Goal: Task Accomplishment & Management: Manage account settings

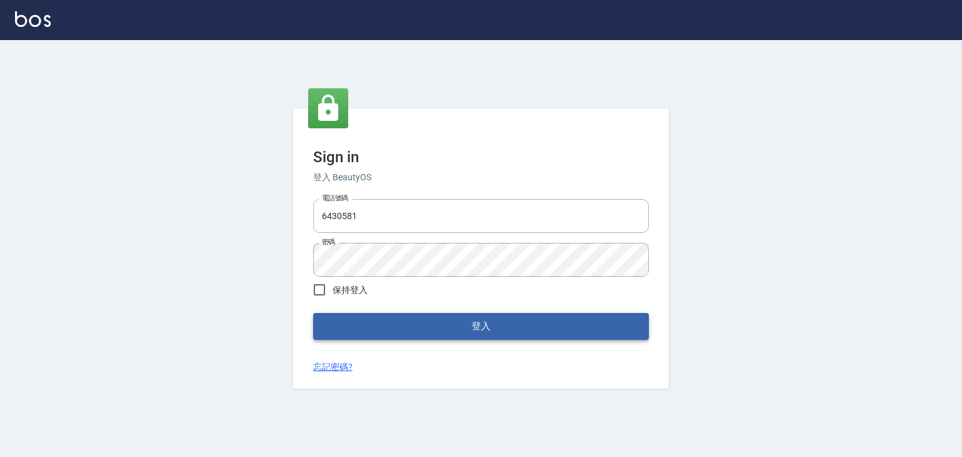
click at [439, 330] on button "登入" at bounding box center [481, 326] width 336 height 26
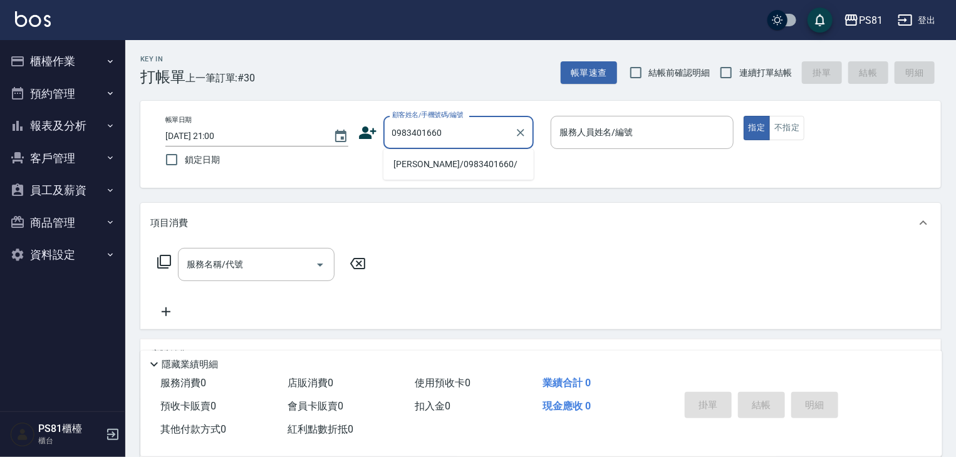
click at [441, 167] on li "[PERSON_NAME]/0983401660/" at bounding box center [458, 164] width 150 height 21
type input "[PERSON_NAME]/0983401660/"
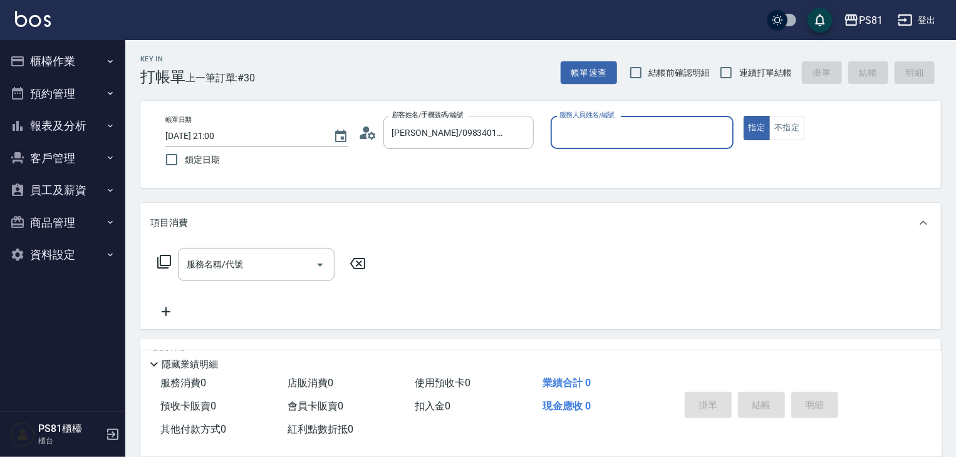
type input "丁若欣-6"
click at [744, 116] on button "指定" at bounding box center [757, 128] width 27 height 24
type button "true"
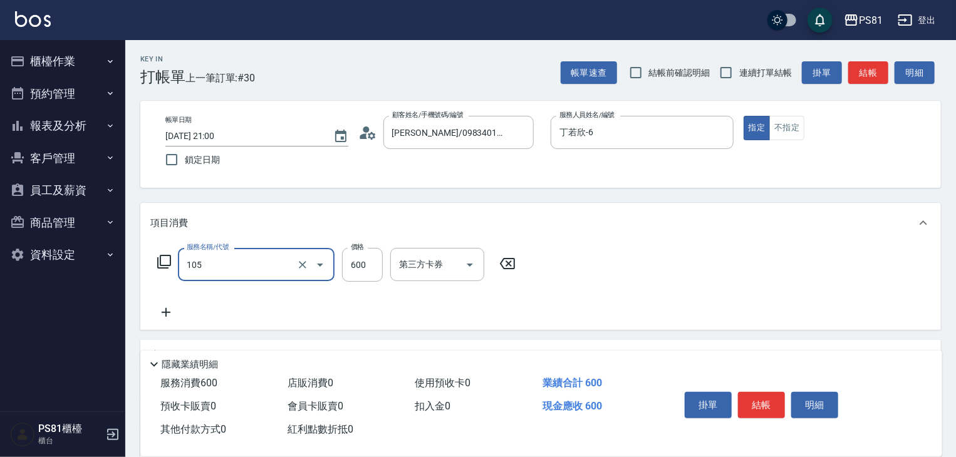
type input "A級洗剪600(105)"
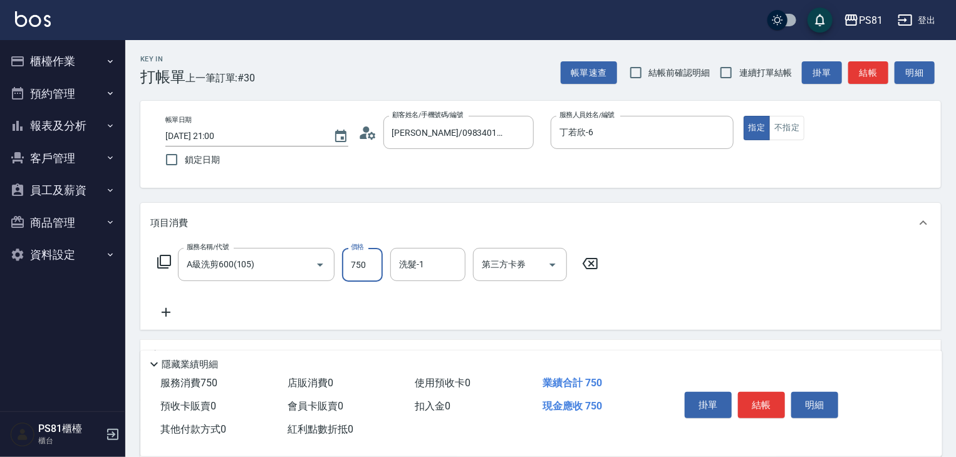
type input "750"
type input "涵文-22"
click at [763, 399] on button "結帳" at bounding box center [761, 405] width 47 height 26
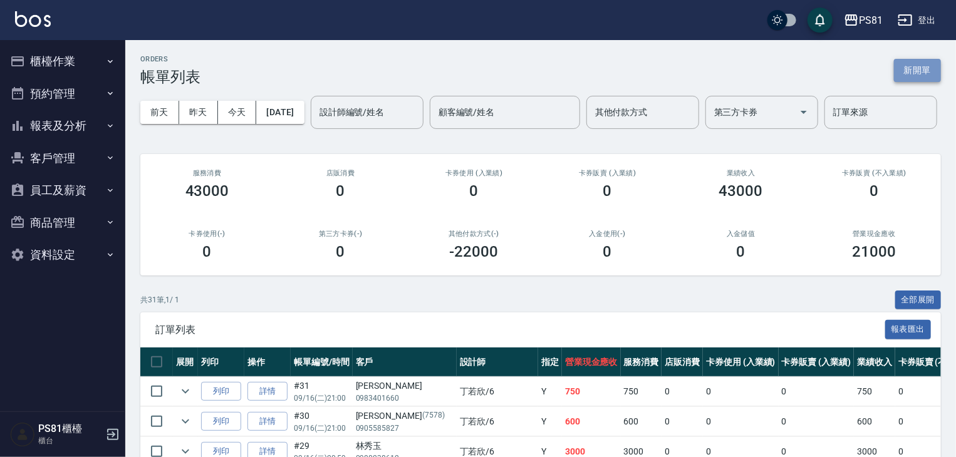
click at [922, 63] on button "新開單" at bounding box center [917, 70] width 47 height 23
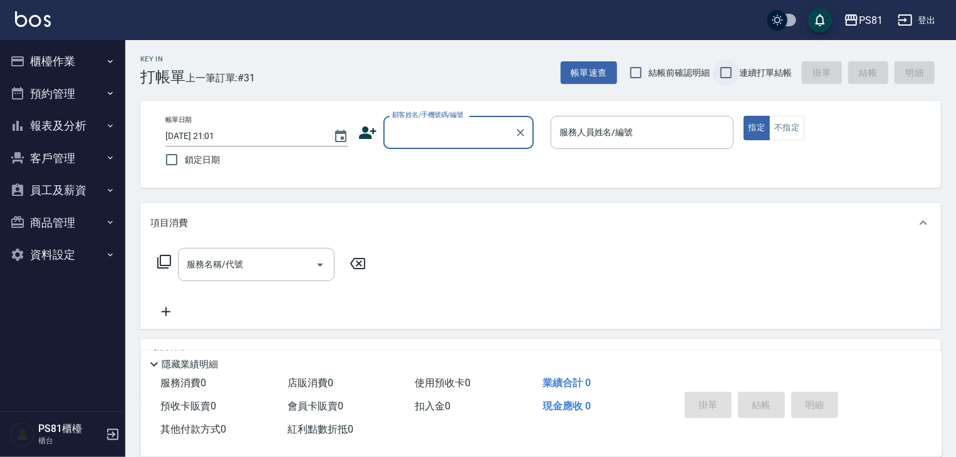
click at [718, 66] on input "連續打單結帳" at bounding box center [726, 73] width 26 height 26
checkbox input "true"
click at [445, 131] on input "顧客姓名/手機號碼/編號" at bounding box center [449, 133] width 120 height 22
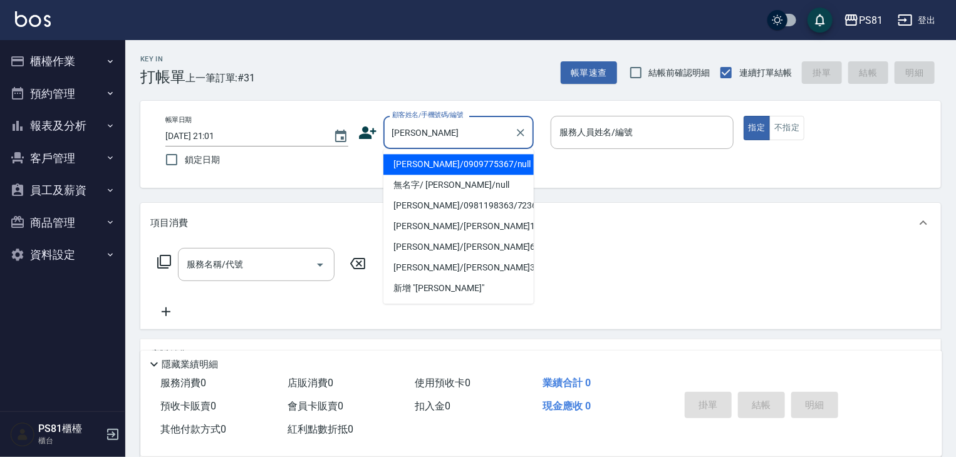
click at [462, 204] on li "[PERSON_NAME]/0981198363/7236" at bounding box center [458, 205] width 150 height 21
type input "[PERSON_NAME]/0981198363/7236"
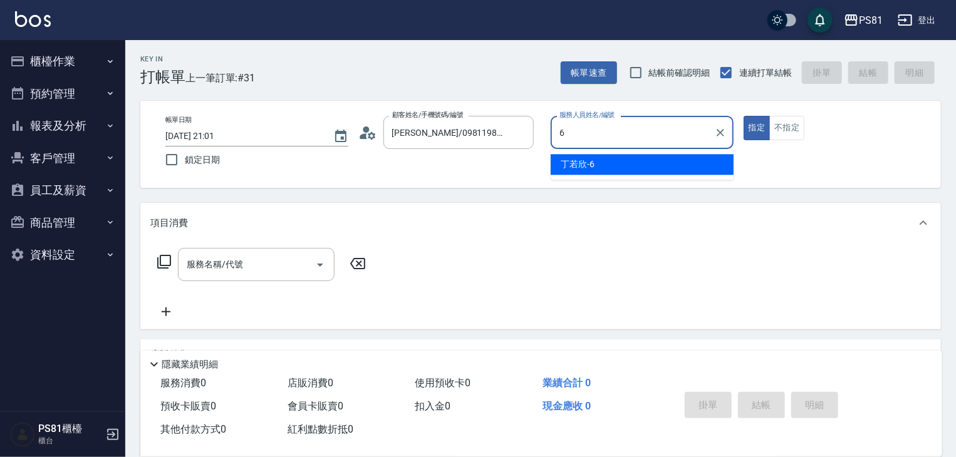
type input "丁若欣-6"
type button "true"
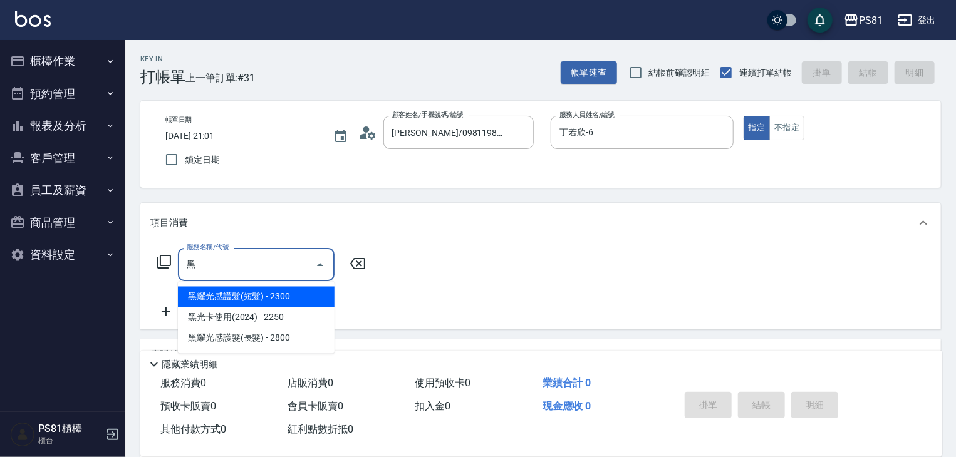
click at [261, 336] on span "黑耀光感護髮(長髮) - 2800" at bounding box center [256, 338] width 157 height 21
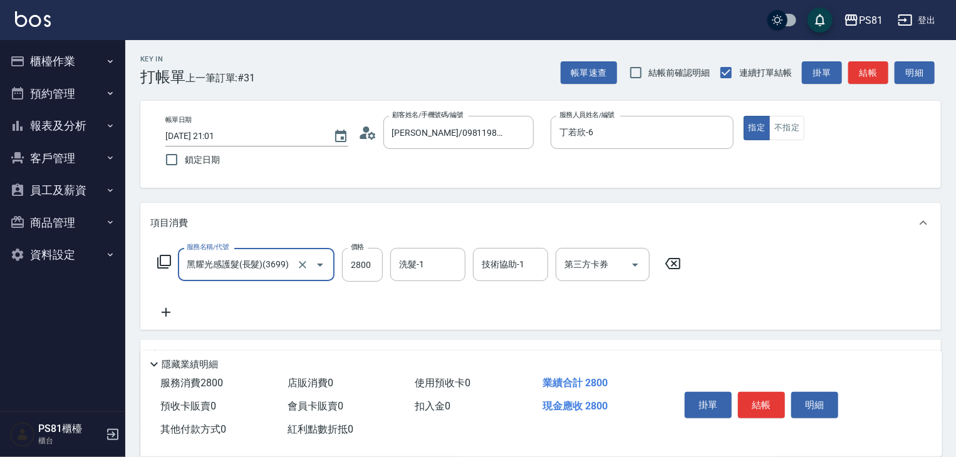
type input "黑耀光感護髮(長髮)(3699)"
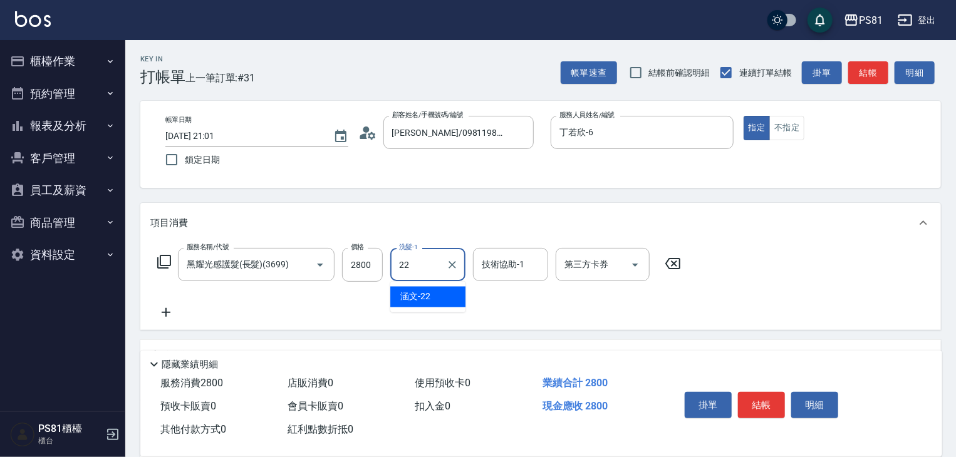
type input "涵文-22"
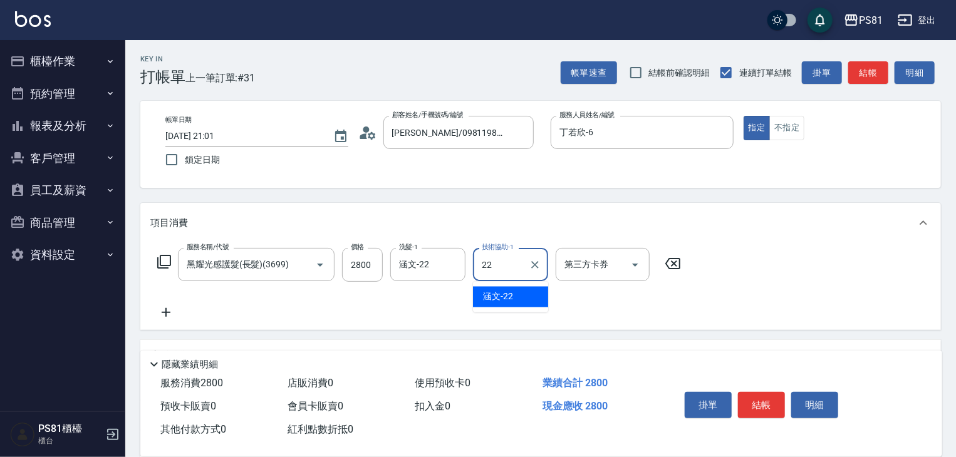
type input "涵文-22"
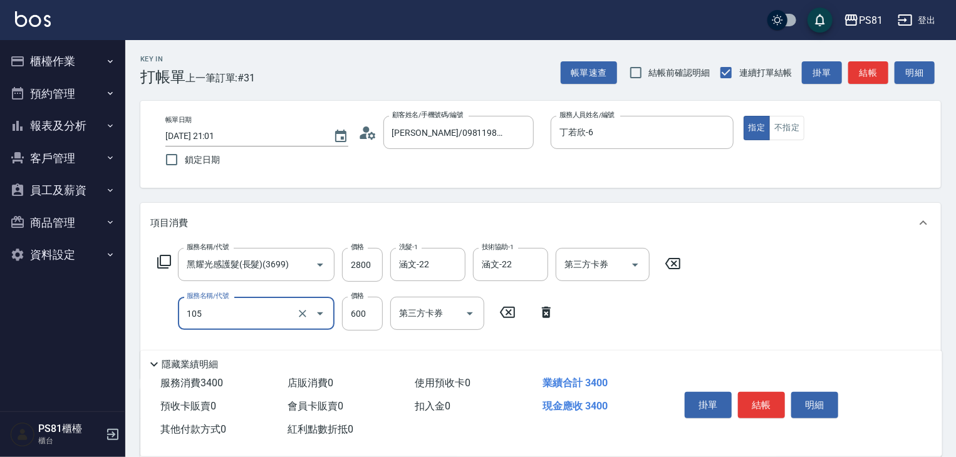
type input "A級洗剪600(105)"
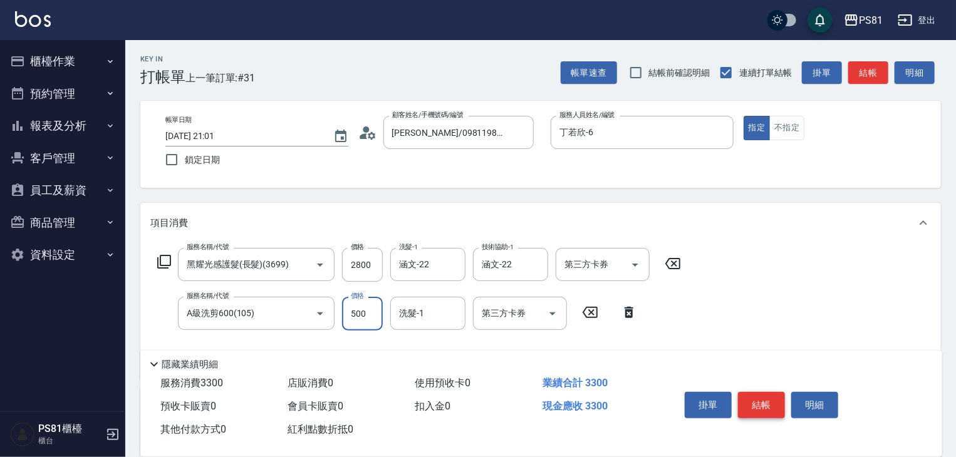
type input "500"
click at [767, 407] on button "結帳" at bounding box center [761, 405] width 47 height 26
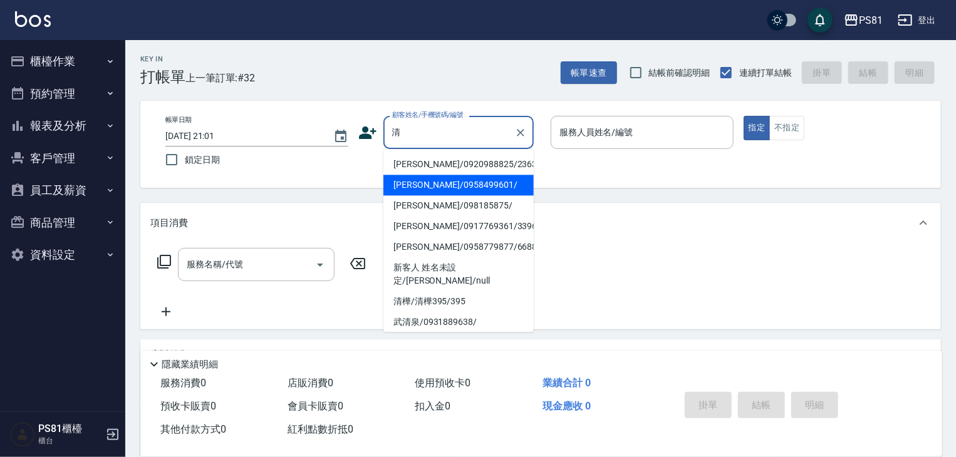
click at [479, 187] on li "[PERSON_NAME]/0958499601/" at bounding box center [458, 185] width 150 height 21
type input "[PERSON_NAME]/0958499601/"
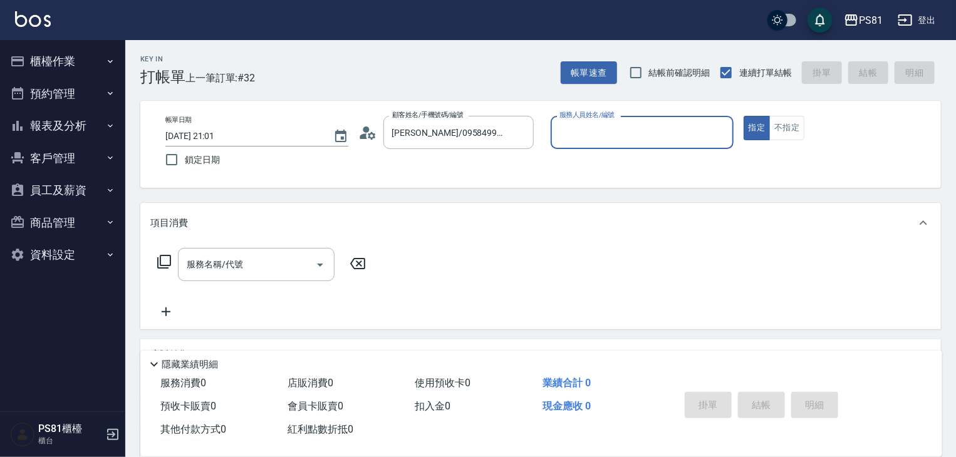
type input "丁若欣-6"
click at [744, 116] on button "指定" at bounding box center [757, 128] width 27 height 24
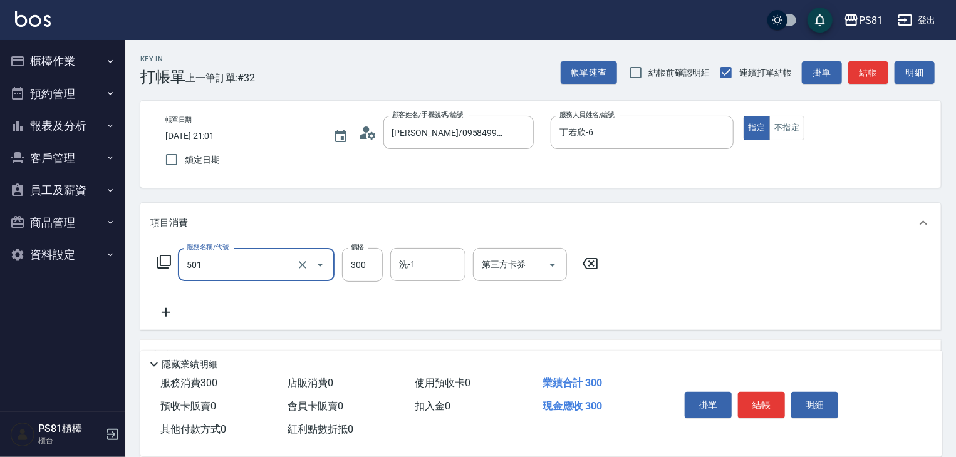
type input "自備護髮(501)"
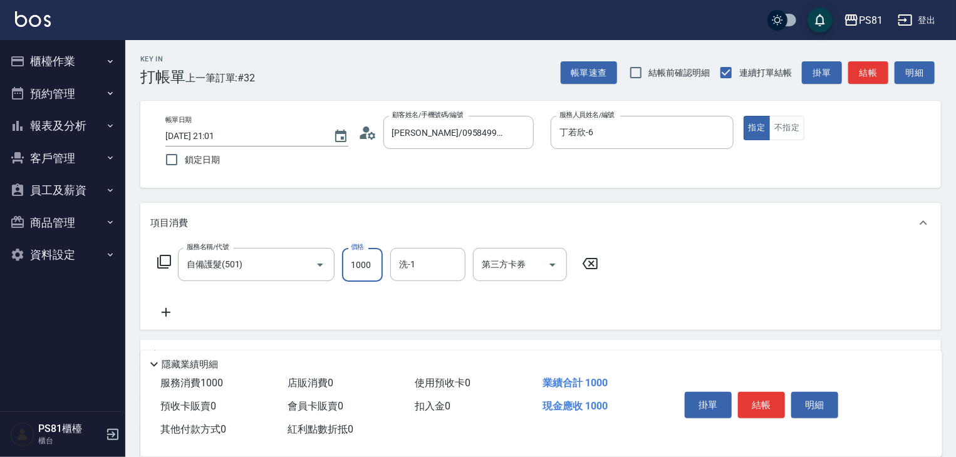
type input "1000"
click at [174, 310] on icon at bounding box center [165, 312] width 31 height 15
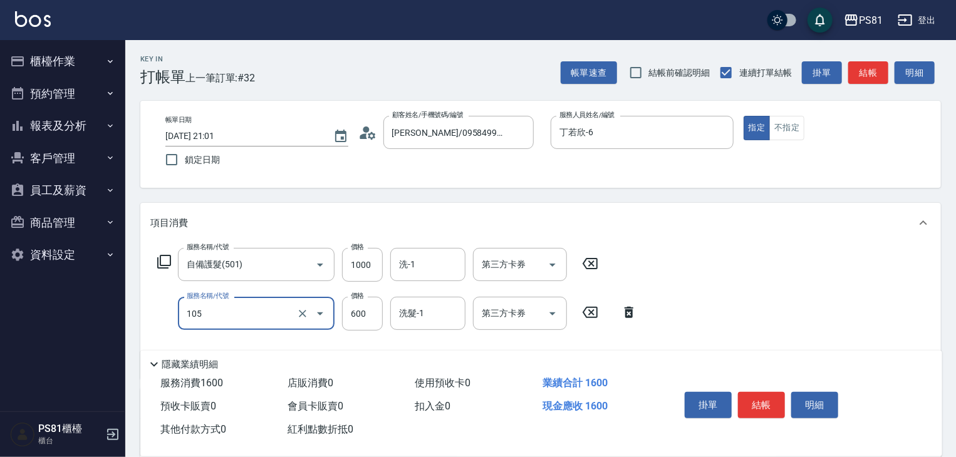
type input "A級洗剪600(105)"
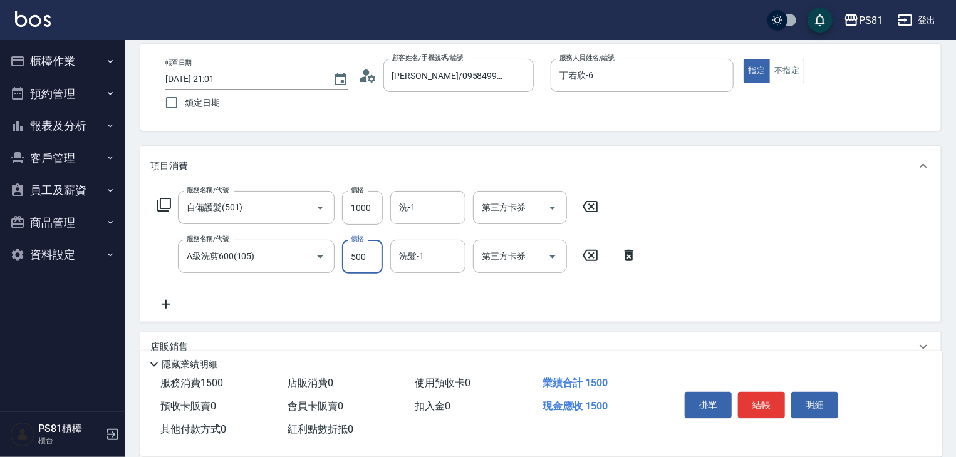
scroll to position [125, 0]
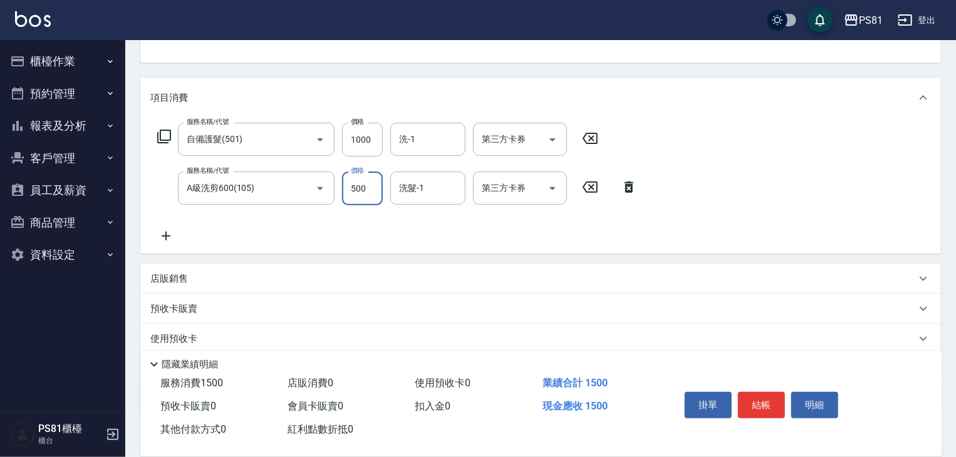
type input "500"
click at [167, 235] on icon at bounding box center [165, 236] width 31 height 15
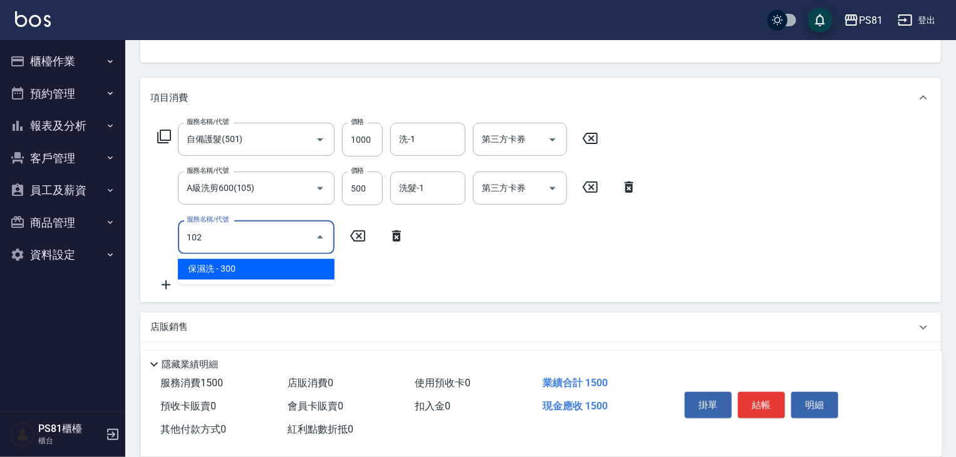
type input "保濕洗(102)"
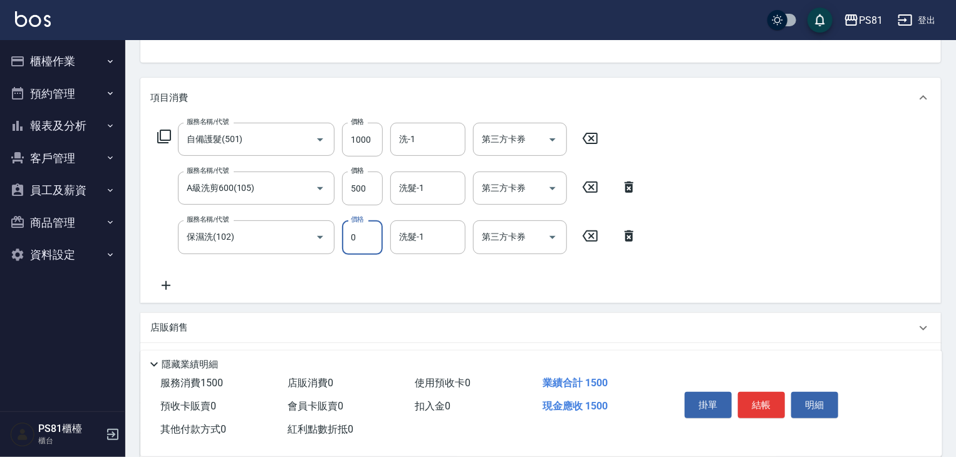
type input "0"
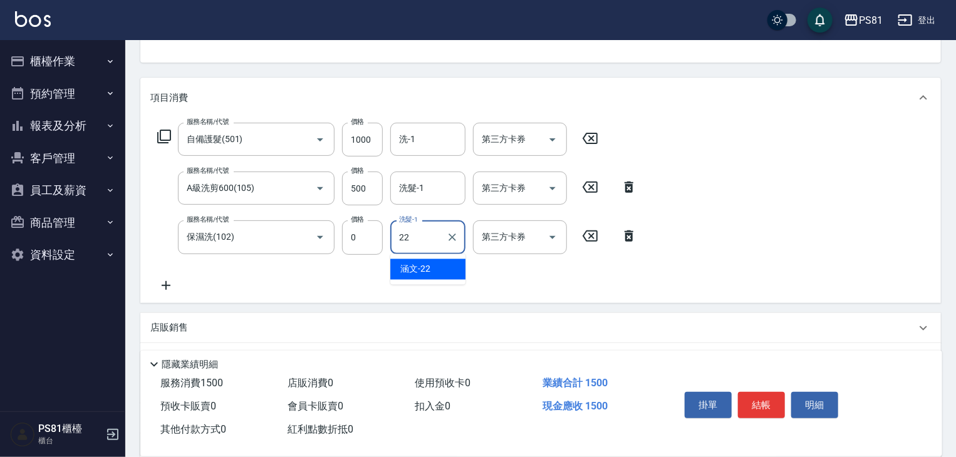
type input "涵文-22"
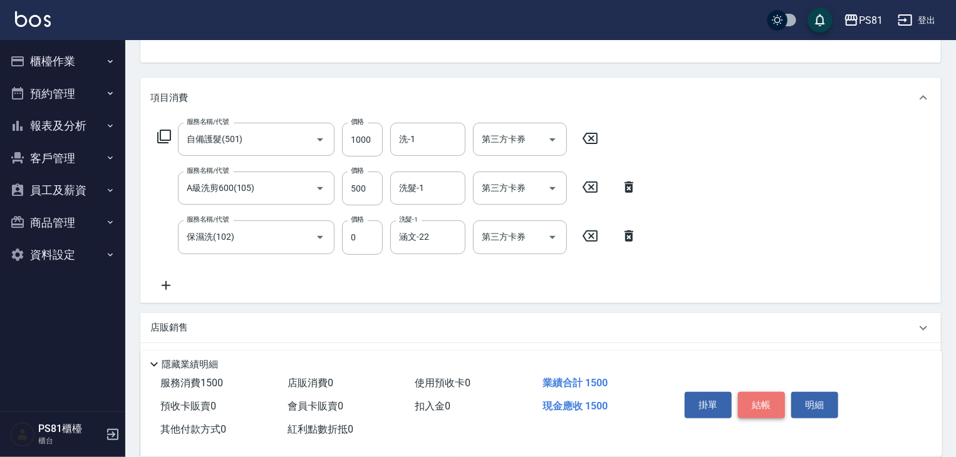
click at [763, 393] on button "結帳" at bounding box center [761, 405] width 47 height 26
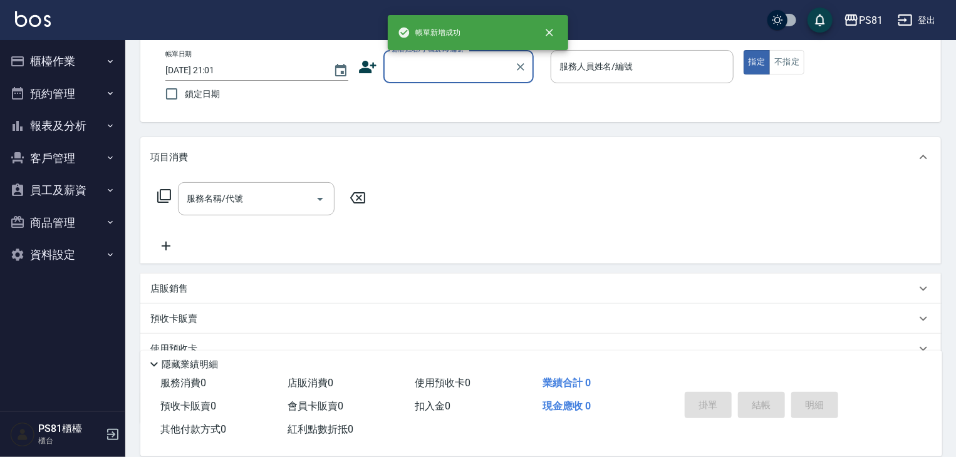
scroll to position [0, 0]
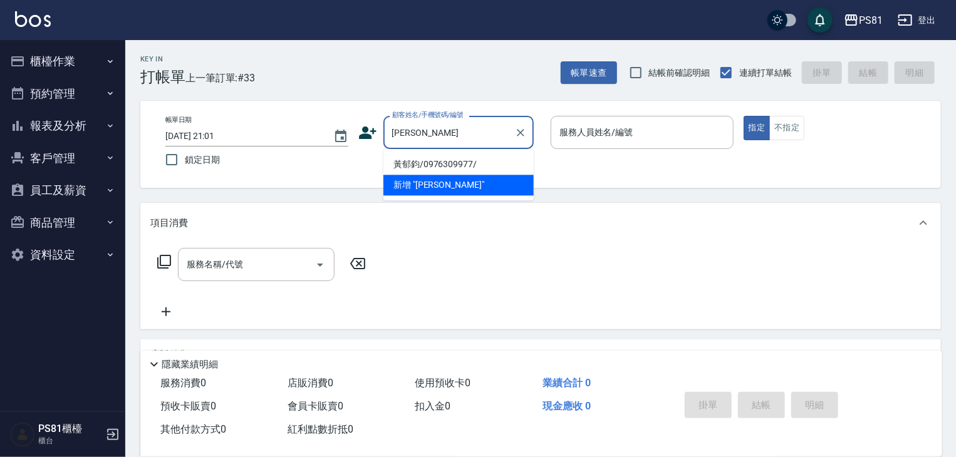
click at [456, 161] on li "黃郁鈞/0976309977/" at bounding box center [458, 164] width 150 height 21
type input "黃郁鈞/0976309977/"
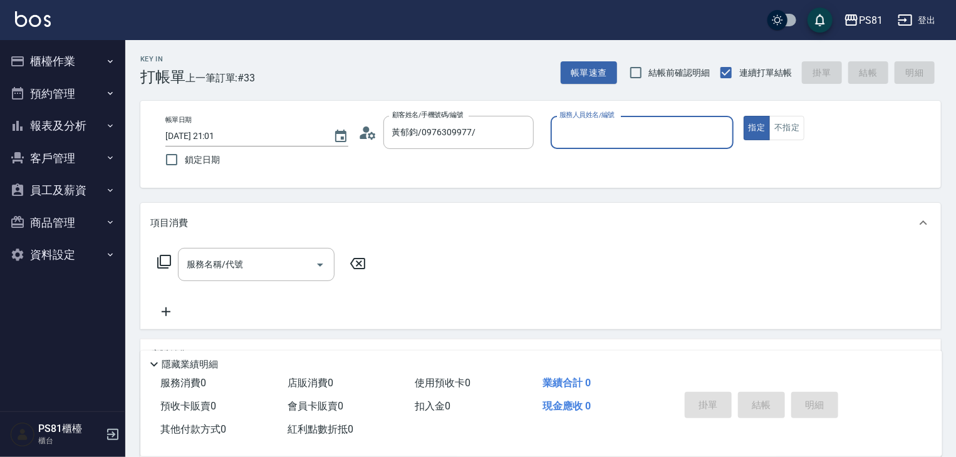
type input "丁若欣-6"
click at [744, 116] on button "指定" at bounding box center [757, 128] width 27 height 24
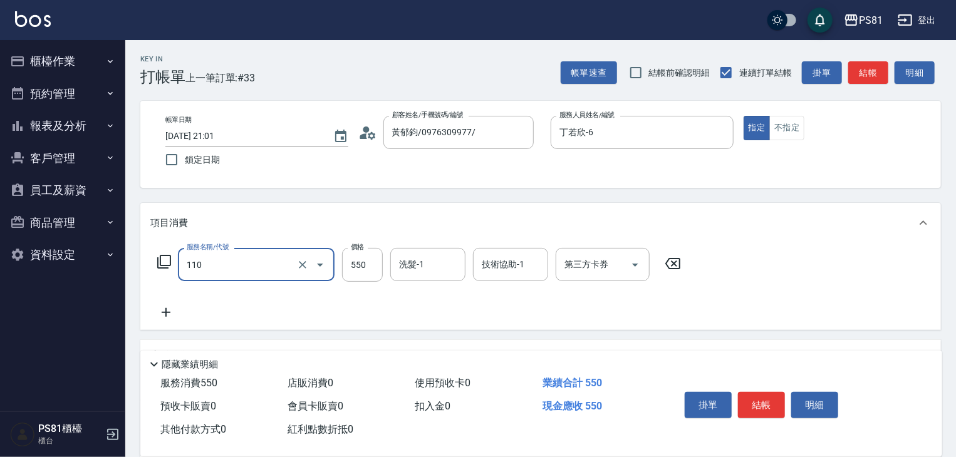
type input "去角質(抗油)(110)"
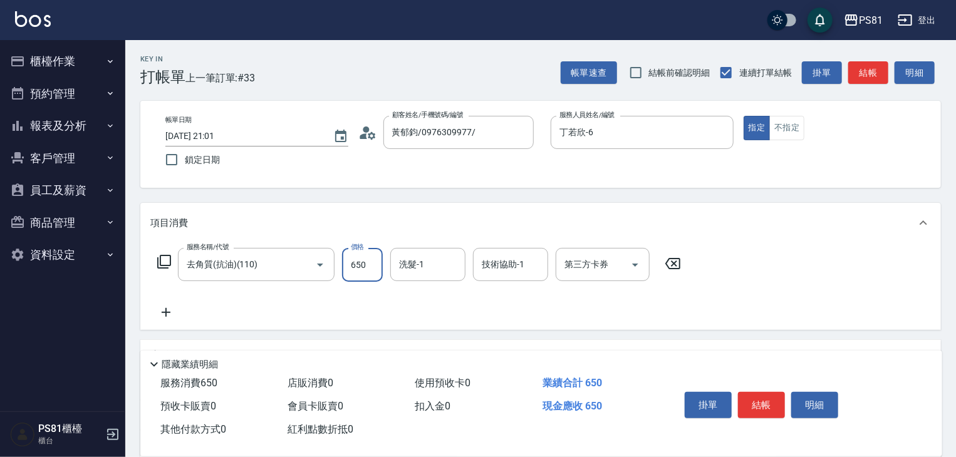
type input "650"
type input "涵文-22"
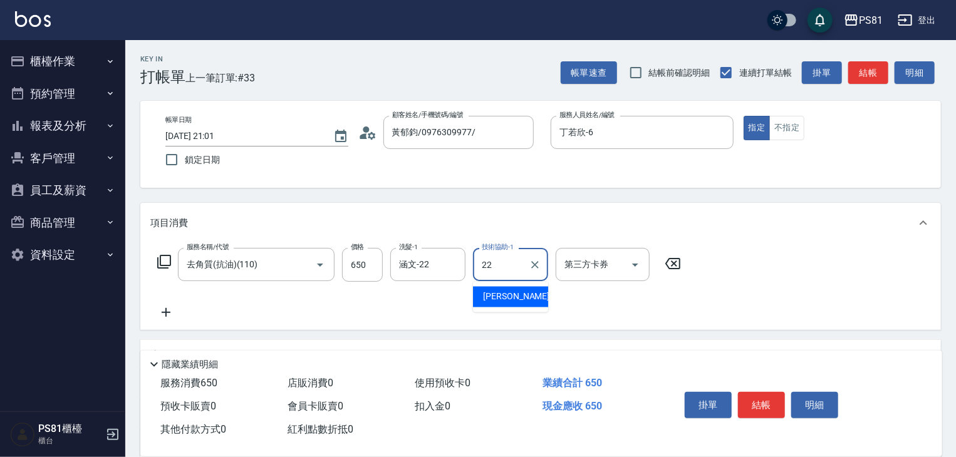
type input "涵文-22"
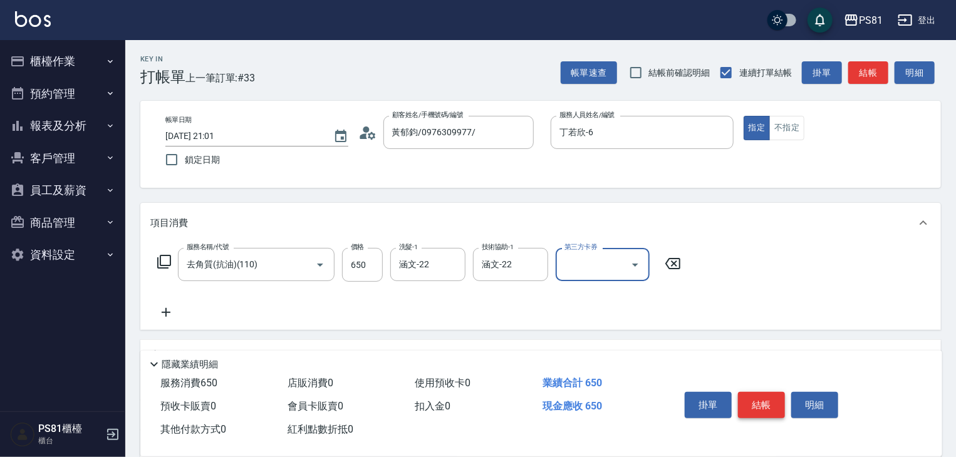
click at [762, 404] on button "結帳" at bounding box center [761, 405] width 47 height 26
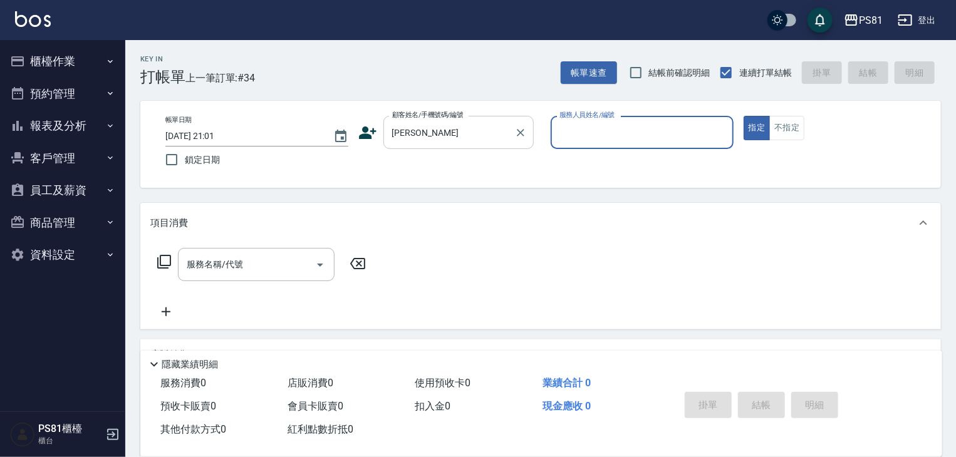
click at [447, 139] on input "[PERSON_NAME]" at bounding box center [449, 133] width 120 height 22
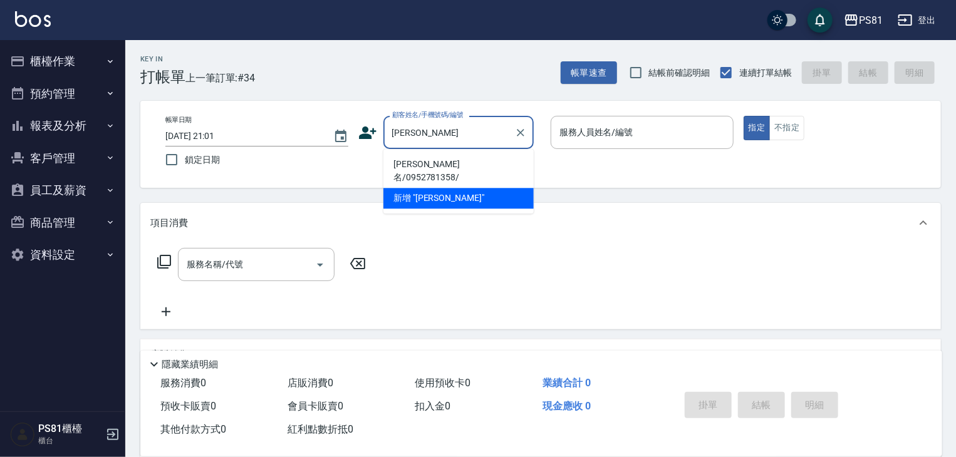
click at [436, 163] on li "[PERSON_NAME]名/0952781358/" at bounding box center [458, 171] width 150 height 34
type input "[PERSON_NAME]名/0952781358/"
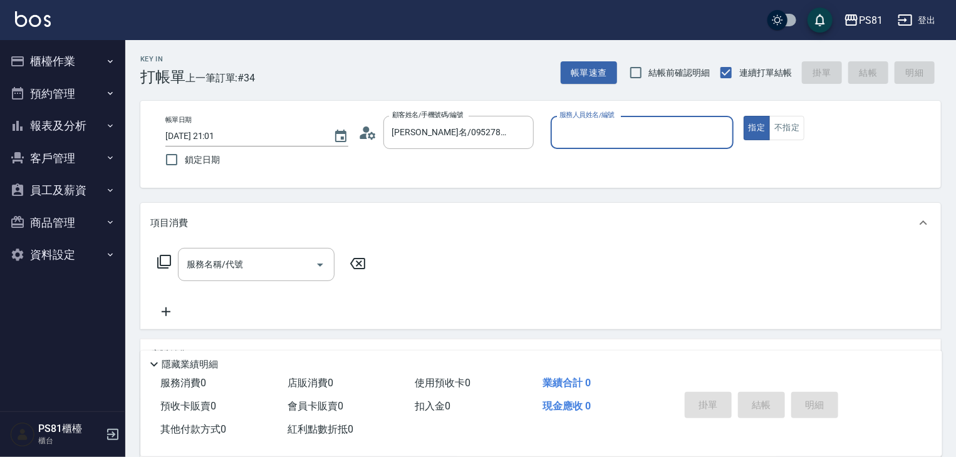
type input "丁若欣-6"
click at [744, 116] on button "指定" at bounding box center [757, 128] width 27 height 24
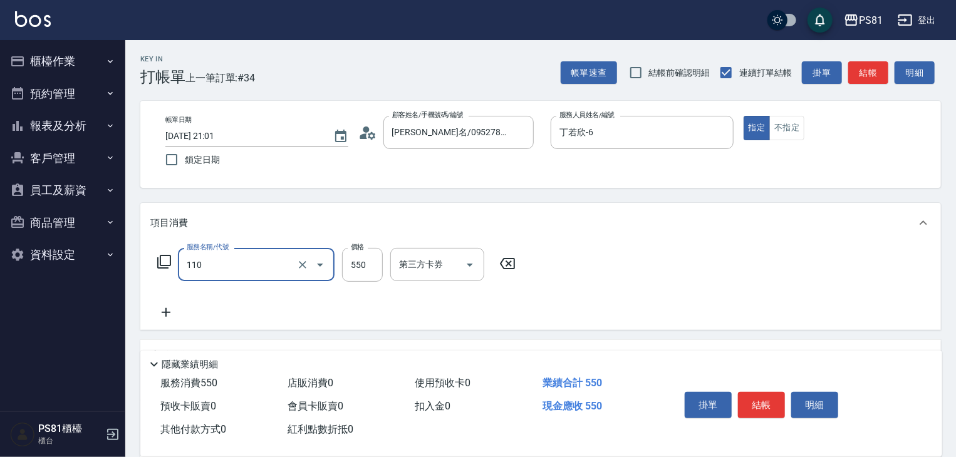
type input "去角質(抗油)(110)"
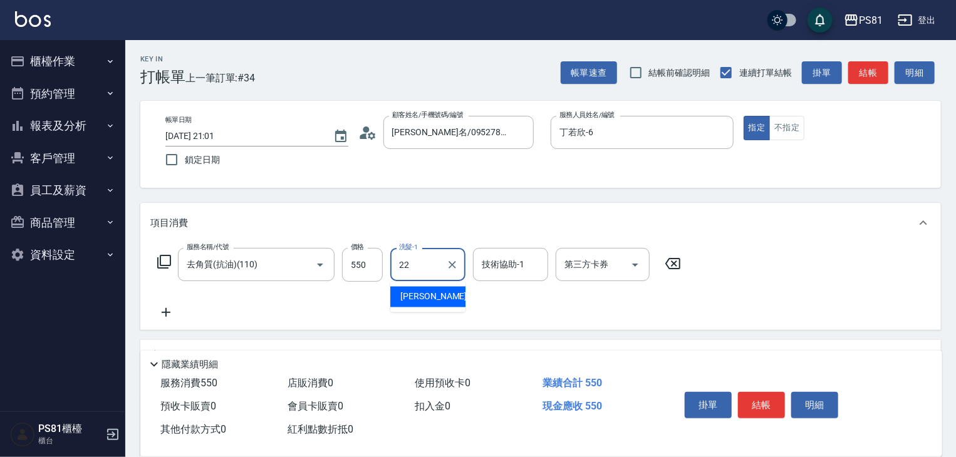
type input "涵文-22"
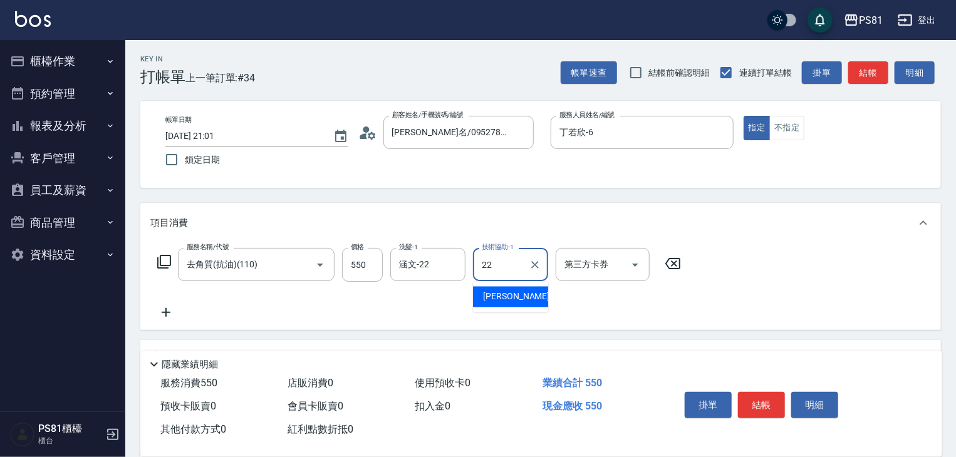
type input "涵文-22"
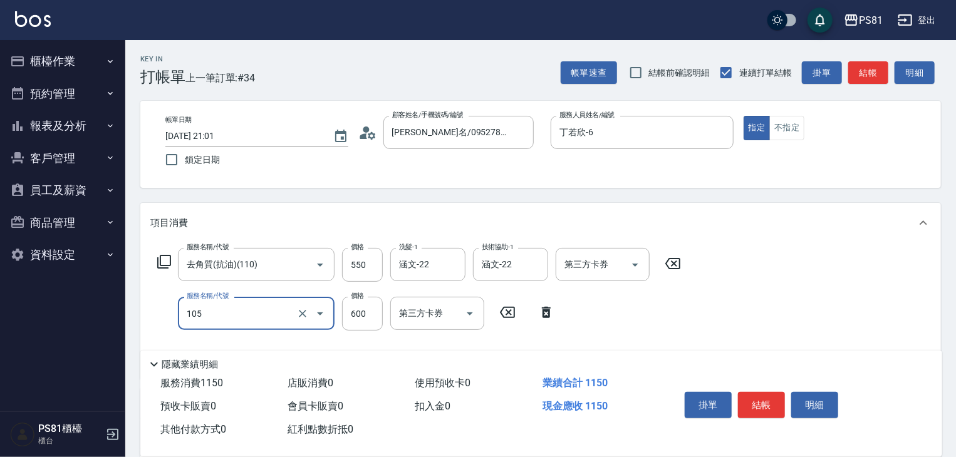
type input "A級洗剪600(105)"
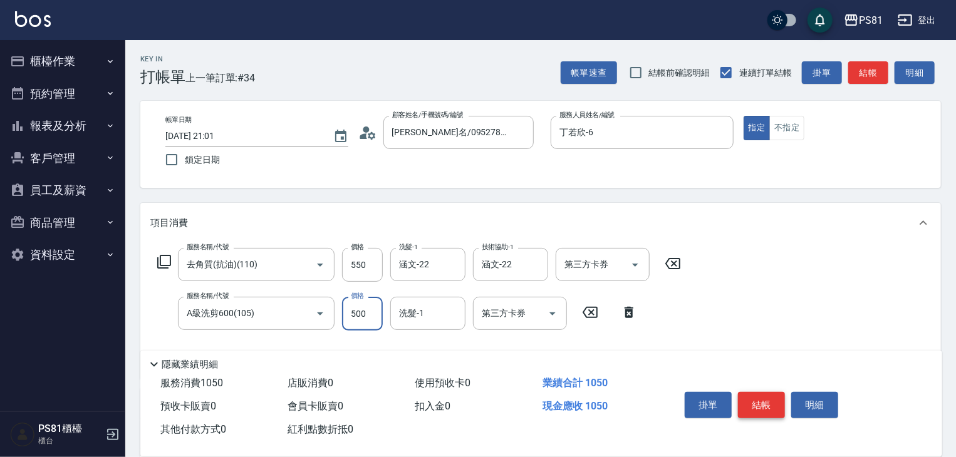
type input "500"
drag, startPoint x: 759, startPoint y: 407, endPoint x: 731, endPoint y: 413, distance: 28.8
click at [758, 407] on button "結帳" at bounding box center [761, 405] width 47 height 26
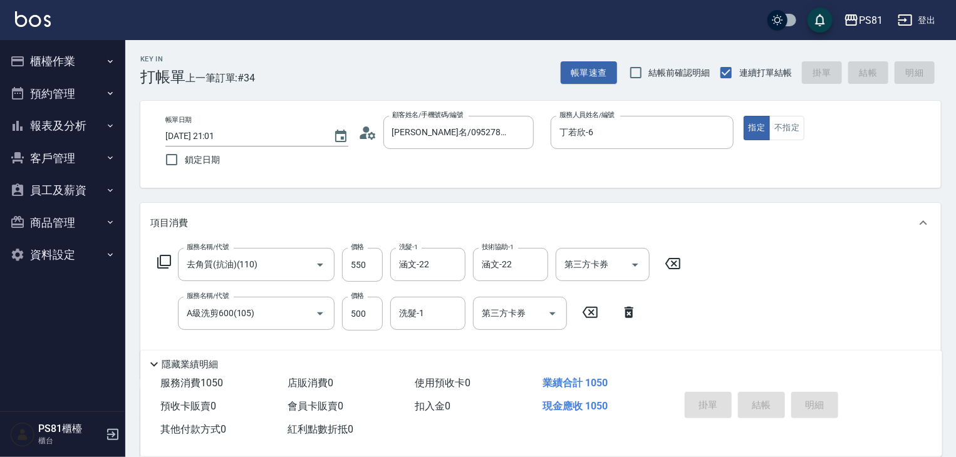
type input "[DATE] 21:02"
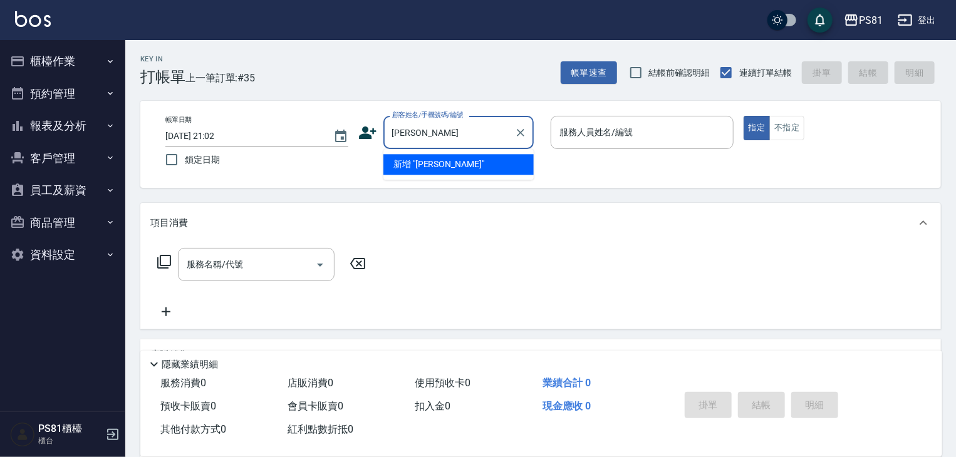
type input "龔"
type input "ㄎ"
click at [452, 171] on li "龔凱詳/0930047323/7126" at bounding box center [458, 164] width 150 height 21
type input "龔凱詳/0930047323/7126"
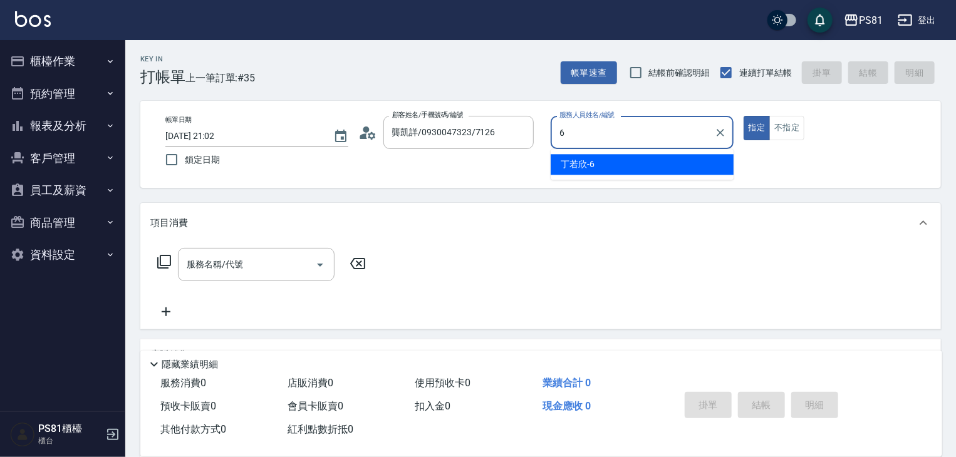
type input "丁若欣-6"
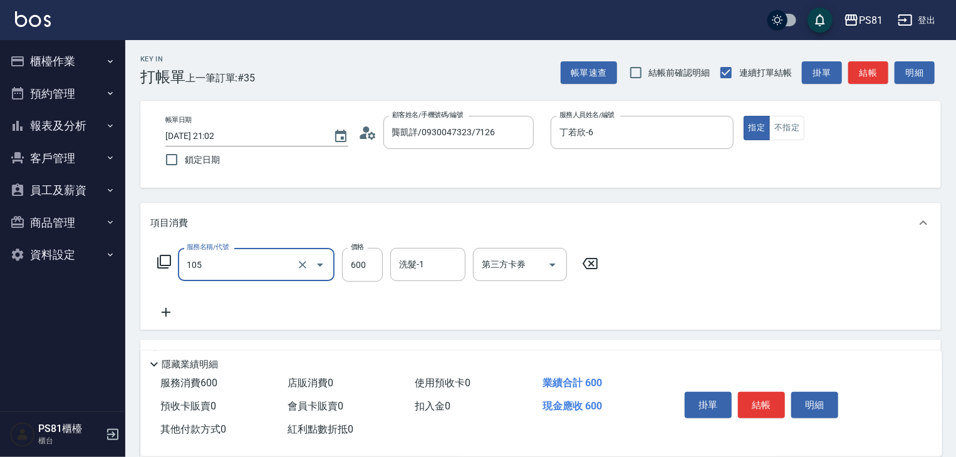
type input "A級洗剪600(105)"
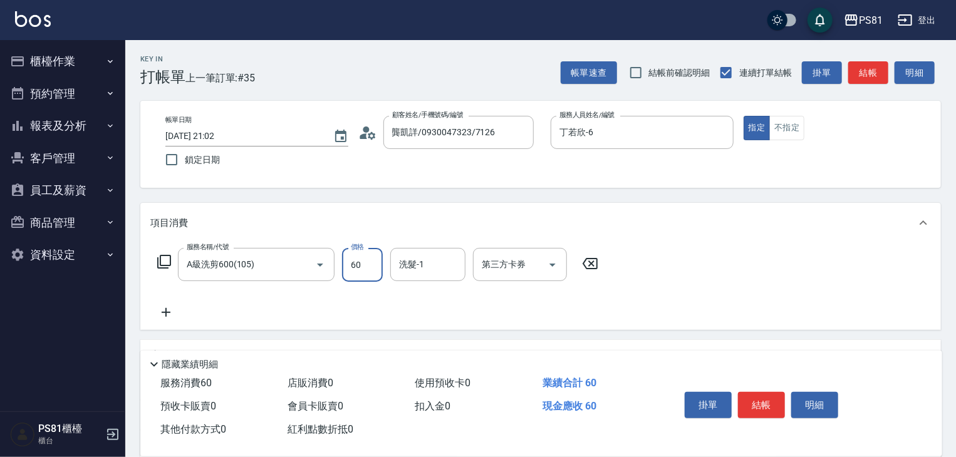
type input "600"
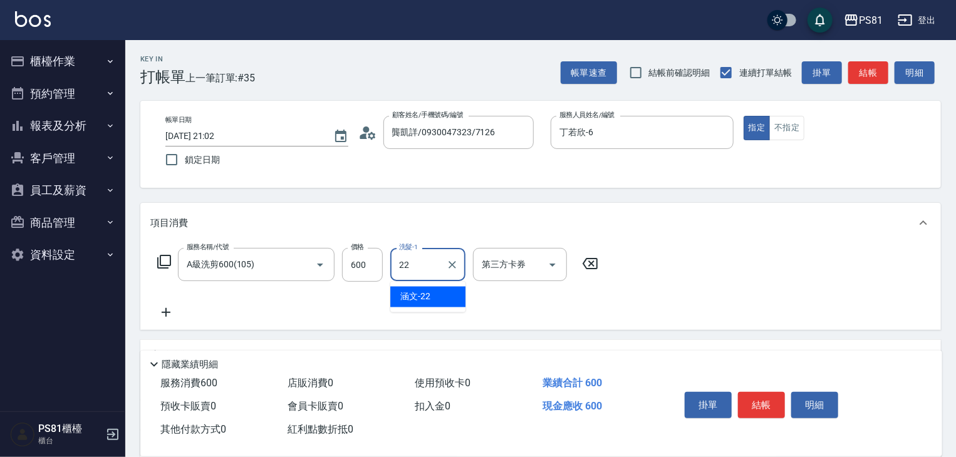
type input "涵文-22"
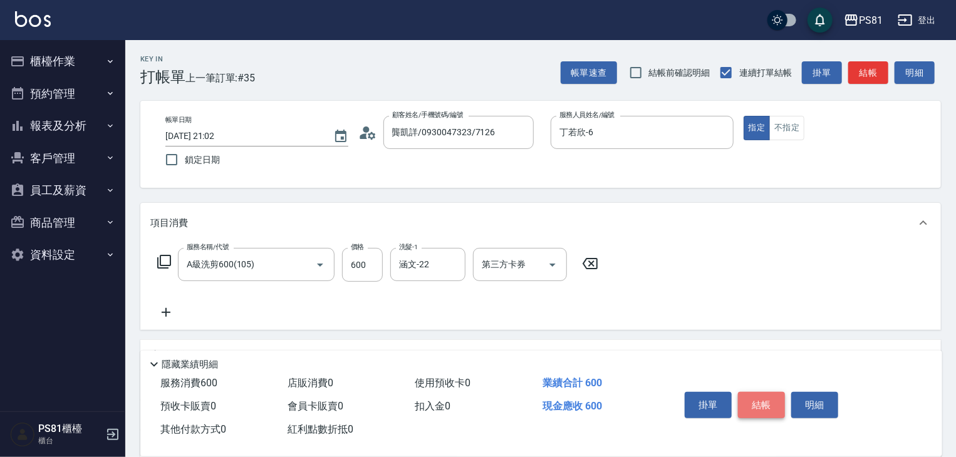
click at [771, 395] on button "結帳" at bounding box center [761, 405] width 47 height 26
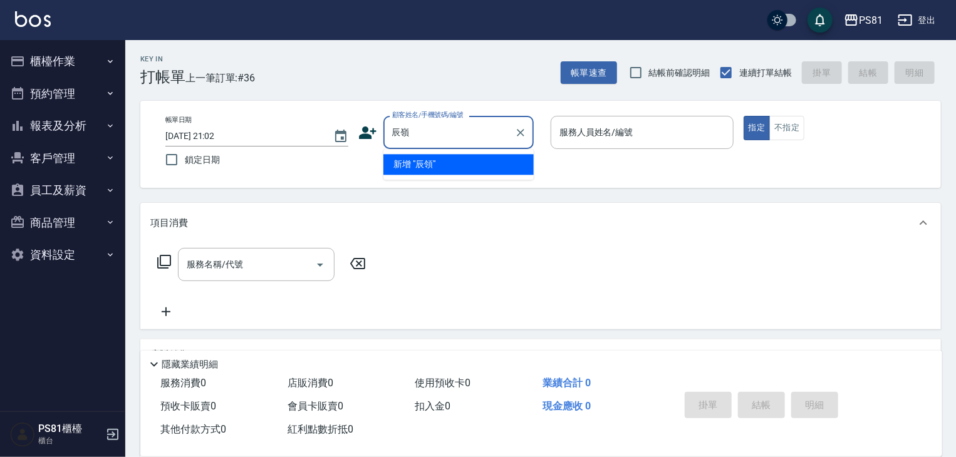
type input "辰"
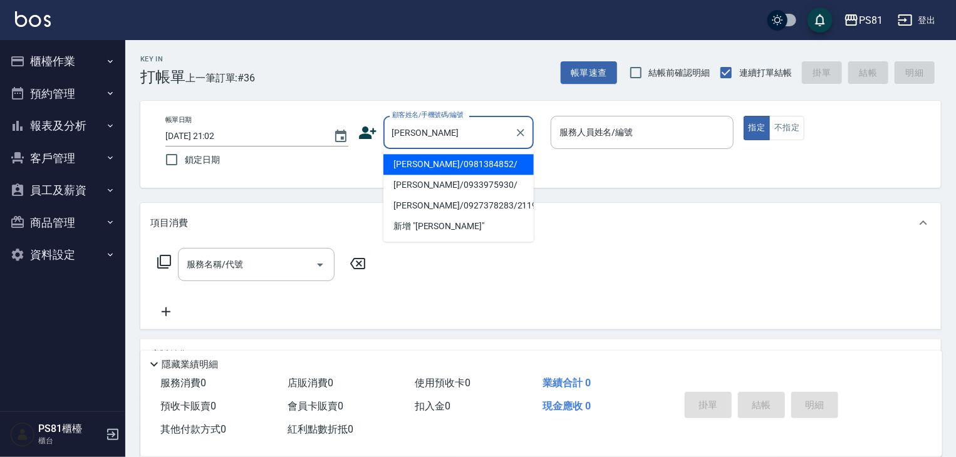
click at [466, 166] on li "[PERSON_NAME]/0981384852/" at bounding box center [458, 164] width 150 height 21
type input "[PERSON_NAME]/0981384852/"
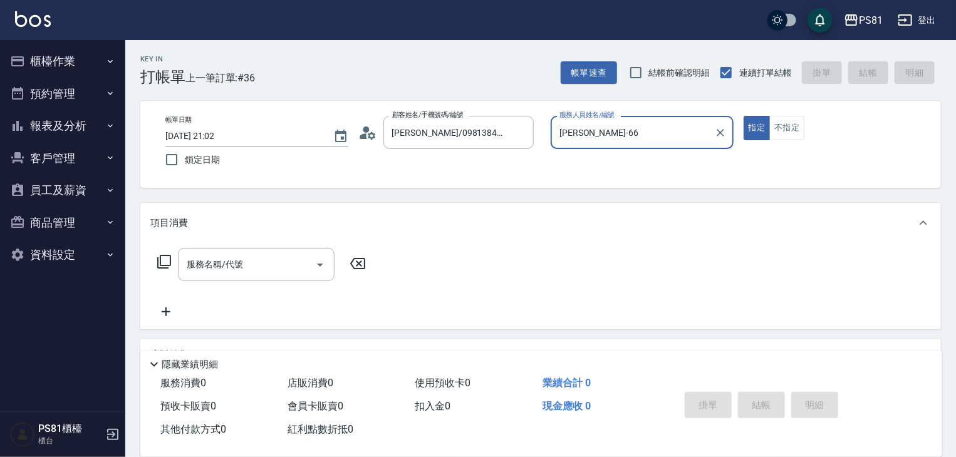
type input "丁若欣-6"
click at [744, 116] on button "指定" at bounding box center [757, 128] width 27 height 24
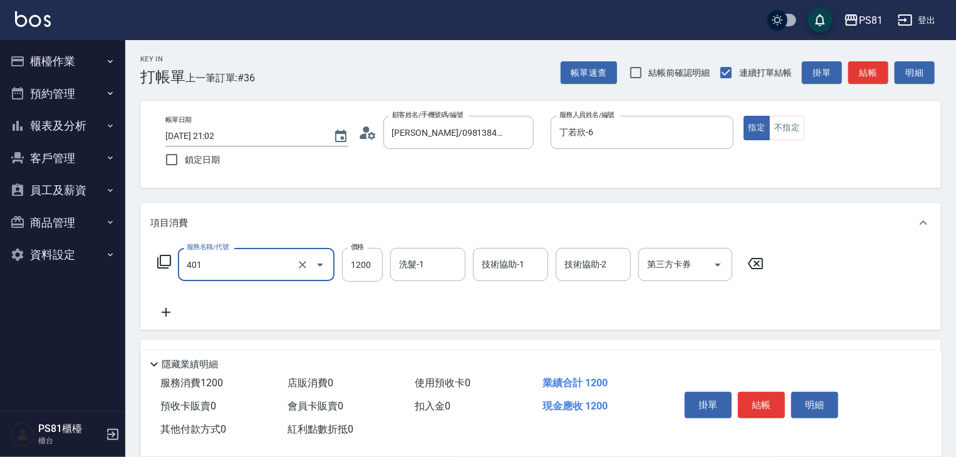
type input "基本染髮(401)"
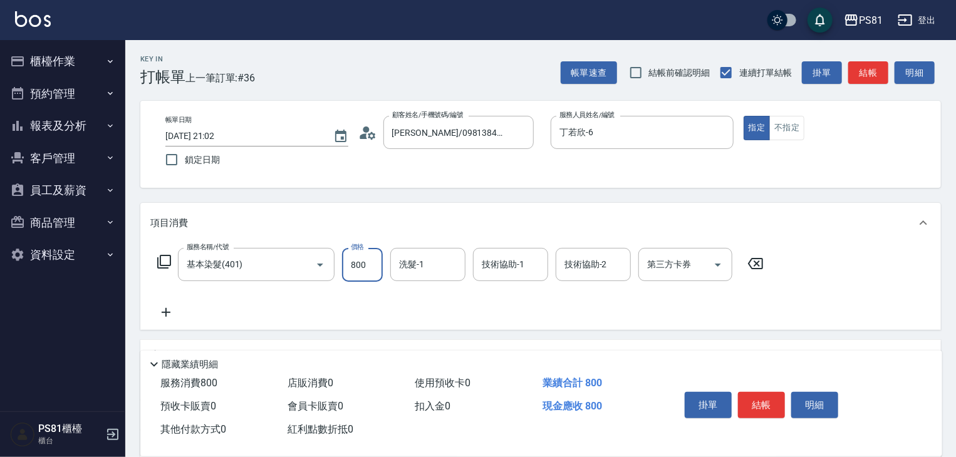
type input "800"
type input "涵文-22"
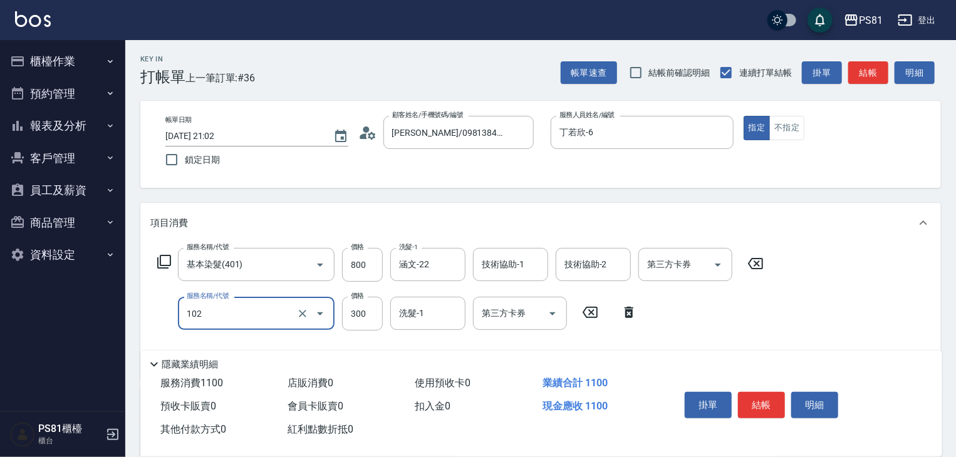
type input "保濕洗(102)"
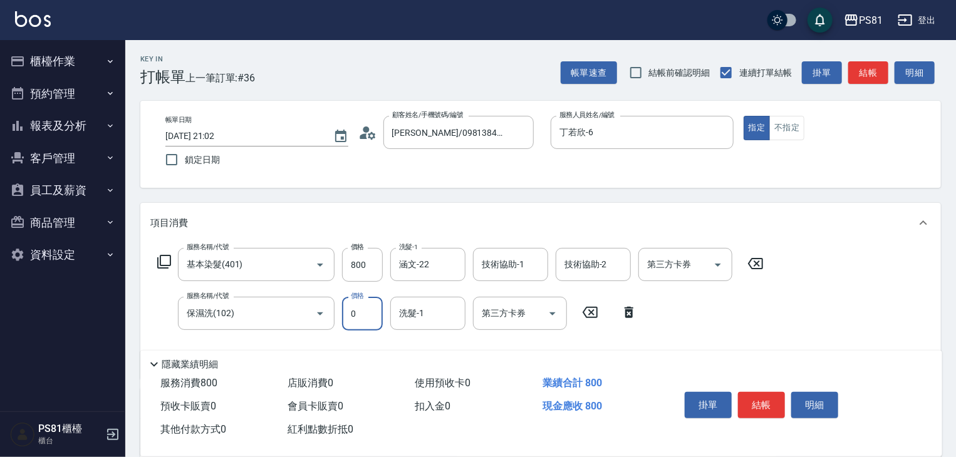
type input "0"
type input "涵文-22"
click at [452, 268] on icon "Clear" at bounding box center [452, 265] width 13 height 13
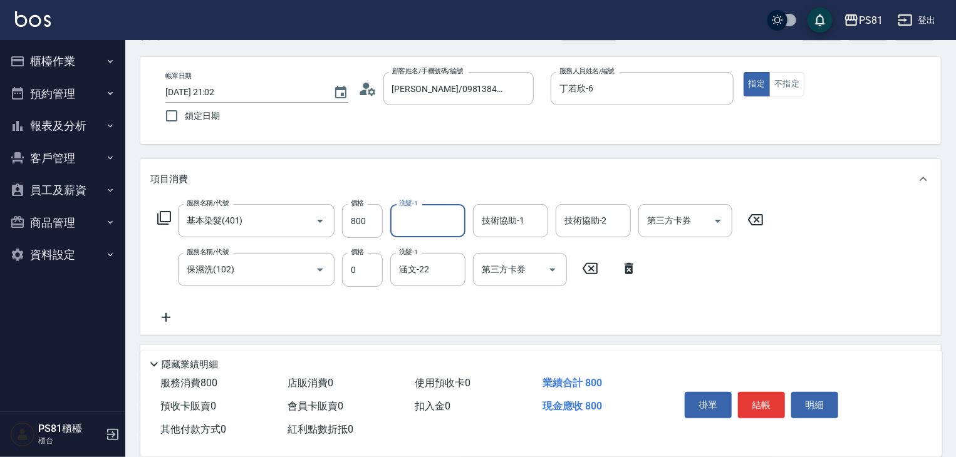
scroll to position [63, 0]
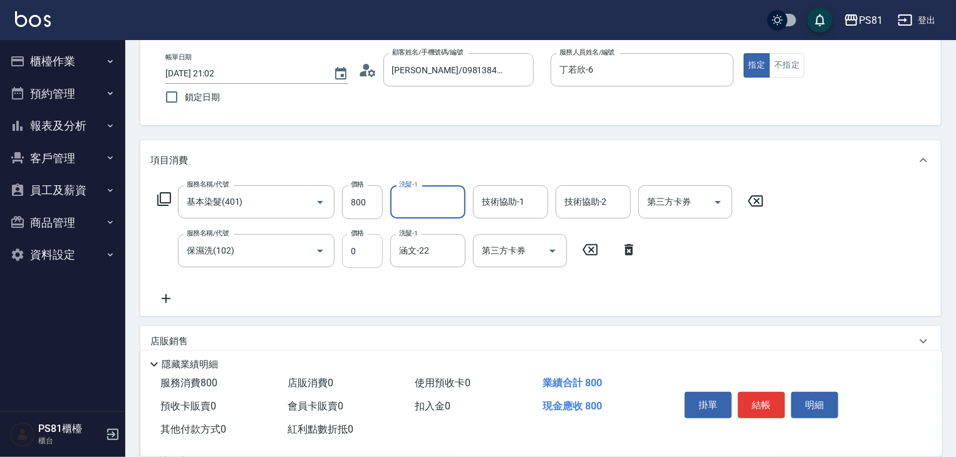
click at [371, 247] on input "0" at bounding box center [362, 251] width 41 height 34
type input "300"
click at [772, 407] on button "結帳" at bounding box center [761, 405] width 47 height 26
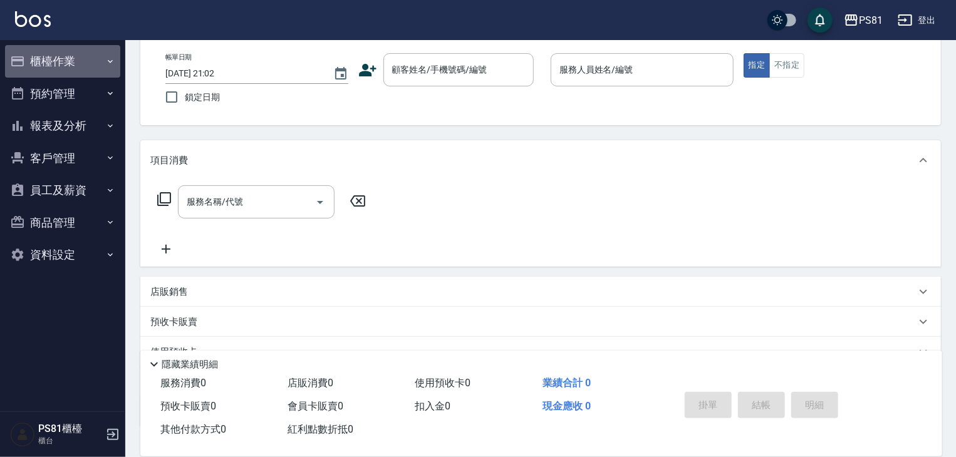
click at [103, 65] on button "櫃檯作業" at bounding box center [62, 61] width 115 height 33
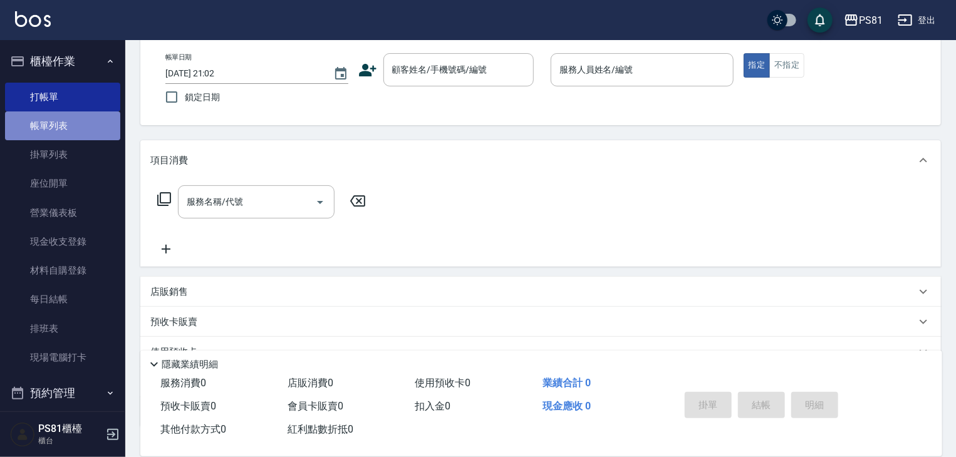
click at [81, 126] on link "帳單列表" at bounding box center [62, 126] width 115 height 29
click at [80, 126] on link "帳單列表" at bounding box center [62, 126] width 115 height 29
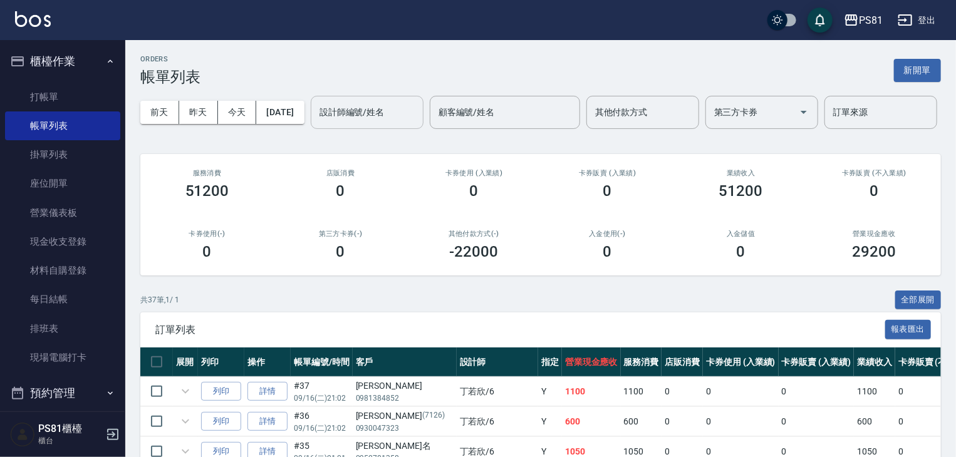
click at [316, 123] on input "設計師編號/姓名" at bounding box center [367, 113] width 102 height 22
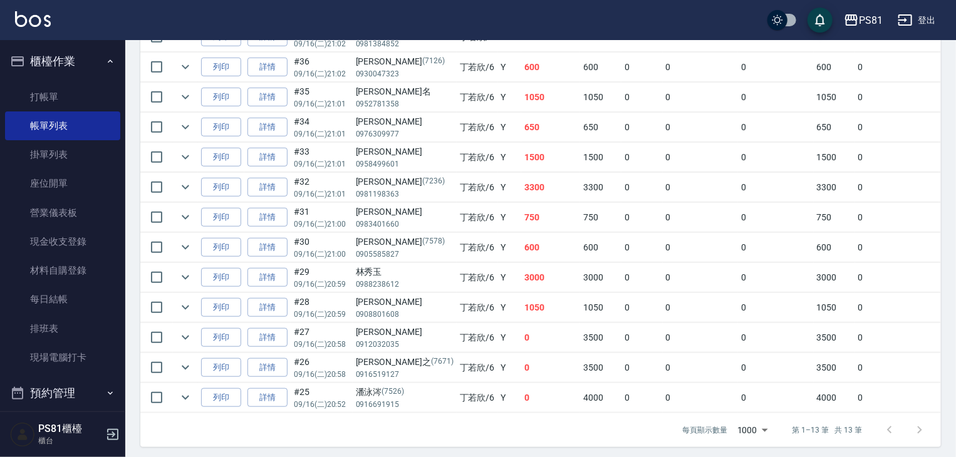
scroll to position [405, 0]
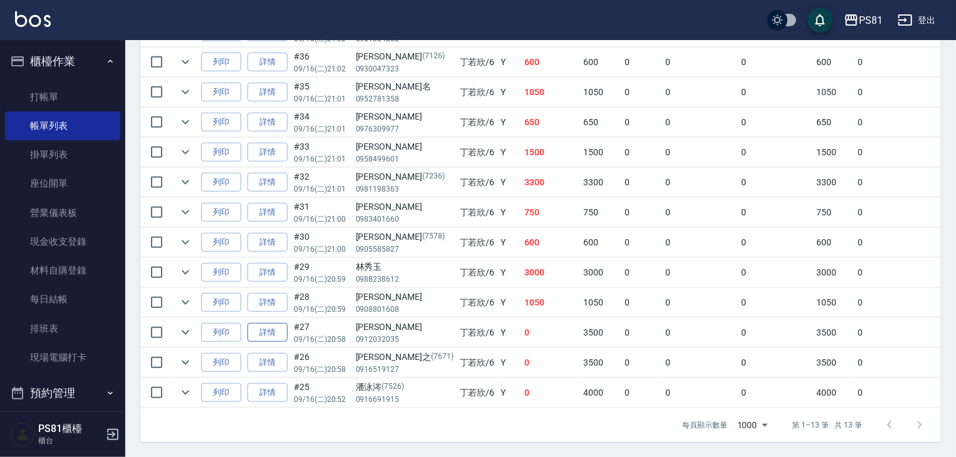
type input "丁若欣-6"
click at [268, 323] on link "詳情" at bounding box center [267, 332] width 40 height 19
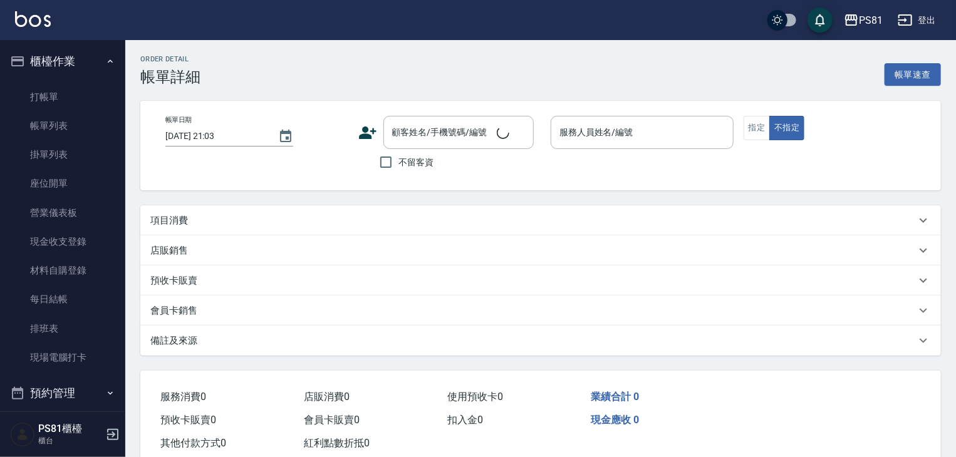
type input "[DATE] 20:58"
type input "丁若欣-6"
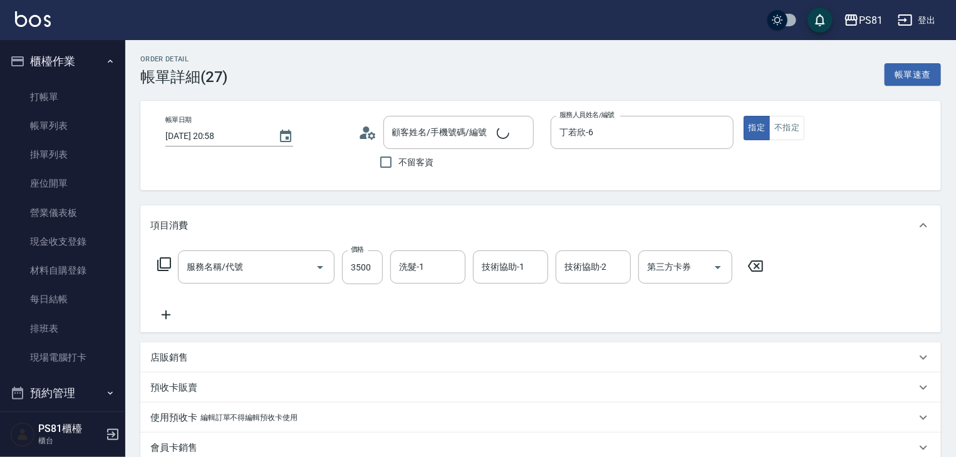
type input "基本染髮(401)"
type input "[PERSON_NAME]/0912032035/"
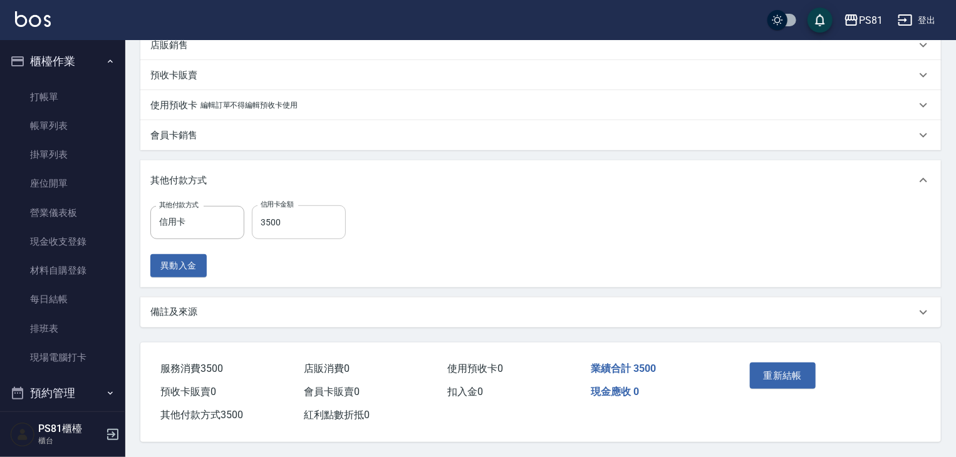
click at [313, 226] on input "3500" at bounding box center [299, 223] width 94 height 34
type input "0"
click at [777, 369] on button "重新結帳" at bounding box center [783, 376] width 66 height 26
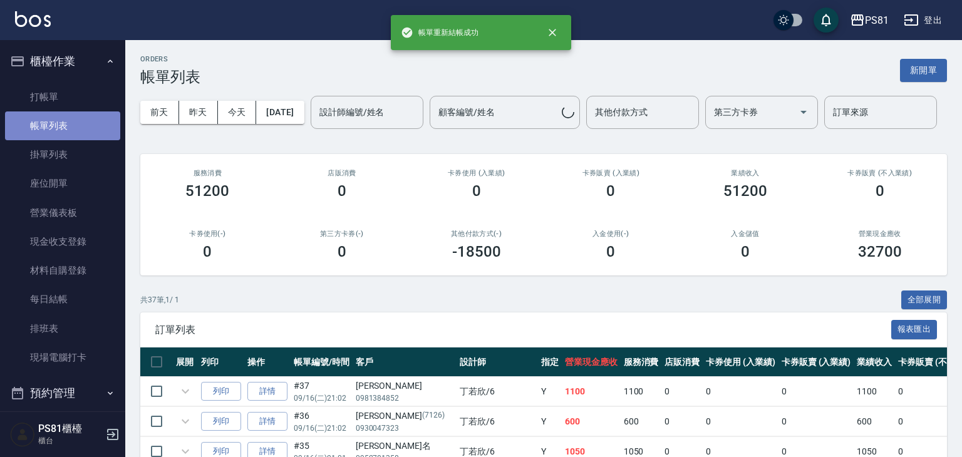
click at [68, 127] on link "帳單列表" at bounding box center [62, 126] width 115 height 29
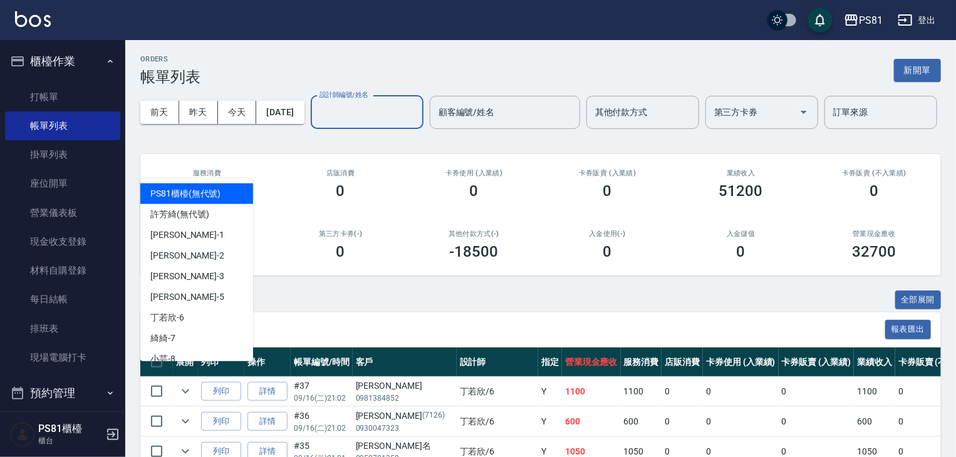
click at [316, 123] on input "設計師編號/姓名" at bounding box center [367, 113] width 102 height 22
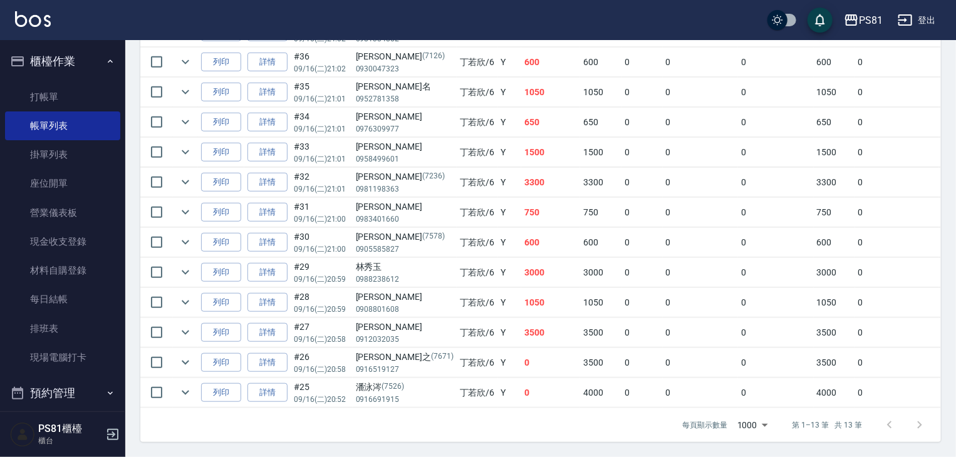
scroll to position [405, 0]
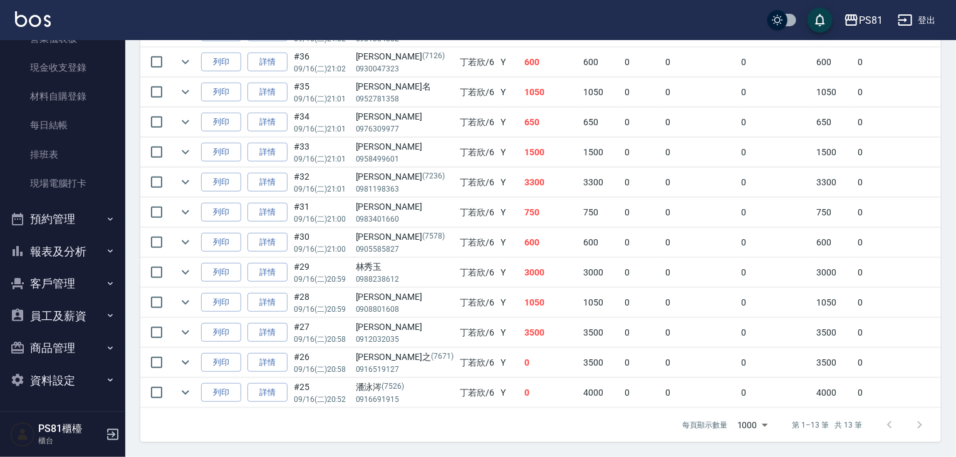
type input "丁若欣-6"
click at [73, 264] on button "報表及分析" at bounding box center [62, 252] width 115 height 33
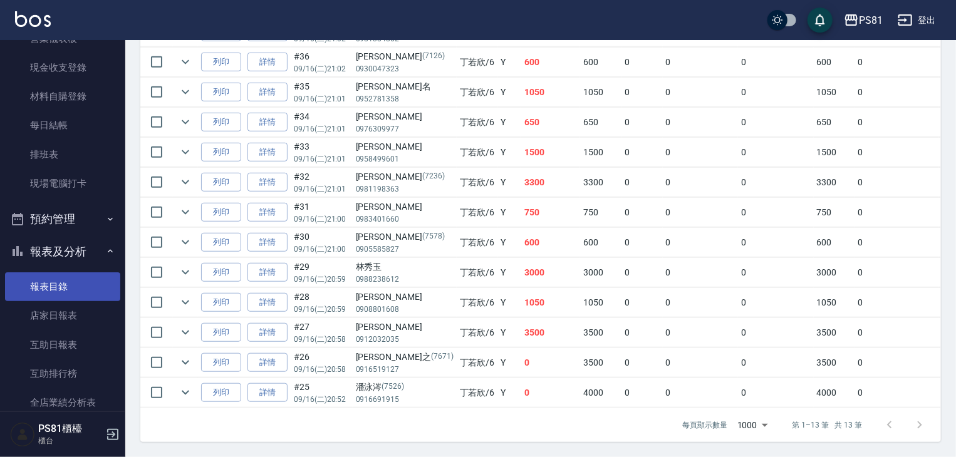
scroll to position [362, 0]
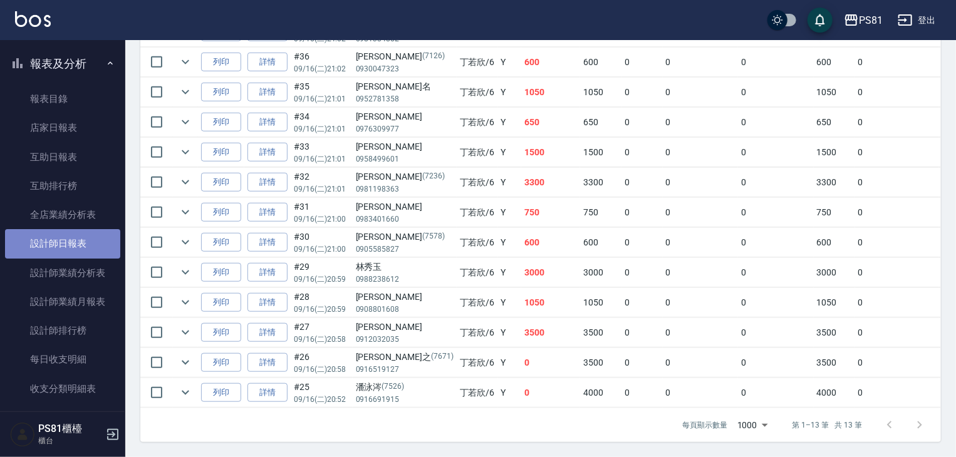
click at [92, 247] on link "設計師日報表" at bounding box center [62, 243] width 115 height 29
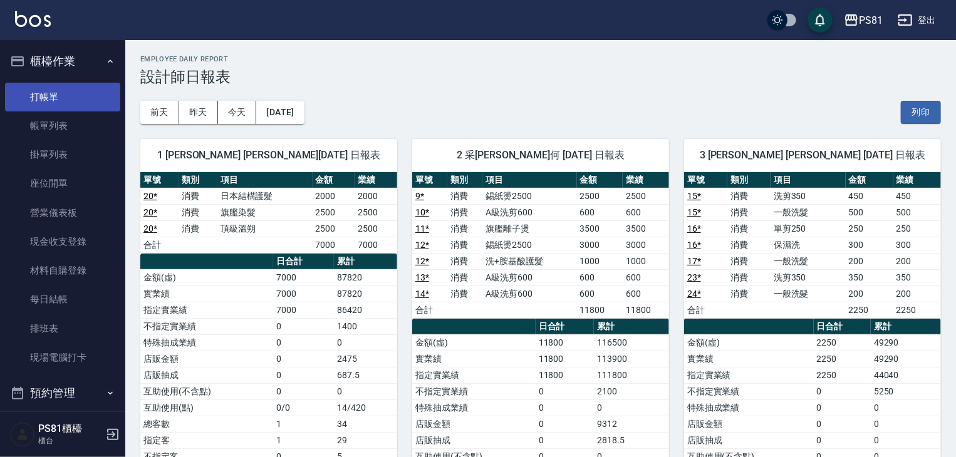
click at [65, 91] on link "打帳單" at bounding box center [62, 97] width 115 height 29
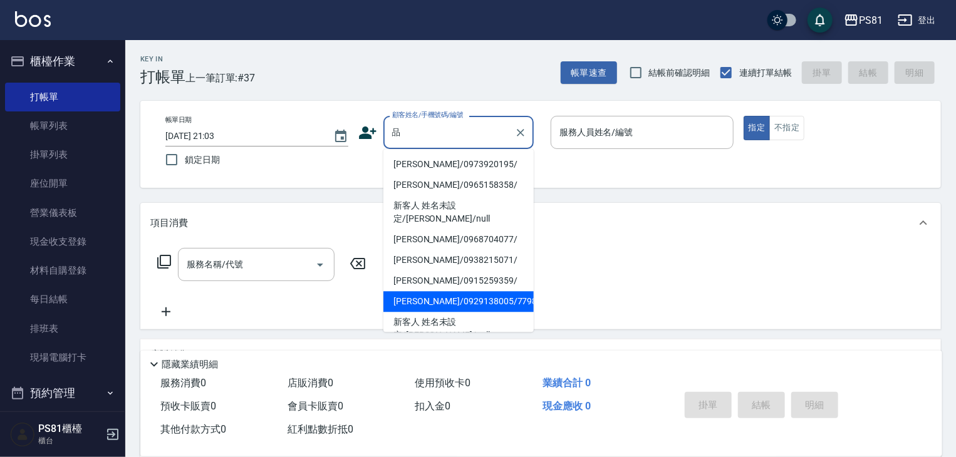
click at [454, 291] on li "[PERSON_NAME]/0929138005/7798" at bounding box center [458, 301] width 150 height 21
type input "[PERSON_NAME]/0929138005/7798"
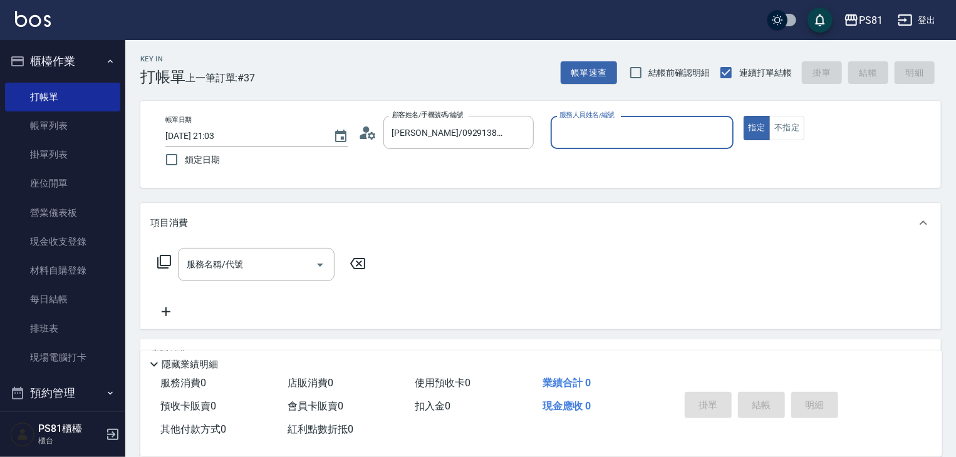
type input "丁若欣-6"
click at [744, 116] on button "指定" at bounding box center [757, 128] width 27 height 24
type button "true"
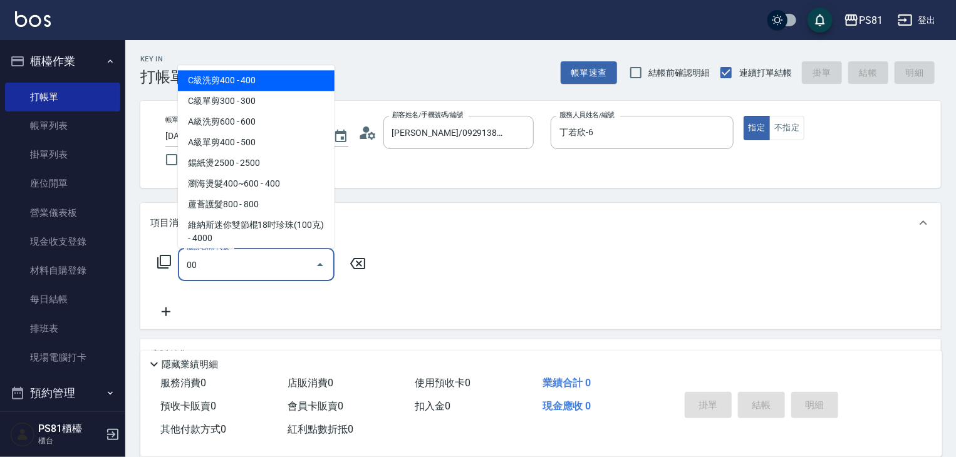
type input "0"
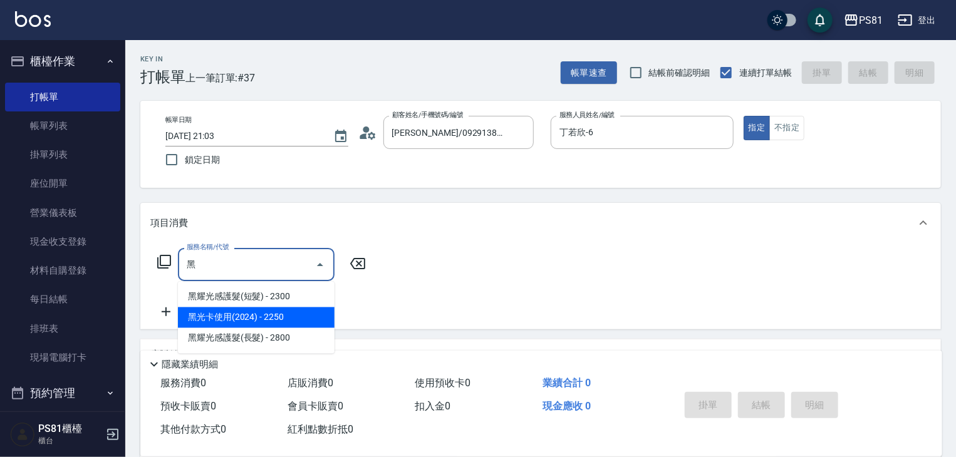
click at [294, 320] on span "黑光卡使用(2024) - 2250" at bounding box center [256, 318] width 157 height 21
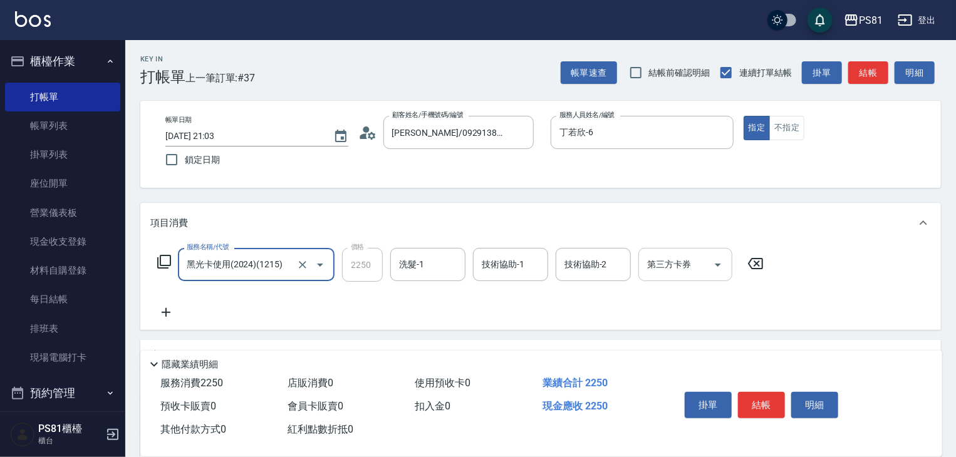
click at [709, 264] on button "Open" at bounding box center [718, 265] width 20 height 20
type input "黑光卡使用(2024)(1215)"
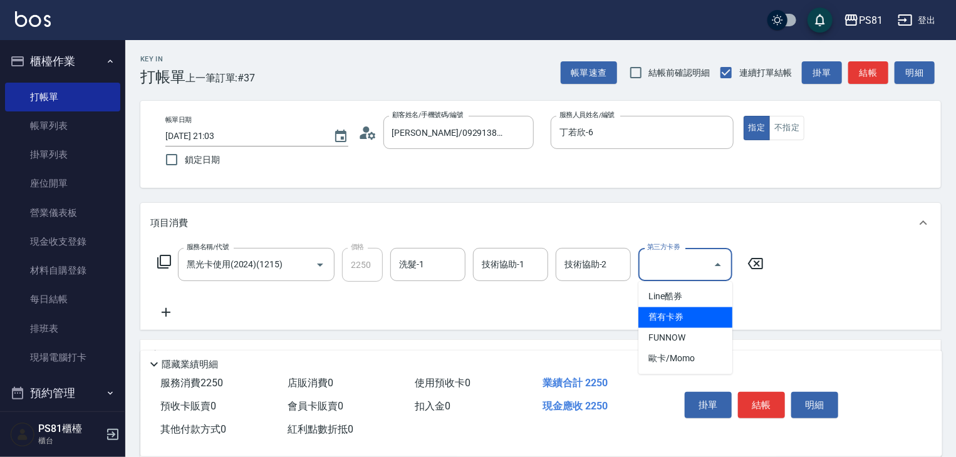
click at [667, 316] on span "舊有卡券" at bounding box center [685, 318] width 94 height 21
type input "舊有卡券"
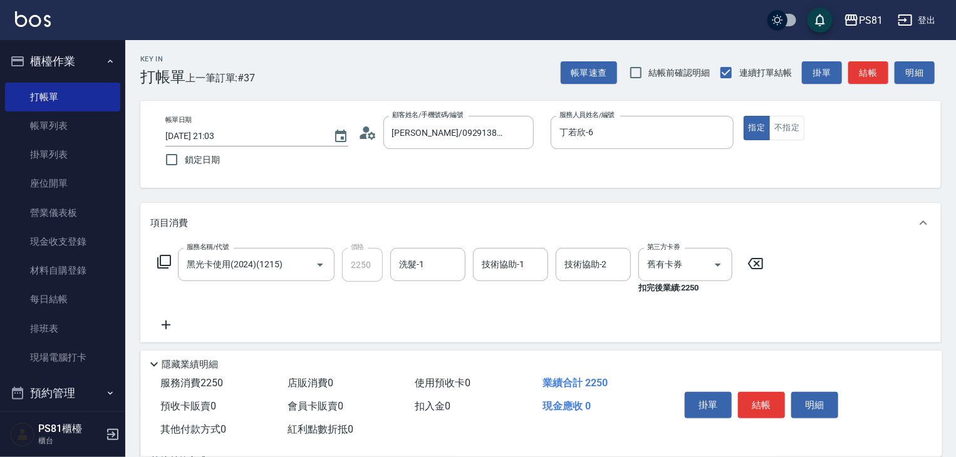
click at [165, 323] on icon at bounding box center [166, 325] width 9 height 9
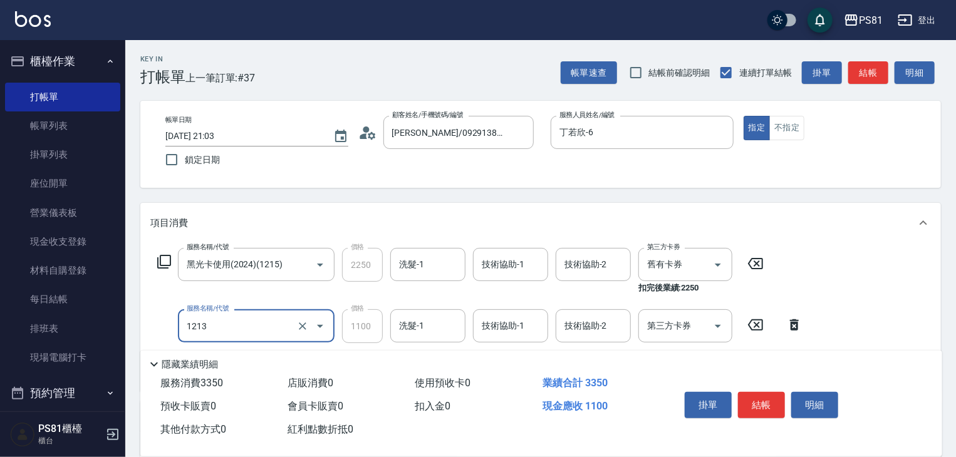
type input "蘆薈卡使用(2024)(1213)"
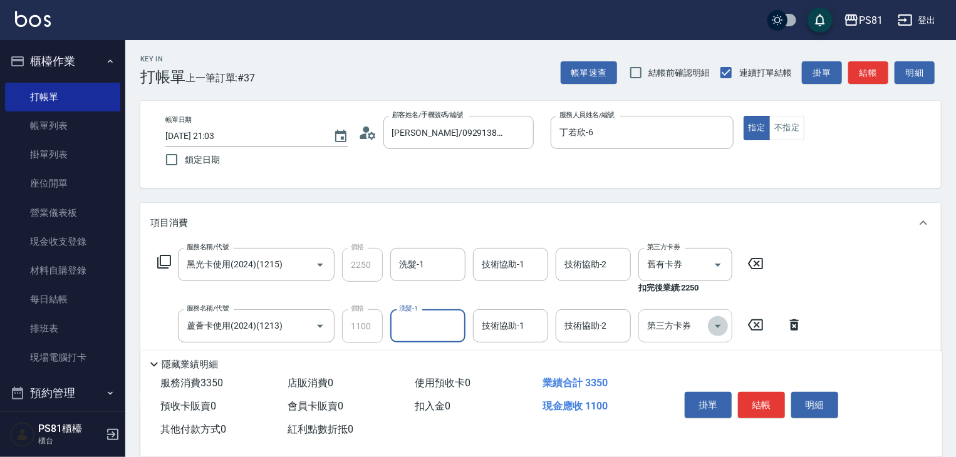
drag, startPoint x: 727, startPoint y: 322, endPoint x: 674, endPoint y: 338, distance: 55.5
click at [727, 323] on button "Open" at bounding box center [718, 326] width 20 height 20
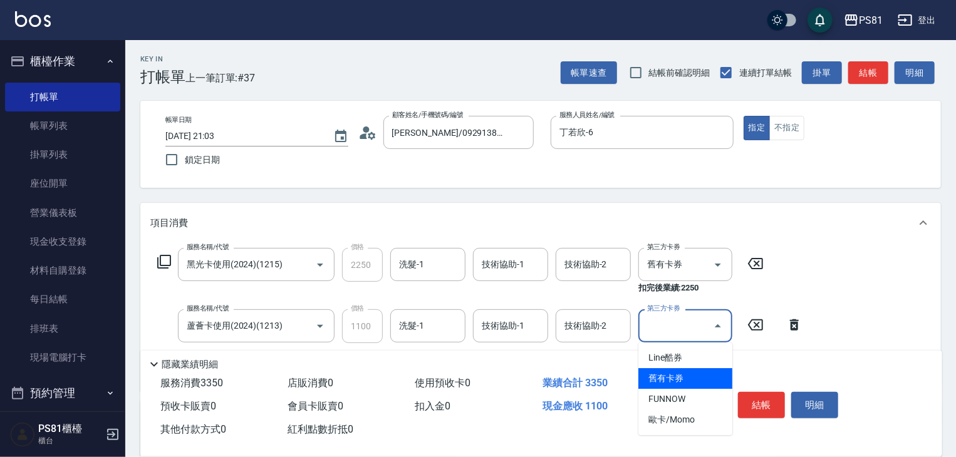
click at [659, 385] on span "舊有卡券" at bounding box center [685, 378] width 94 height 21
type input "舊有卡券"
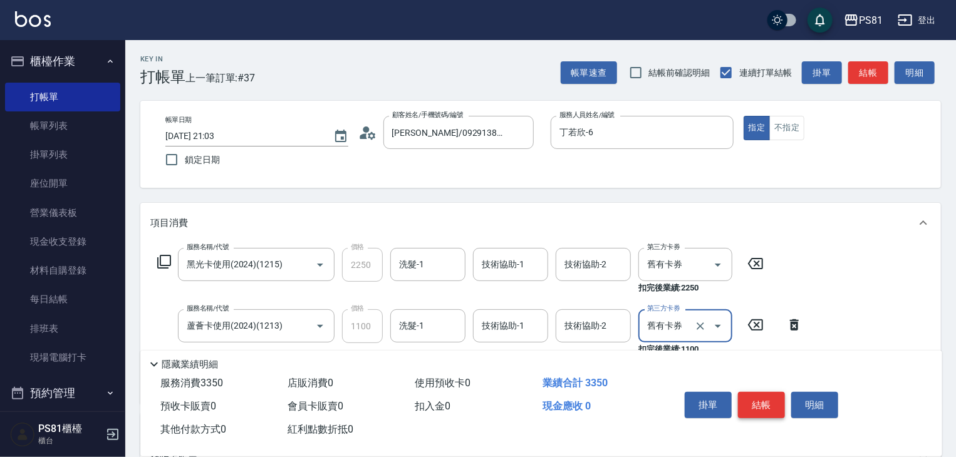
click at [778, 414] on button "結帳" at bounding box center [761, 405] width 47 height 26
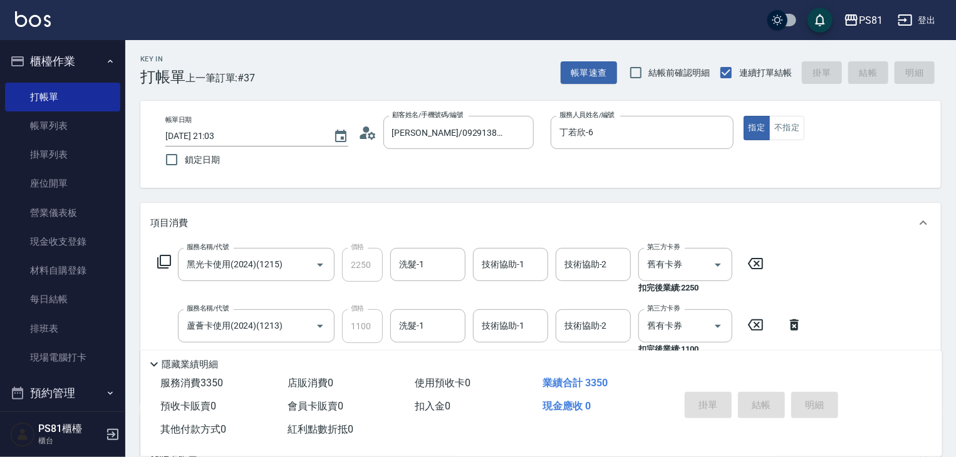
type input "[DATE] 21:04"
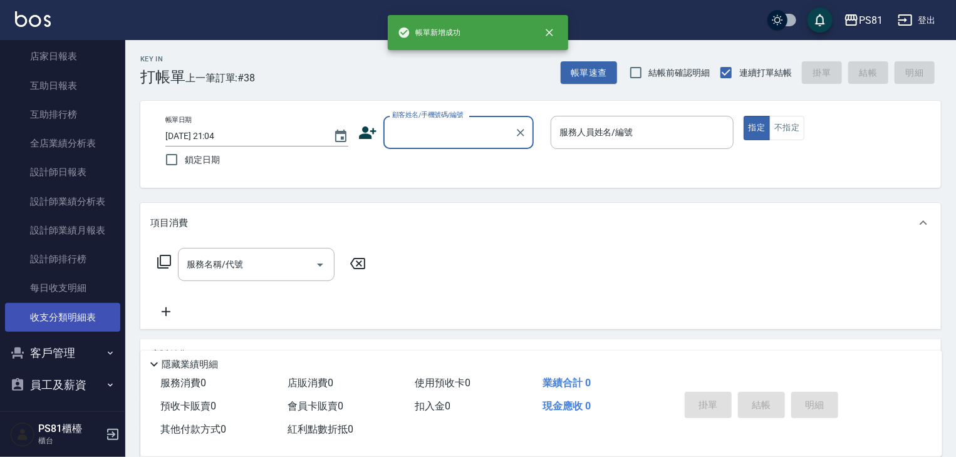
scroll to position [503, 0]
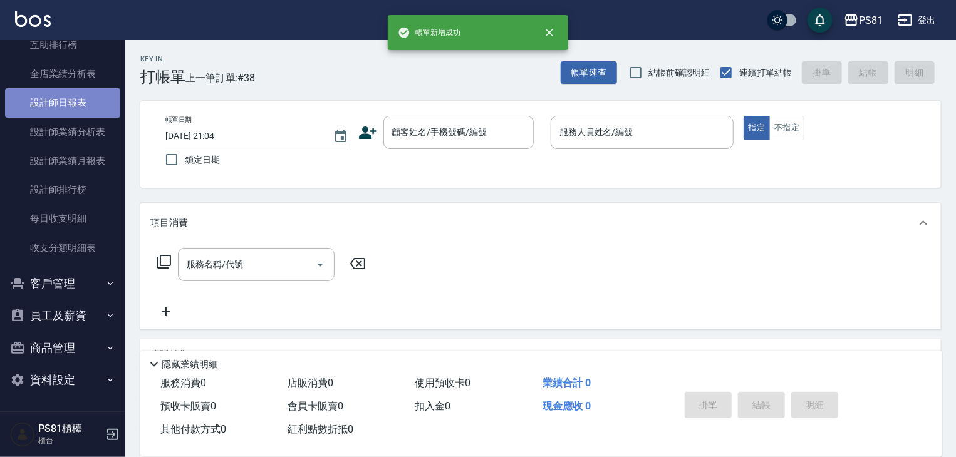
click at [75, 110] on link "設計師日報表" at bounding box center [62, 102] width 115 height 29
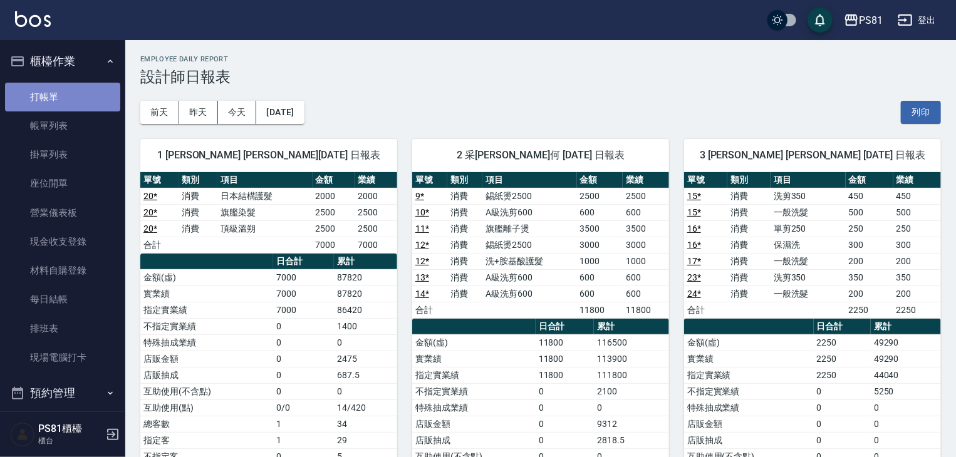
click at [85, 105] on link "打帳單" at bounding box center [62, 97] width 115 height 29
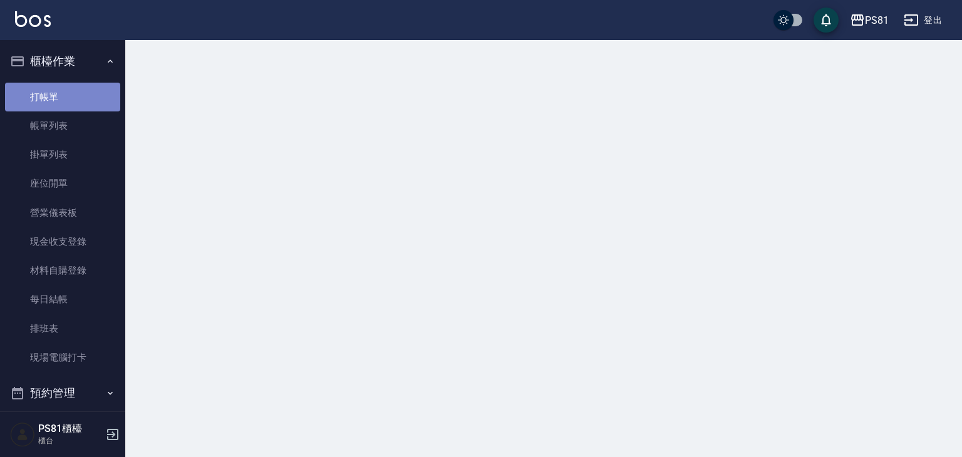
click at [84, 105] on link "打帳單" at bounding box center [62, 97] width 115 height 29
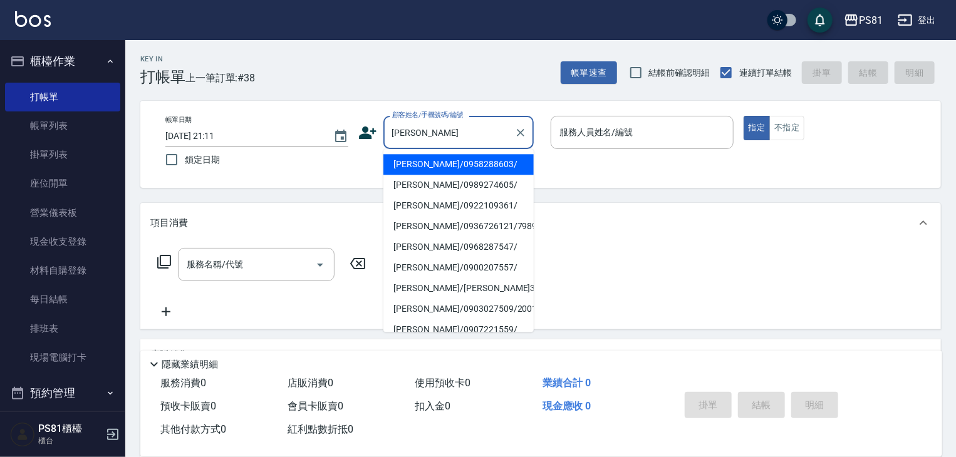
click at [467, 170] on li "[PERSON_NAME]/0958288603/" at bounding box center [458, 164] width 150 height 21
type input "[PERSON_NAME]/0958288603/"
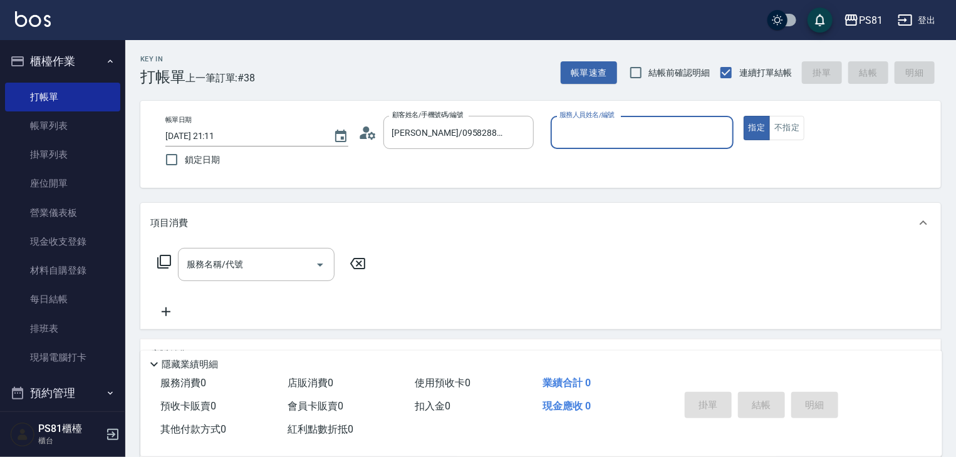
type input "丁若欣-6"
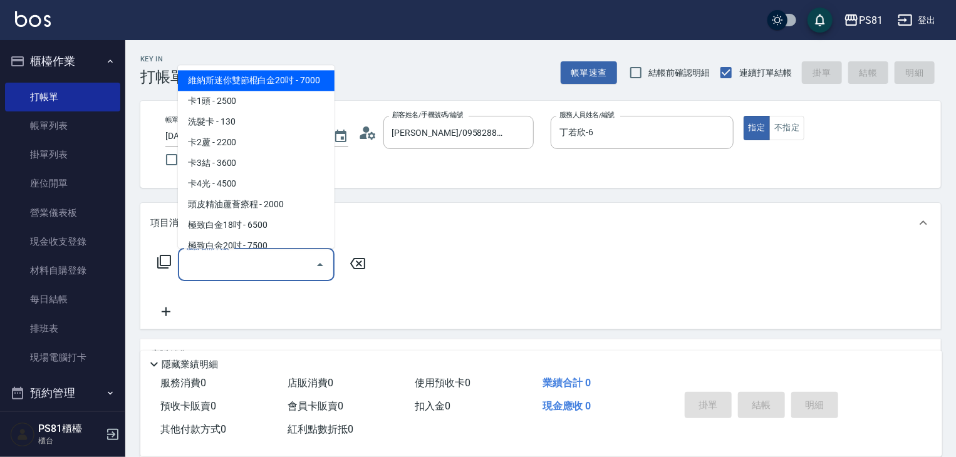
click at [286, 274] on input "服務名稱/代號" at bounding box center [247, 265] width 127 height 22
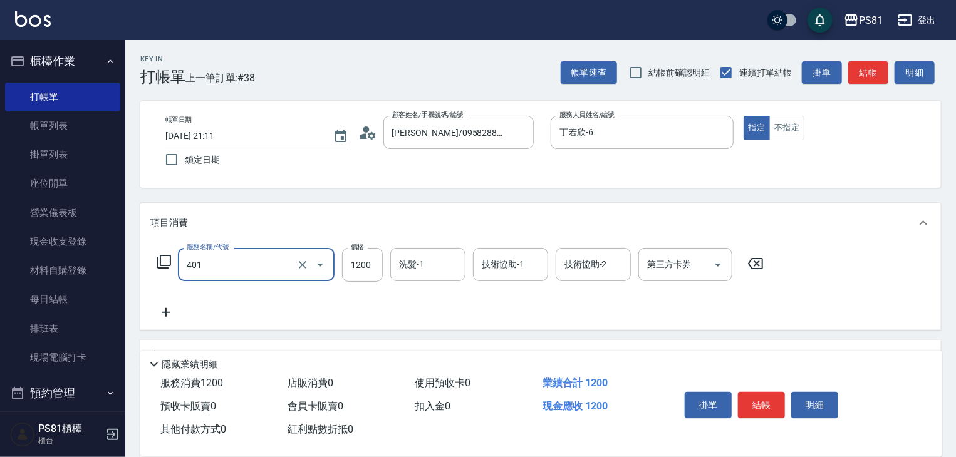
type input "基本染髮(401)"
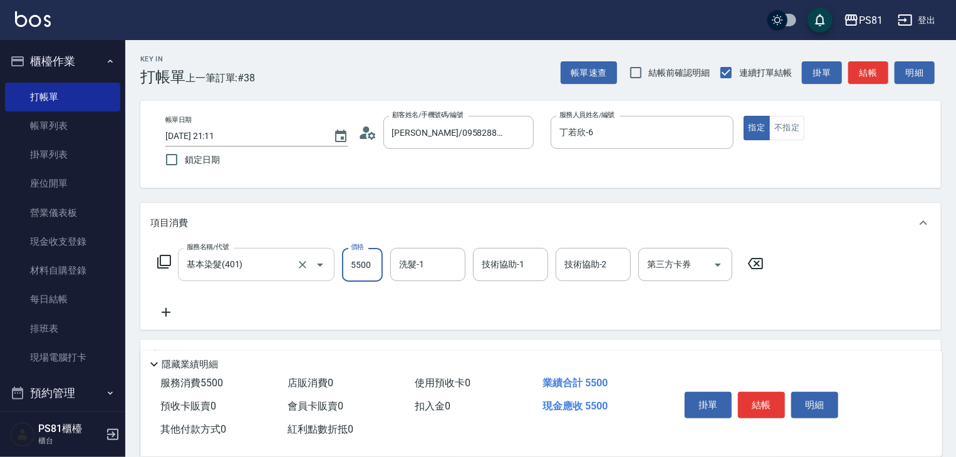
type input "5500"
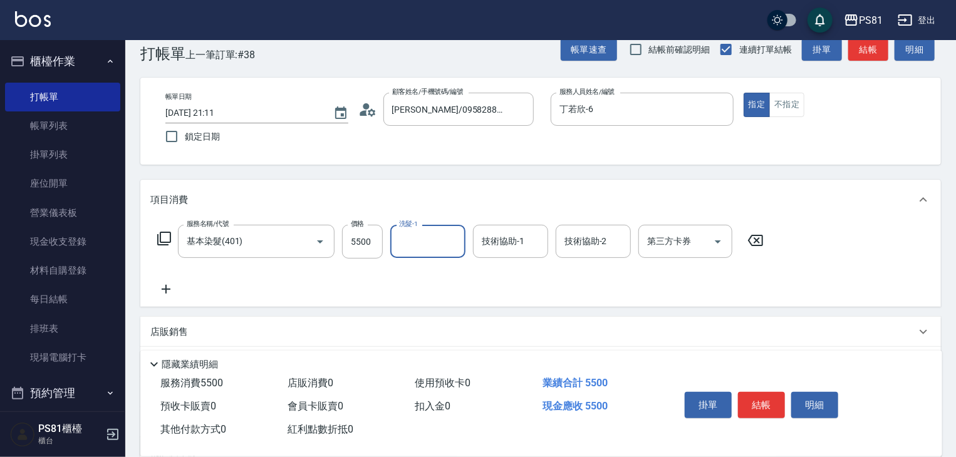
scroll to position [63, 0]
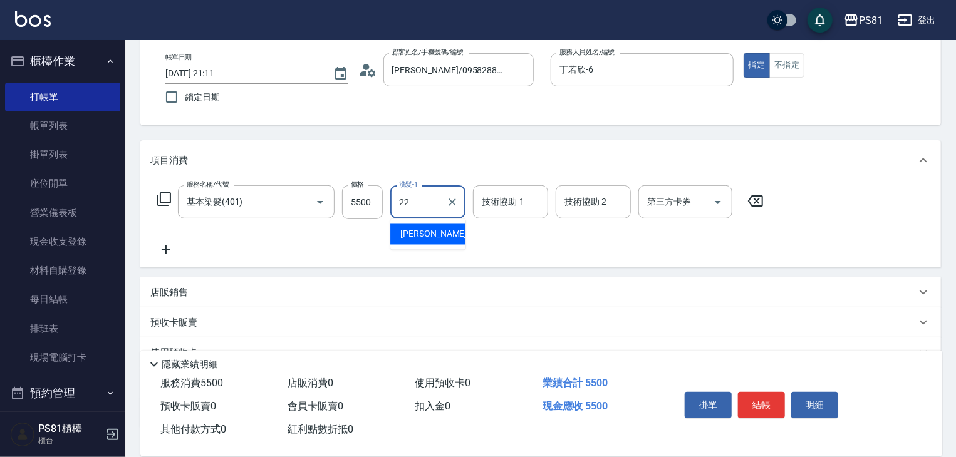
type input "涵文-22"
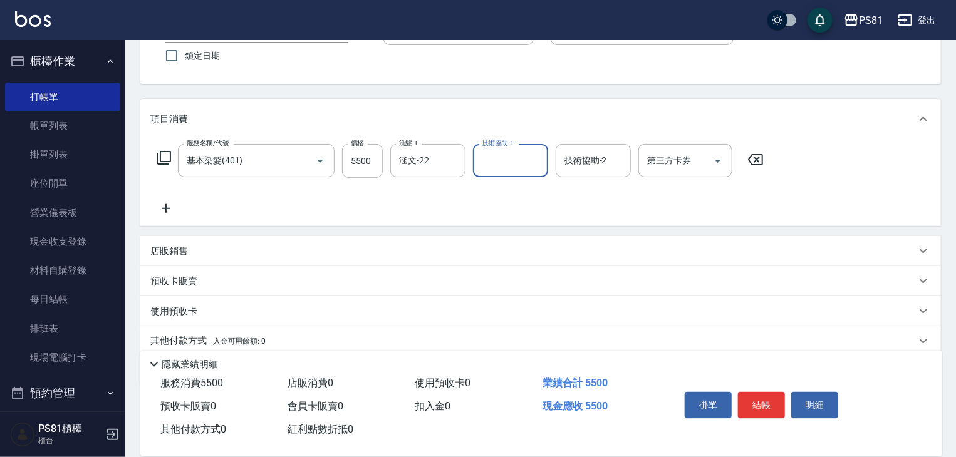
scroll to position [153, 0]
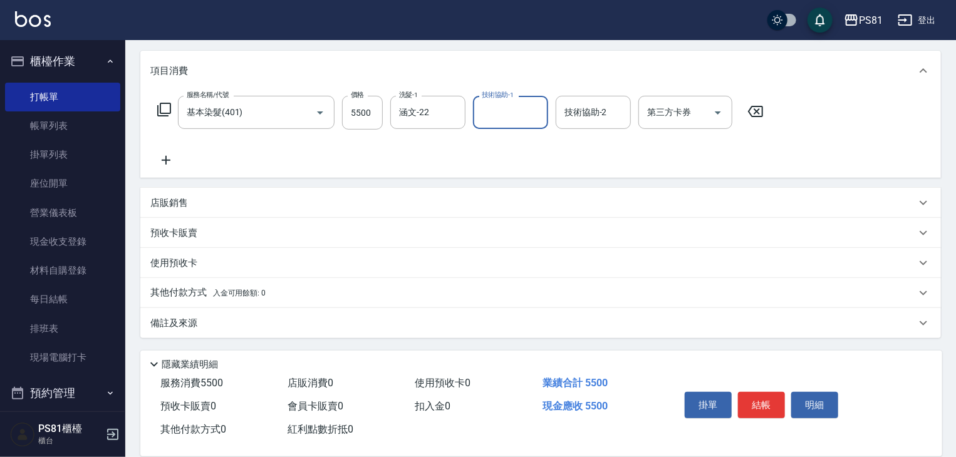
click at [253, 286] on p "其他付款方式 入金可用餘額: 0" at bounding box center [207, 293] width 115 height 14
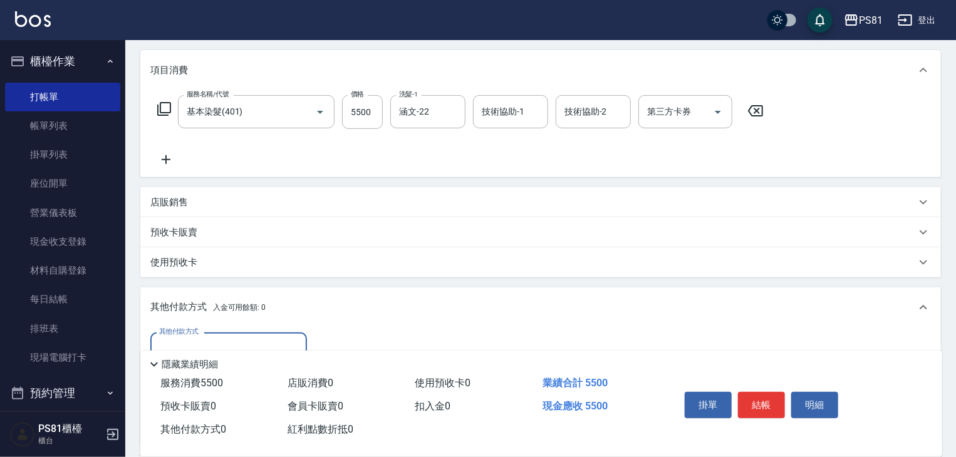
scroll to position [0, 0]
click at [759, 402] on button "結帳" at bounding box center [761, 405] width 47 height 26
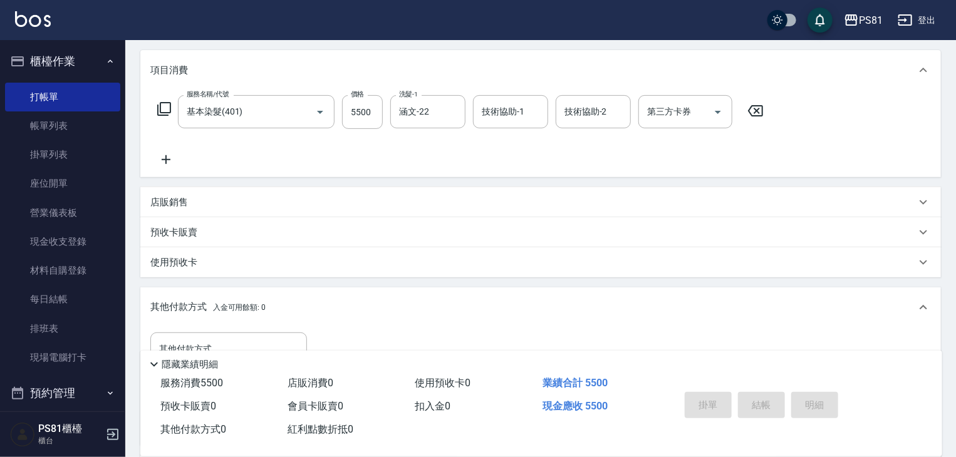
type input "[DATE] 21:12"
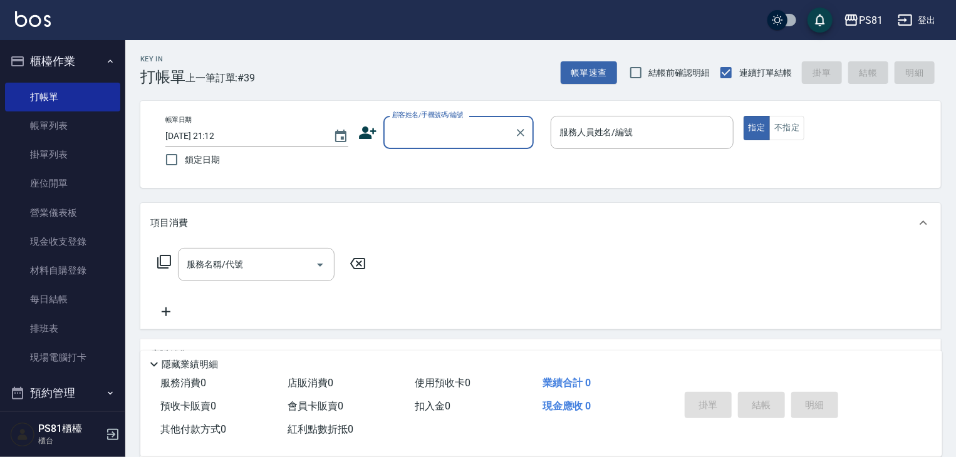
click at [756, 400] on div "掛單 結帳 明細" at bounding box center [762, 406] width 164 height 39
drag, startPoint x: 756, startPoint y: 400, endPoint x: 759, endPoint y: 407, distance: 7.0
click at [759, 407] on div "掛單 結帳 明細" at bounding box center [762, 406] width 164 height 39
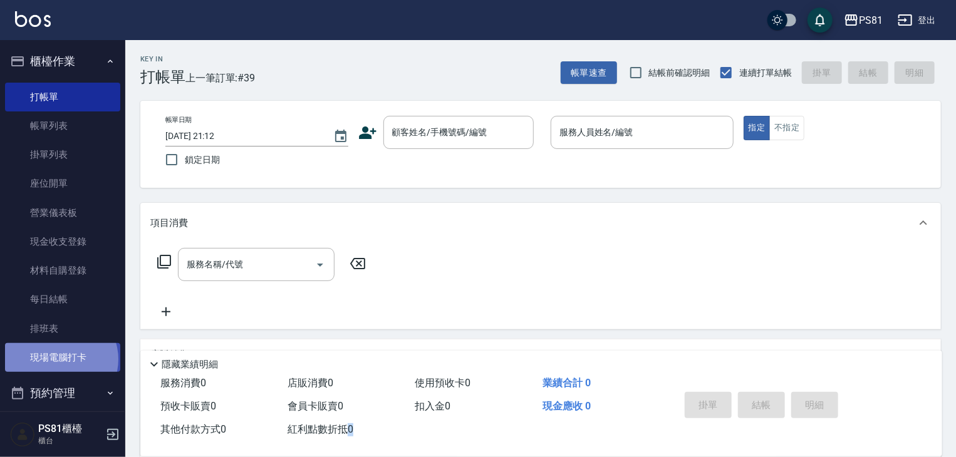
click at [60, 360] on link "現場電腦打卡" at bounding box center [62, 357] width 115 height 29
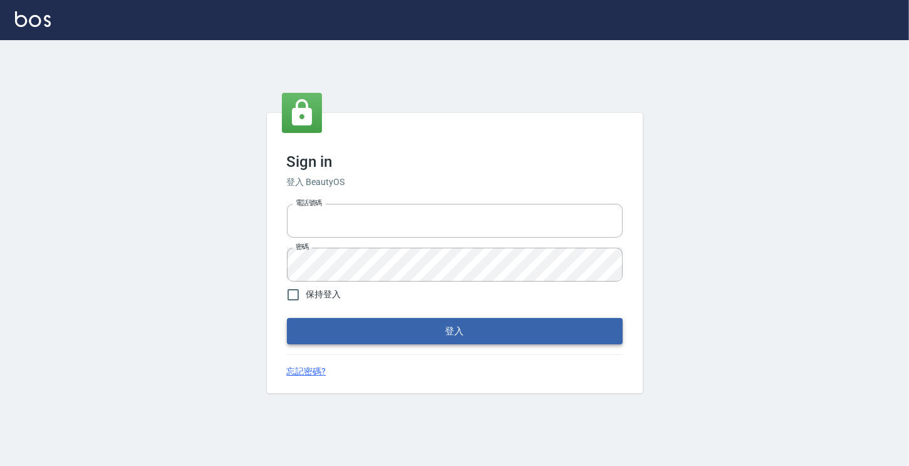
type input "6430581"
click at [576, 339] on button "登入" at bounding box center [455, 331] width 336 height 26
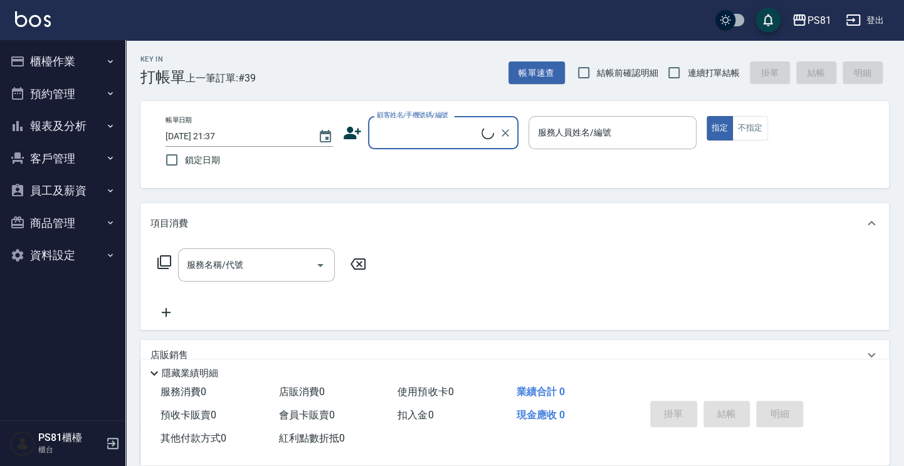
click at [55, 56] on button "櫃檯作業" at bounding box center [62, 61] width 115 height 33
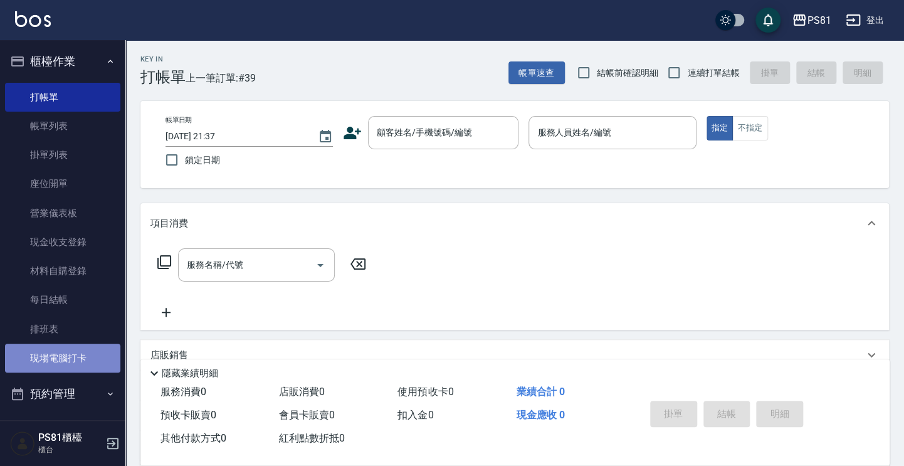
click at [96, 353] on link "現場電腦打卡" at bounding box center [62, 357] width 115 height 29
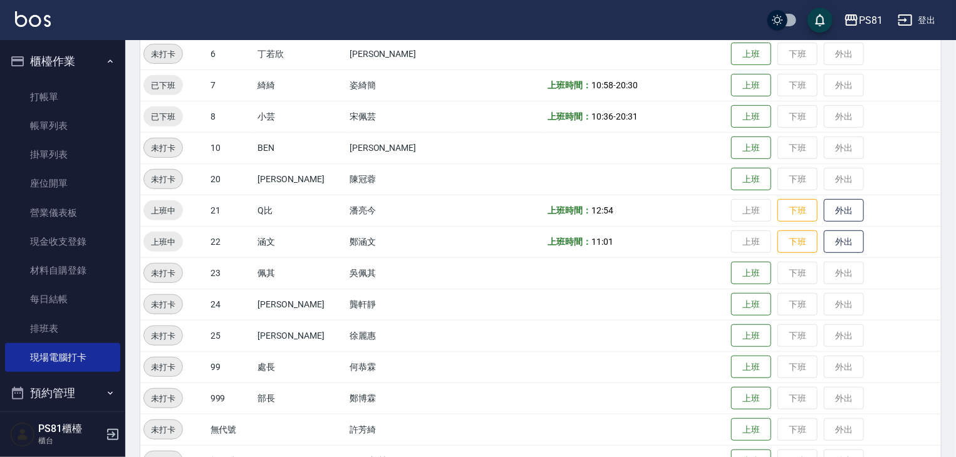
scroll to position [313, 0]
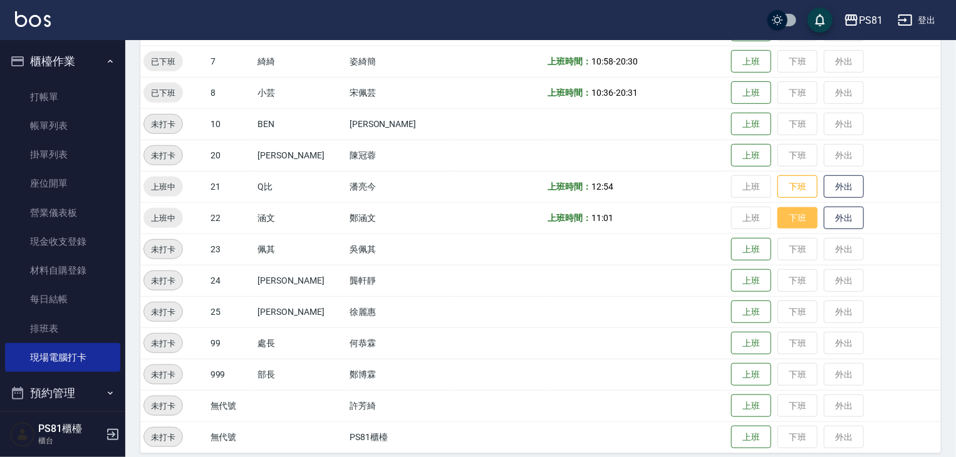
click at [778, 224] on button "下班" at bounding box center [798, 218] width 40 height 22
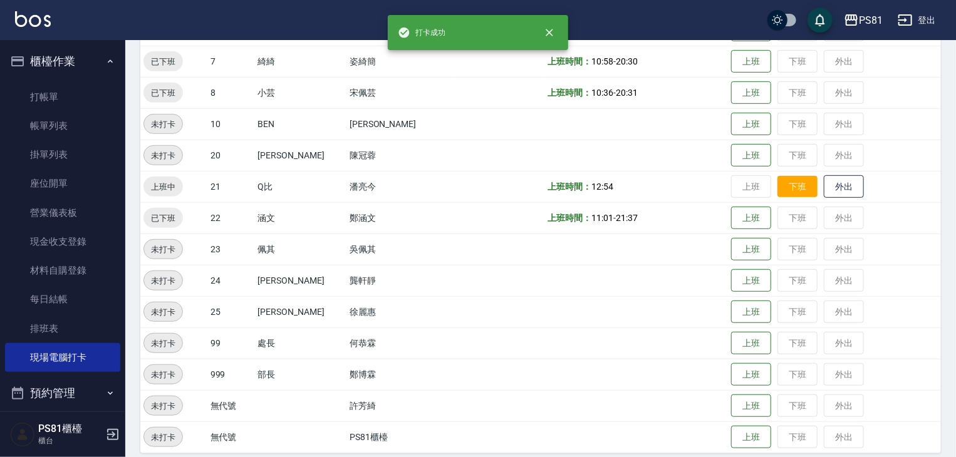
click at [778, 183] on button "下班" at bounding box center [798, 187] width 40 height 22
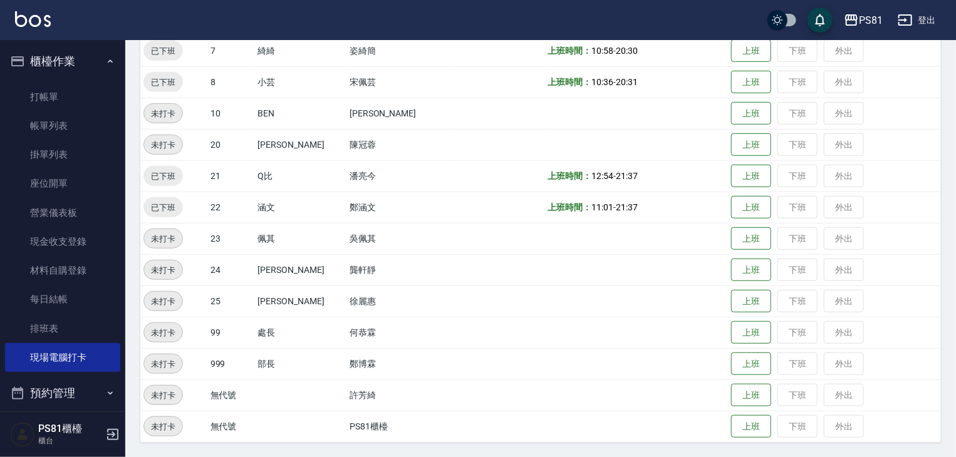
scroll to position [316, 0]
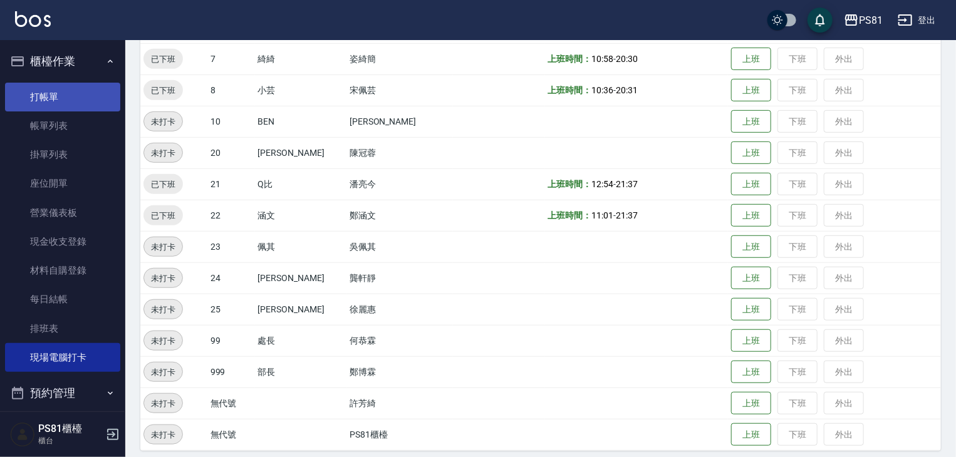
click at [30, 96] on link "打帳單" at bounding box center [62, 97] width 115 height 29
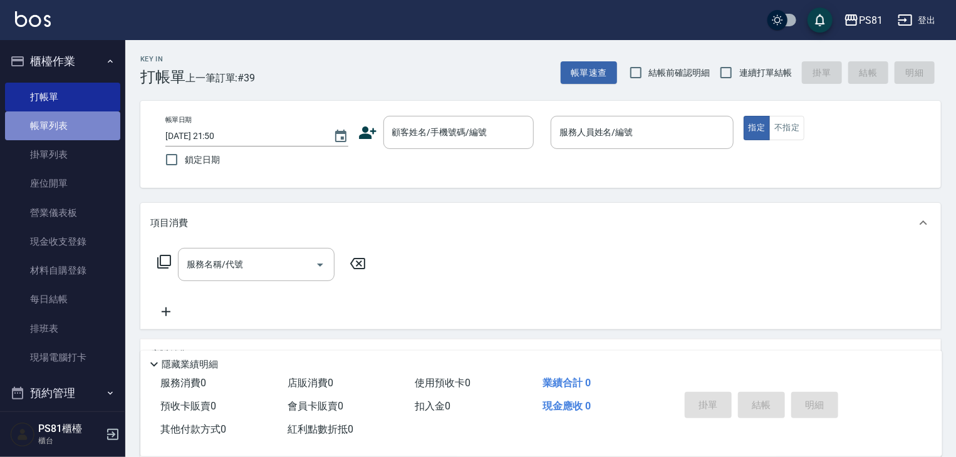
click at [76, 136] on link "帳單列表" at bounding box center [62, 126] width 115 height 29
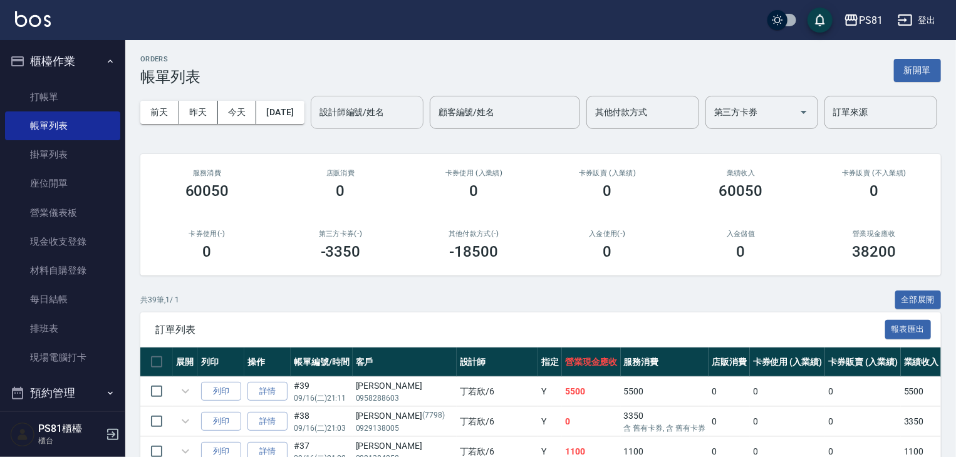
click at [311, 129] on div "設計師編號/姓名" at bounding box center [367, 112] width 113 height 33
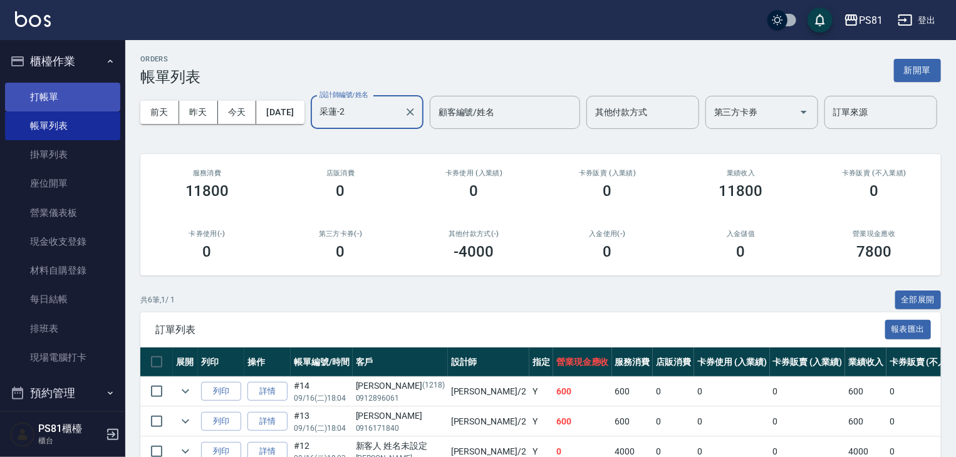
type input "采蓮-2"
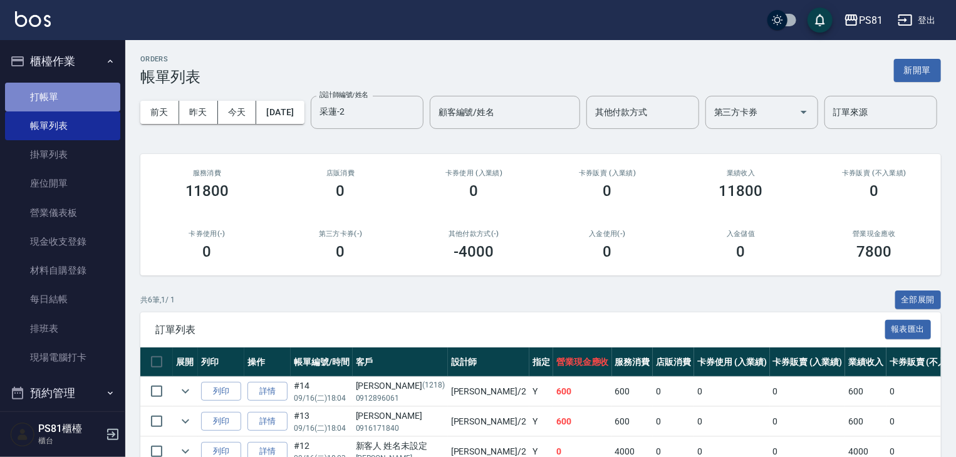
click at [79, 91] on link "打帳單" at bounding box center [62, 97] width 115 height 29
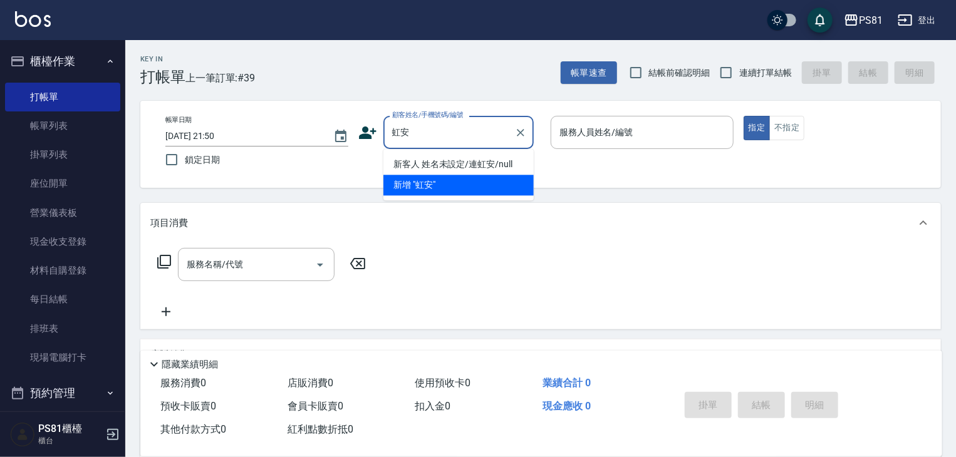
click at [482, 161] on li "新客人 姓名未設定/連虹安/null" at bounding box center [458, 164] width 150 height 21
type input "新客人 姓名未設定/連虹安/null"
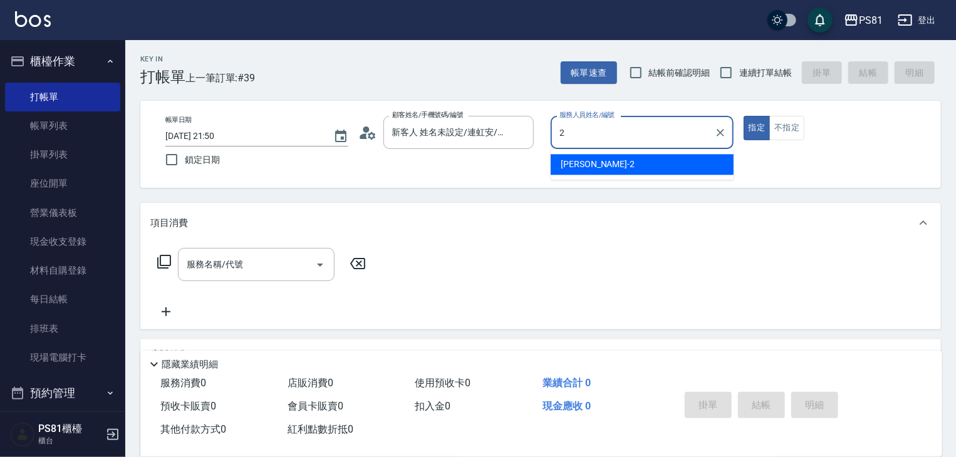
type input "采蓮-2"
type button "true"
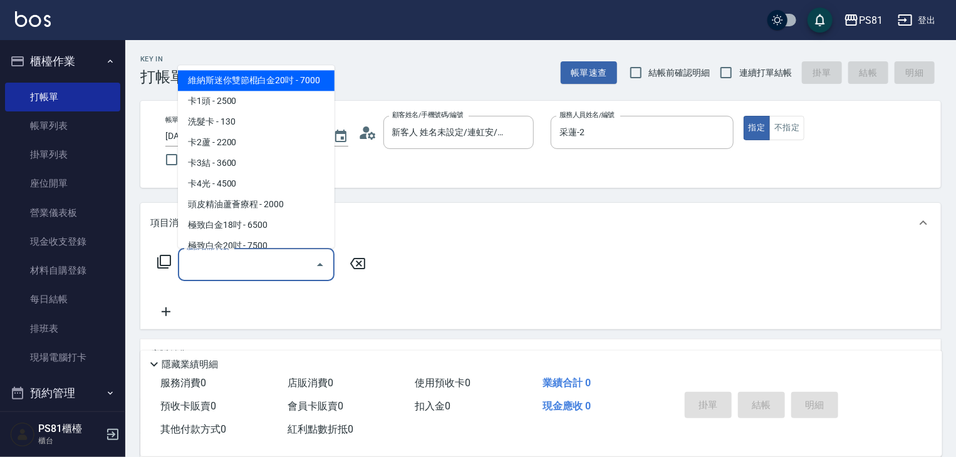
click at [283, 259] on input "服務名稱/代號" at bounding box center [247, 265] width 127 height 22
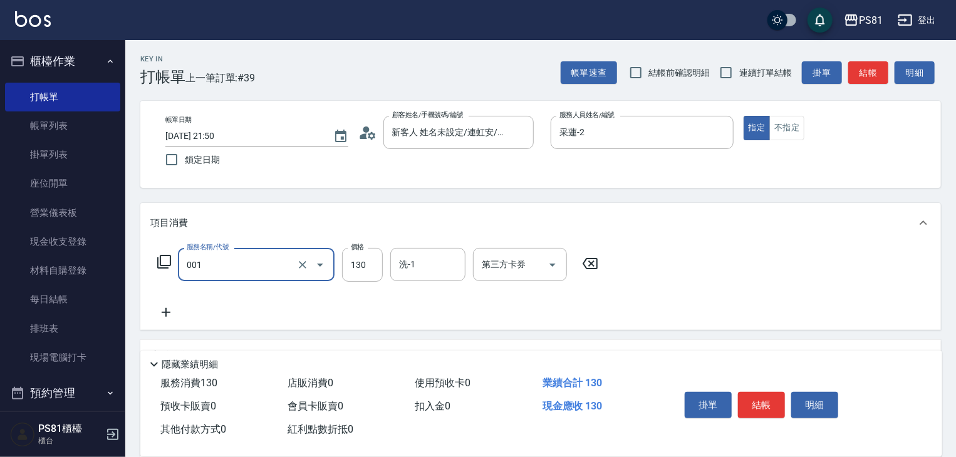
type input "洗髮卡(001)"
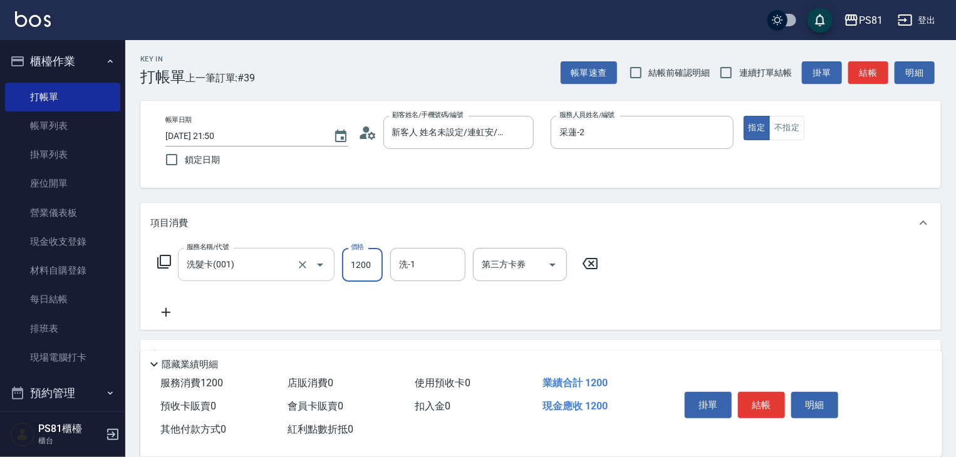
type input "1200"
type input "Q比-21"
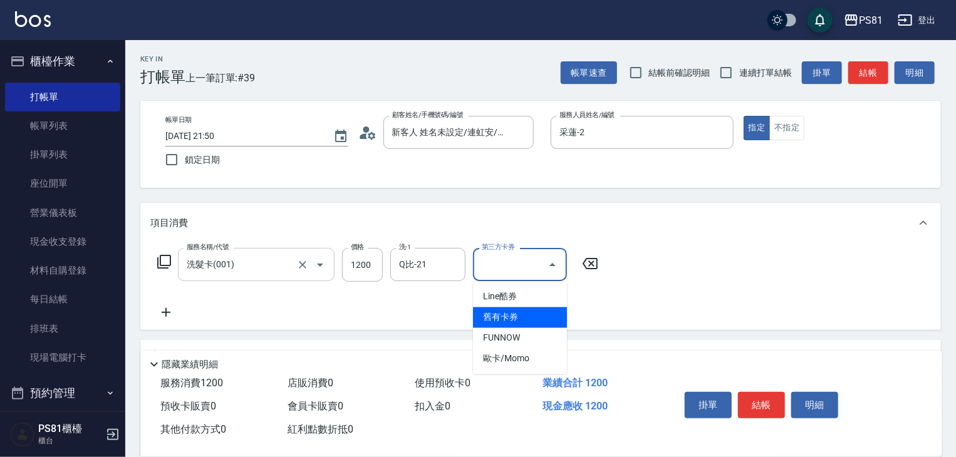
type input "舊有卡券"
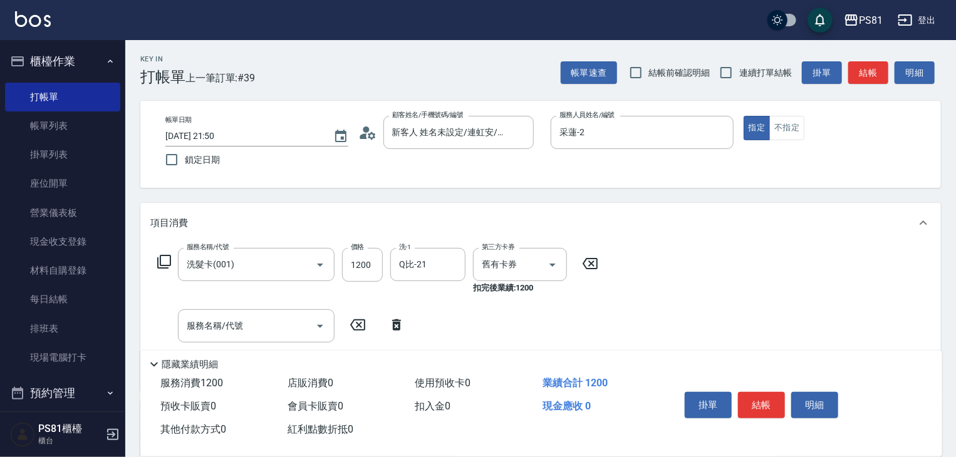
click at [397, 324] on icon at bounding box center [396, 325] width 9 height 11
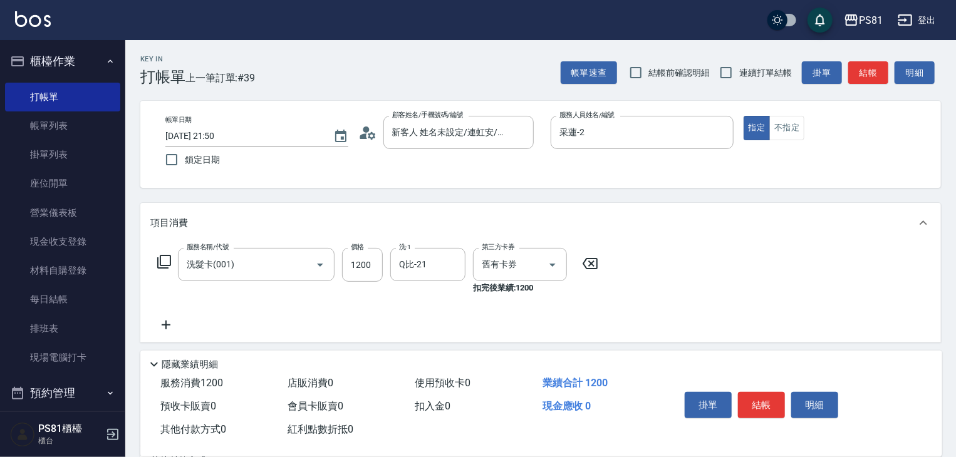
click at [462, 345] on div "項目消費 服務名稱/代號 洗髮卡(001) 服務名稱/代號 價格 1200 價格 洗-1 Q比-21 洗-1 第三方卡券 舊有卡券 第三方卡券 扣完後業績: …" at bounding box center [540, 355] width 801 height 304
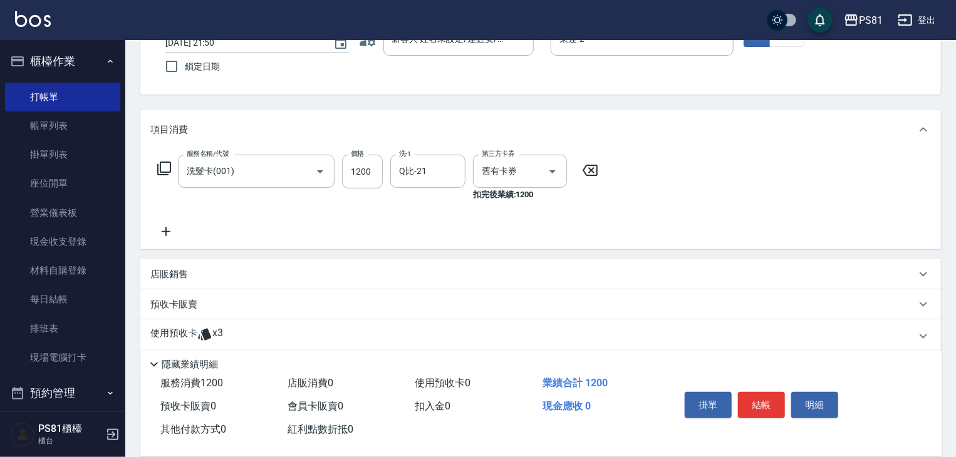
scroll to position [169, 0]
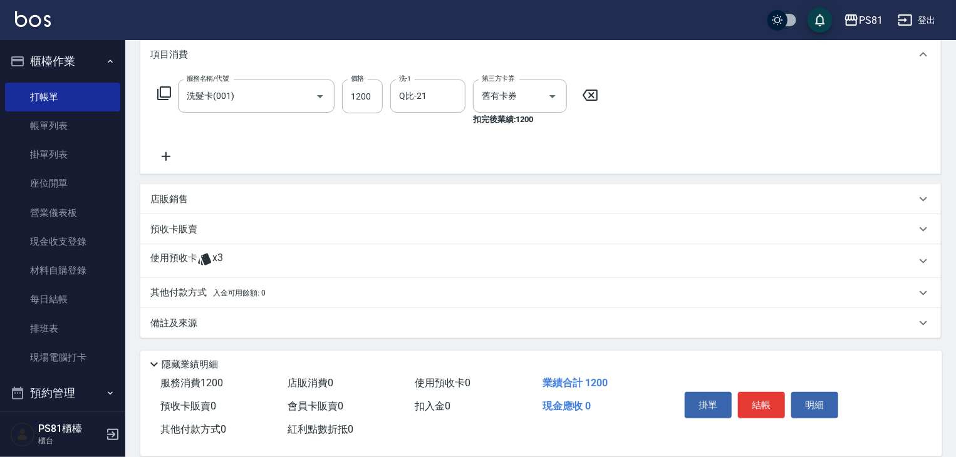
click at [166, 155] on icon at bounding box center [166, 156] width 9 height 9
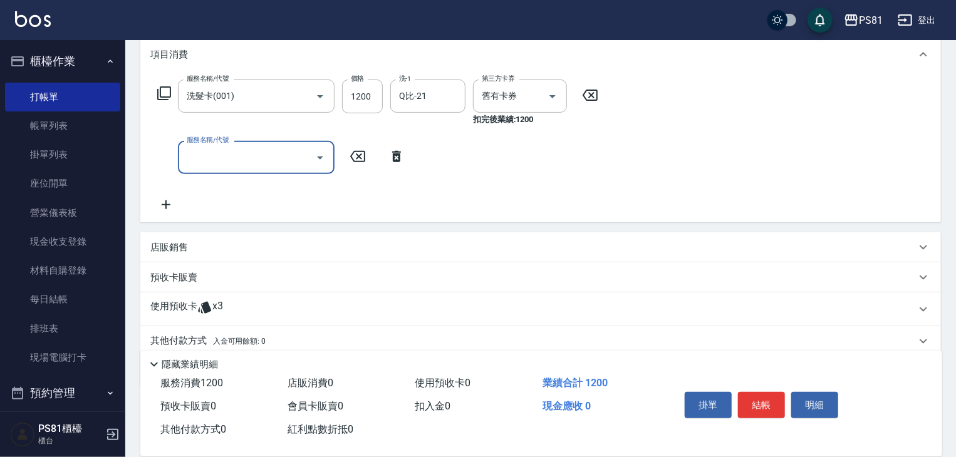
click at [244, 165] on input "服務名稱/代號" at bounding box center [247, 158] width 127 height 22
type input "A級洗剪600(105)"
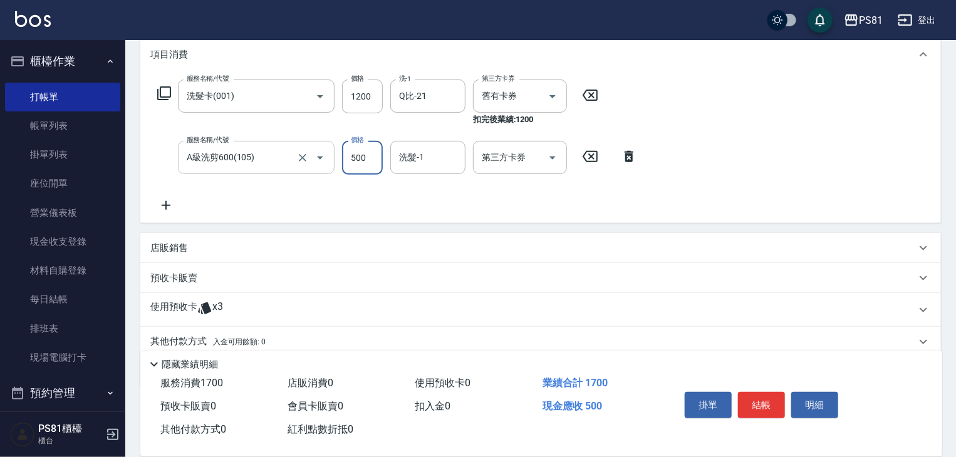
type input "500"
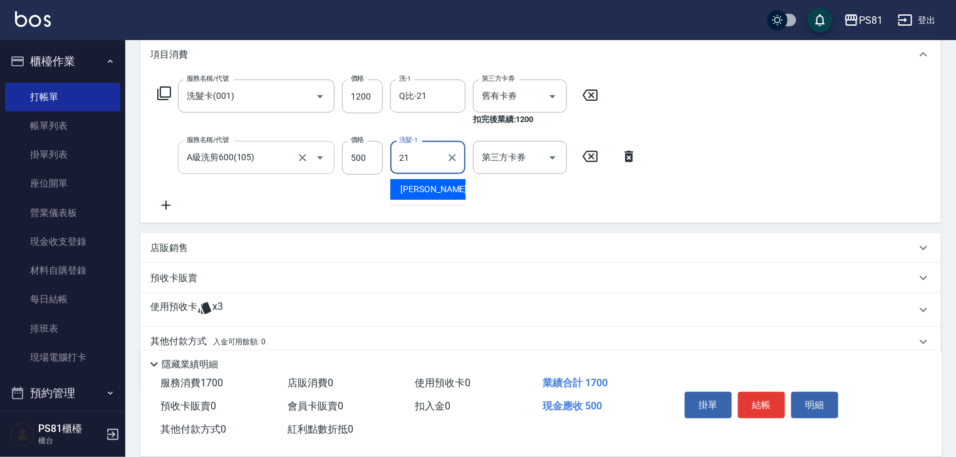
type input "Q比-21"
click at [672, 189] on div "服務名稱/代號 洗髮卡(001) 服務名稱/代號 價格 1200 價格 洗-1 Q比-21 洗-1 第三方卡券 舊有卡券 第三方卡券 扣完後業績: 1200 …" at bounding box center [540, 149] width 801 height 148
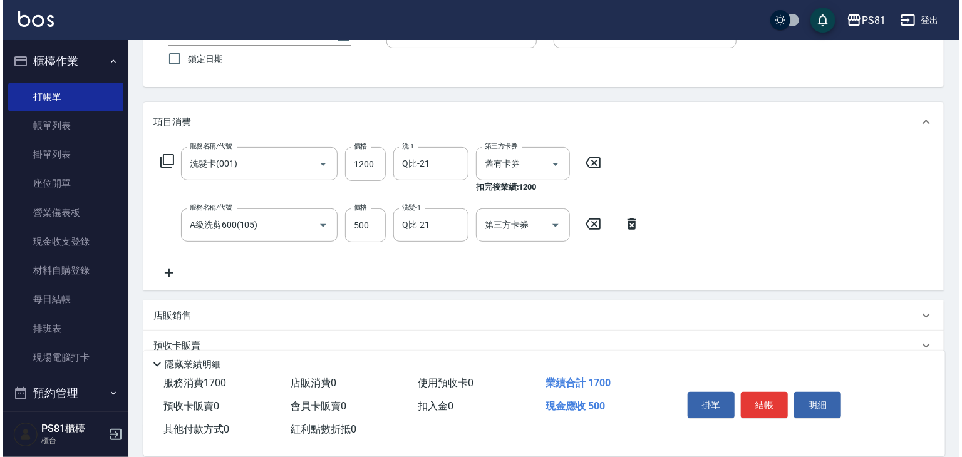
scroll to position [0, 0]
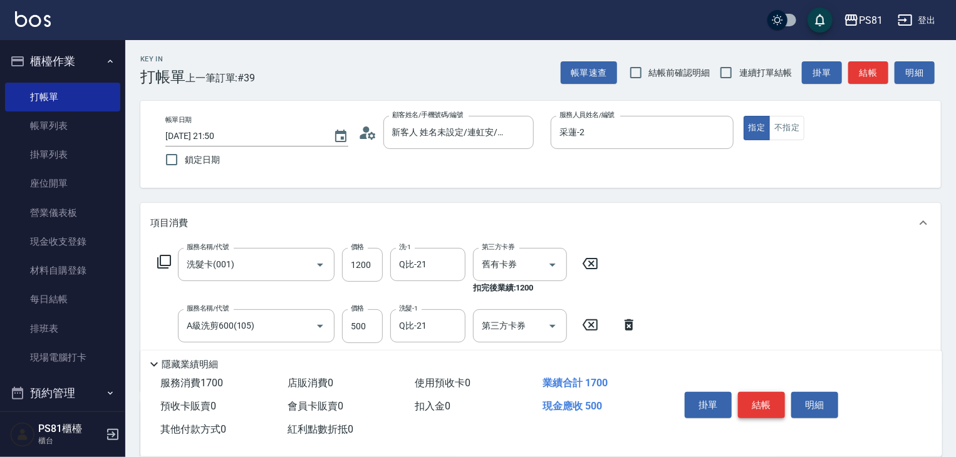
click at [769, 402] on button "結帳" at bounding box center [761, 405] width 47 height 26
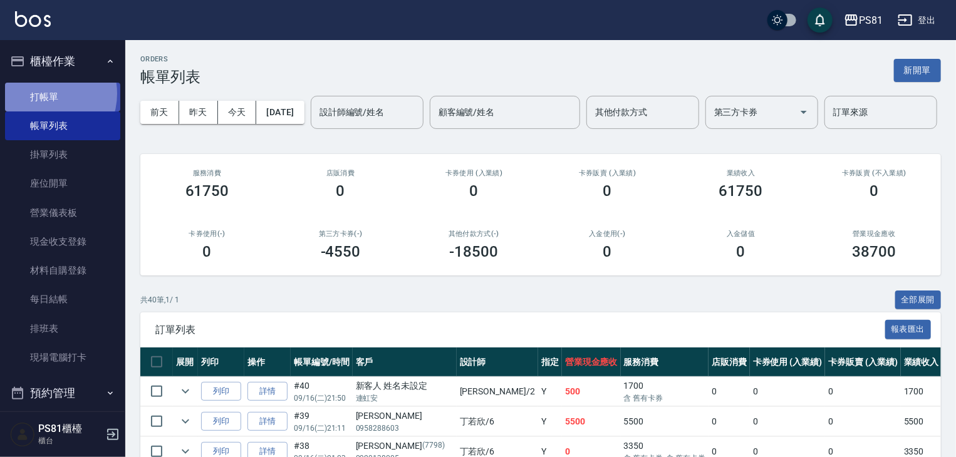
click at [43, 93] on link "打帳單" at bounding box center [62, 97] width 115 height 29
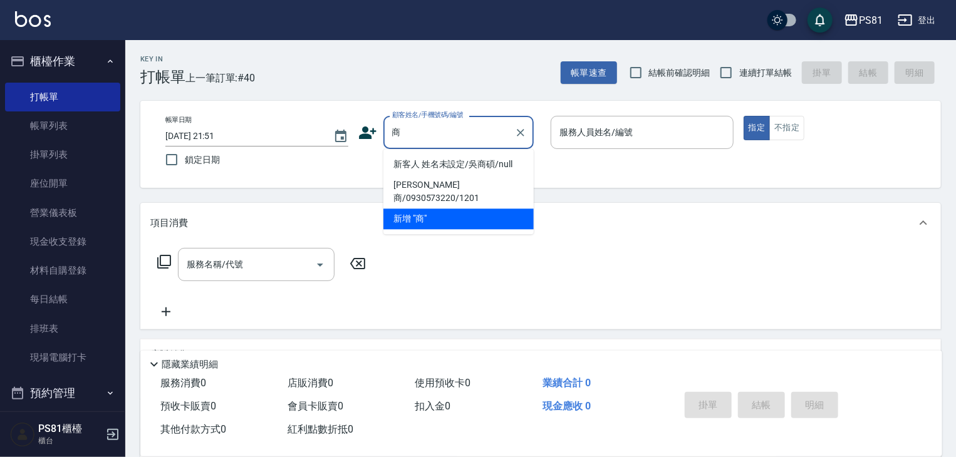
click at [476, 156] on li "新客人 姓名未設定/吳商碩/null" at bounding box center [458, 164] width 150 height 21
type input "新客人 姓名未設定/吳商碩/null"
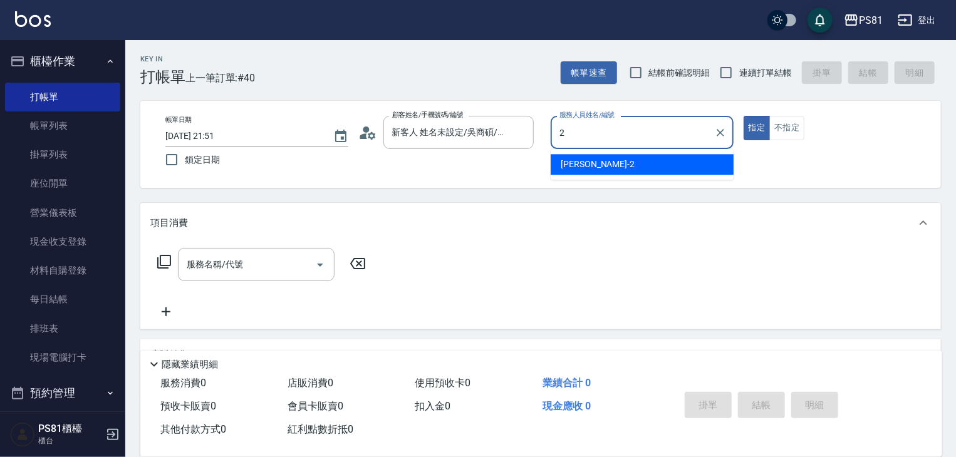
type input "采蓮-2"
type button "true"
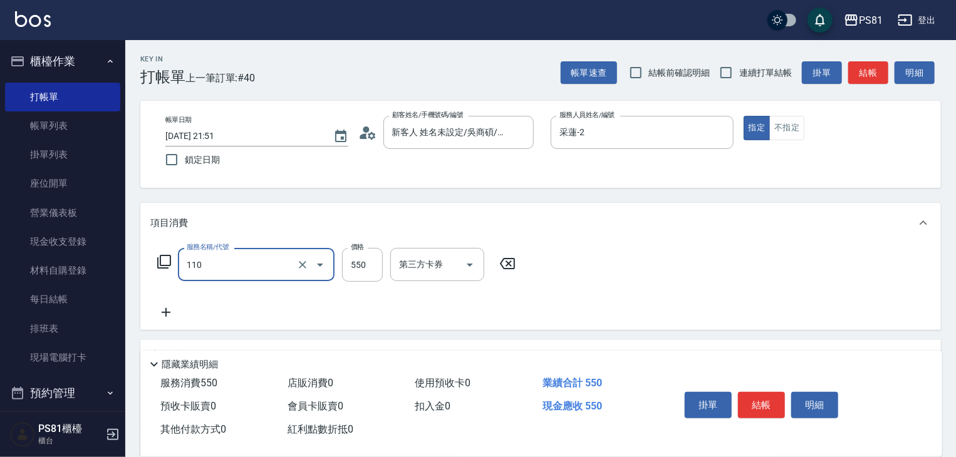
type input "去角質(抗油)(110)"
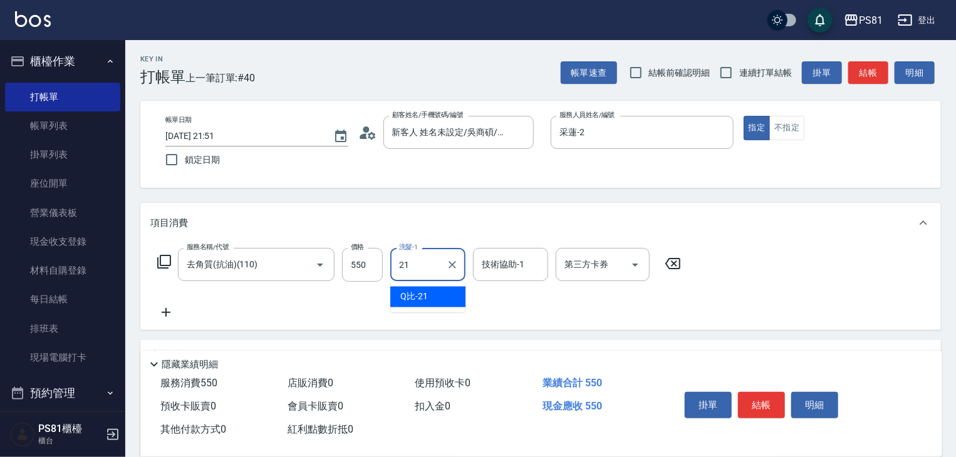
type input "Q比-21"
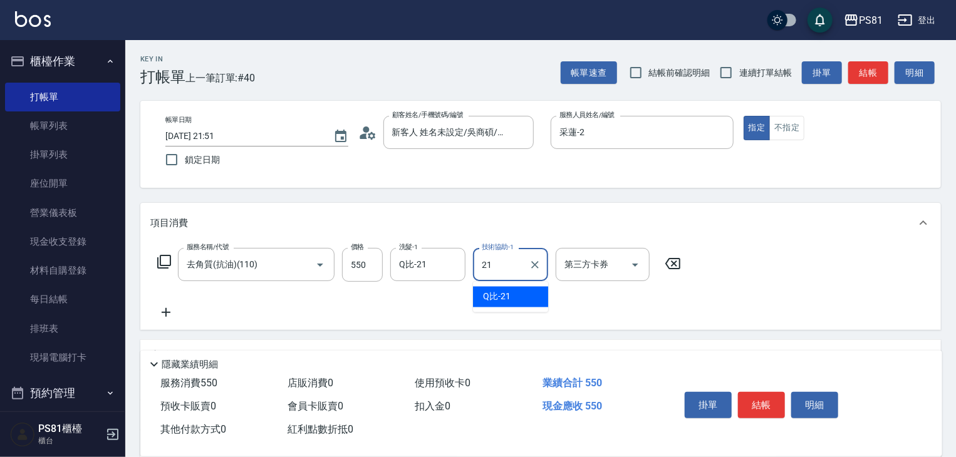
type input "Q比-21"
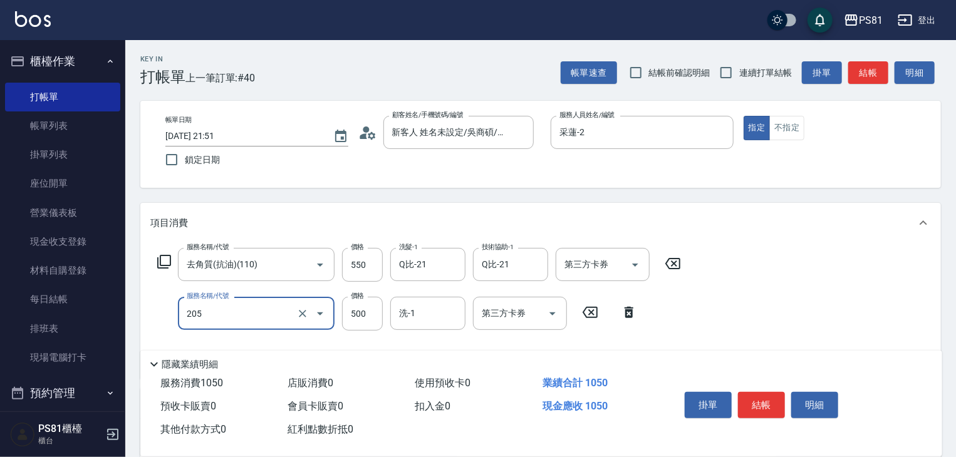
type input "A級單剪400(205)"
drag, startPoint x: 754, startPoint y: 286, endPoint x: 776, endPoint y: 387, distance: 103.1
click at [754, 286] on div "服務名稱/代號 去角質(抗油)(110) 服務名稱/代號 價格 550 價格 洗髮-1 Q比-21 洗髮-1 技術協助-1 Q比-21 技術協助-1 第三方卡…" at bounding box center [540, 311] width 801 height 136
click at [765, 397] on button "結帳" at bounding box center [761, 405] width 47 height 26
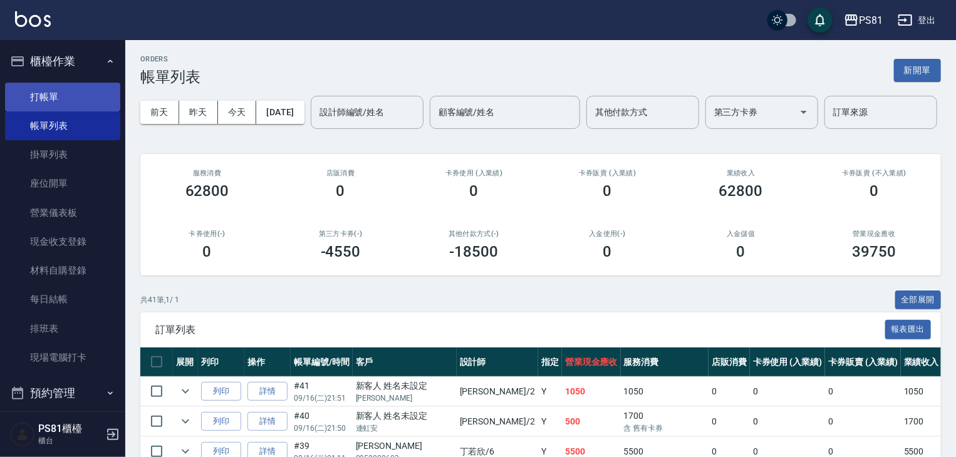
click at [79, 98] on link "打帳單" at bounding box center [62, 97] width 115 height 29
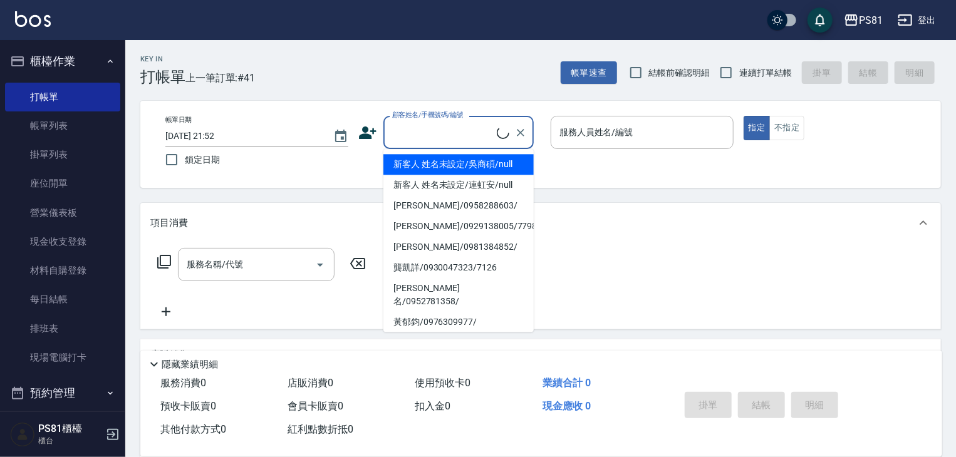
click at [444, 130] on input "顧客姓名/手機號碼/編號" at bounding box center [443, 133] width 108 height 22
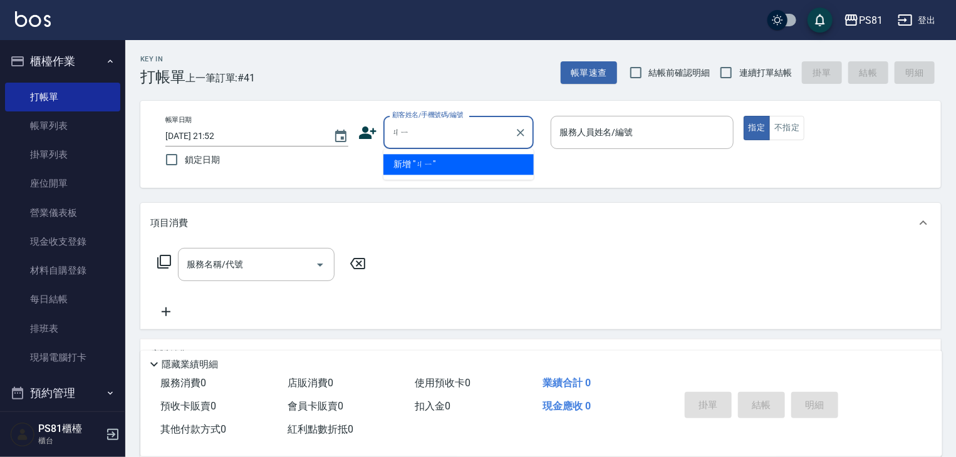
type input "機"
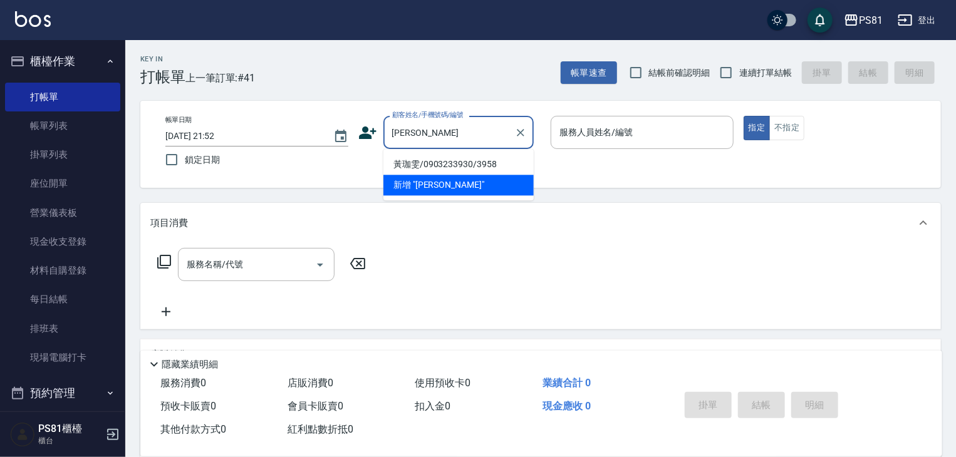
click at [456, 164] on li "黃珈雯/0903233930/3958" at bounding box center [458, 164] width 150 height 21
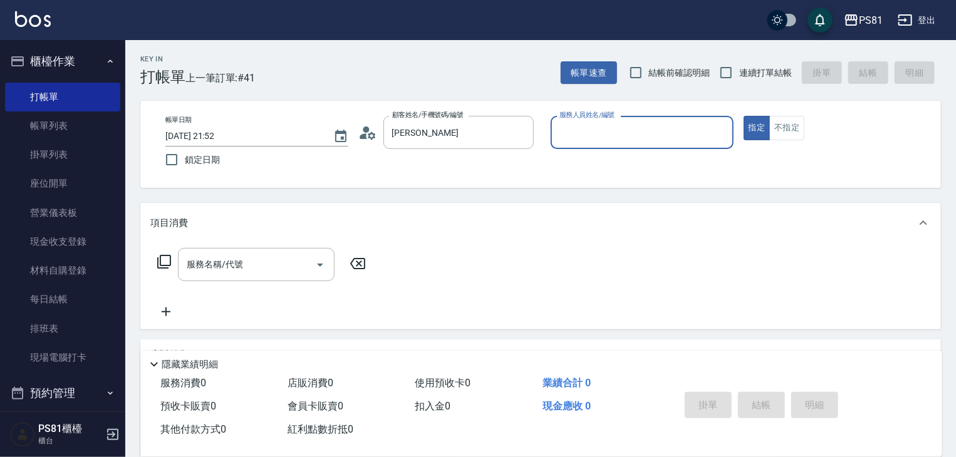
type input "黃珈雯/0903233930/3958"
type input "2"
type button "true"
type input "采蓮-2"
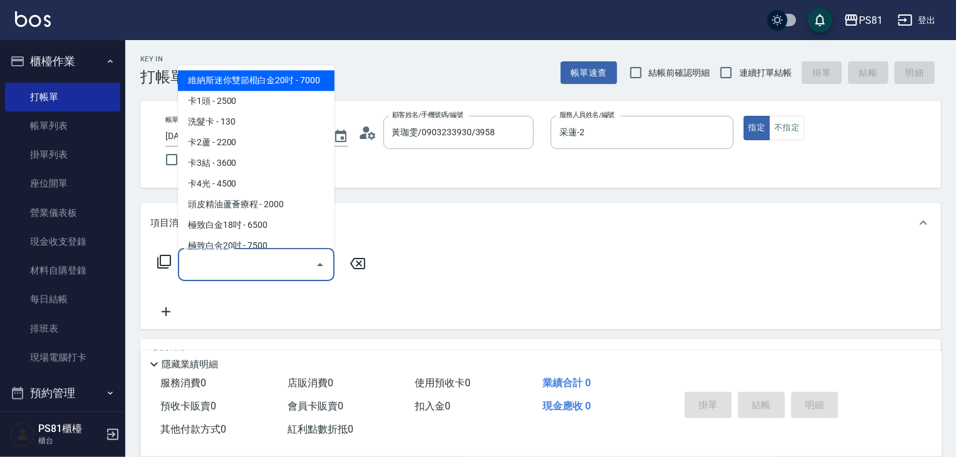
click at [234, 260] on input "服務名稱/代號" at bounding box center [247, 265] width 127 height 22
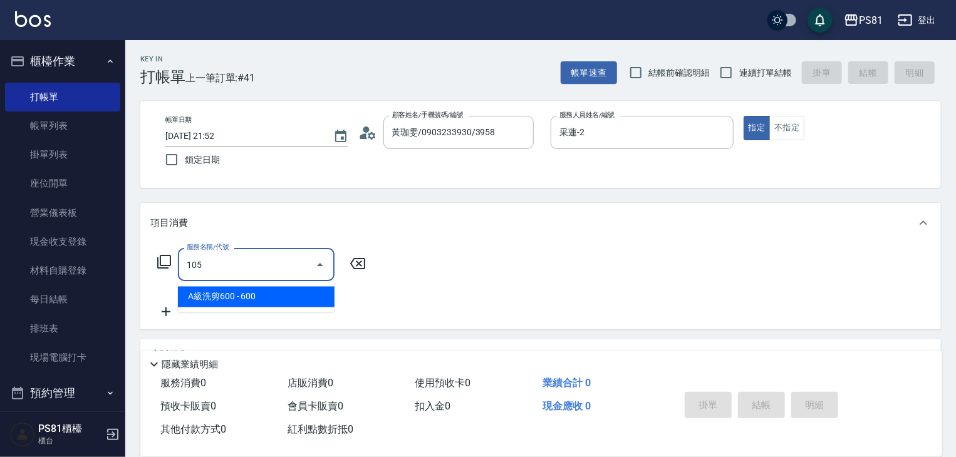
type input "A級洗剪600(105)"
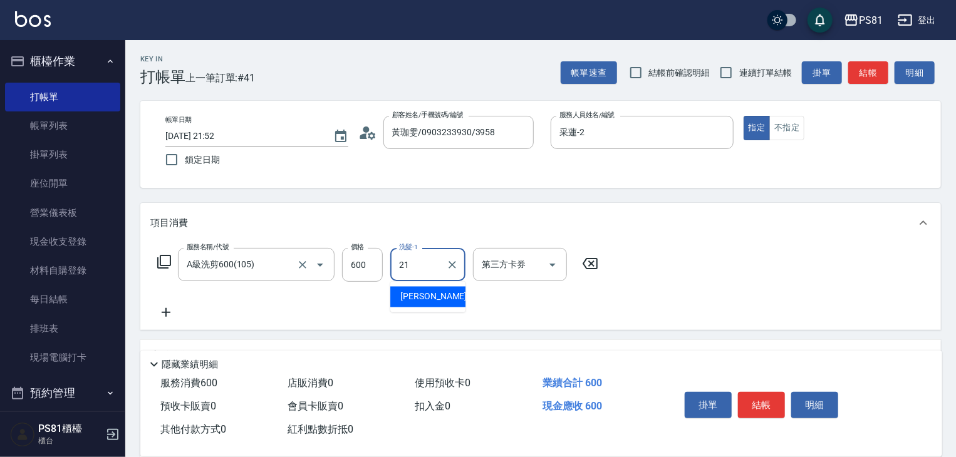
type input "Q比-21"
drag, startPoint x: 593, startPoint y: 309, endPoint x: 819, endPoint y: 385, distance: 238.6
click at [605, 311] on div "服務名稱/代號 A級洗剪600(105) 服務名稱/代號 價格 600 價格 洗髮-1 Q比-21 洗髮-1 第三方卡券 第三方卡券" at bounding box center [378, 284] width 456 height 72
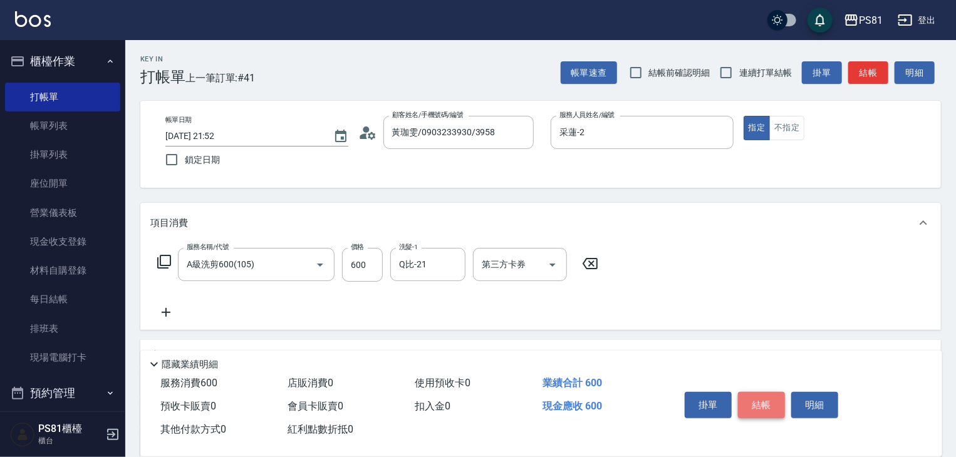
click at [760, 400] on button "結帳" at bounding box center [761, 405] width 47 height 26
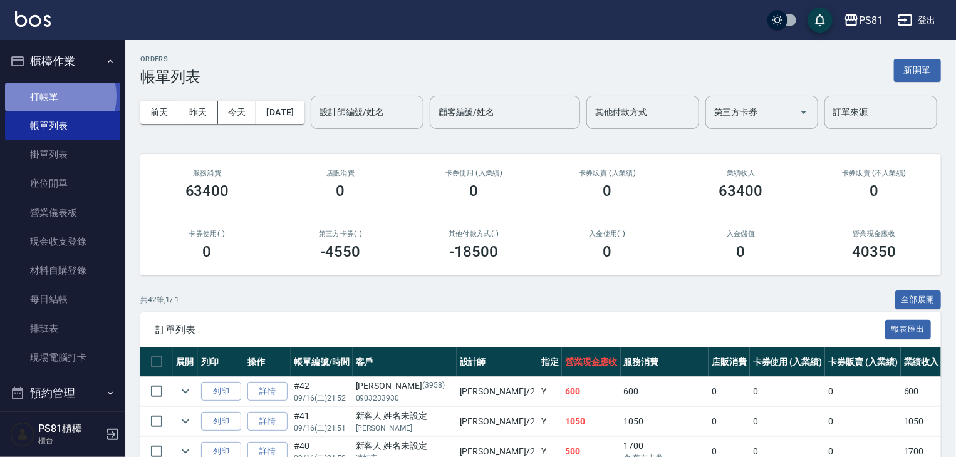
click at [55, 96] on link "打帳單" at bounding box center [62, 97] width 115 height 29
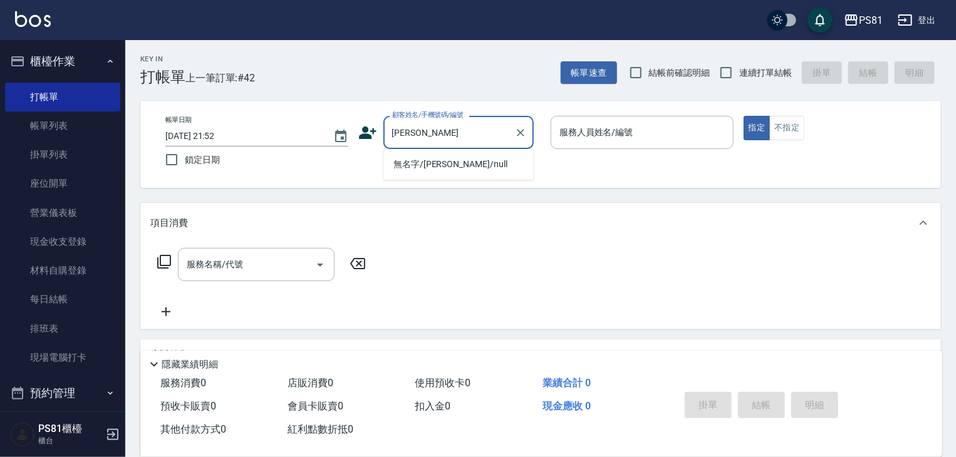
click at [454, 161] on li "無名字/苡瑄/null" at bounding box center [458, 164] width 150 height 21
type input "無名字/苡瑄/null"
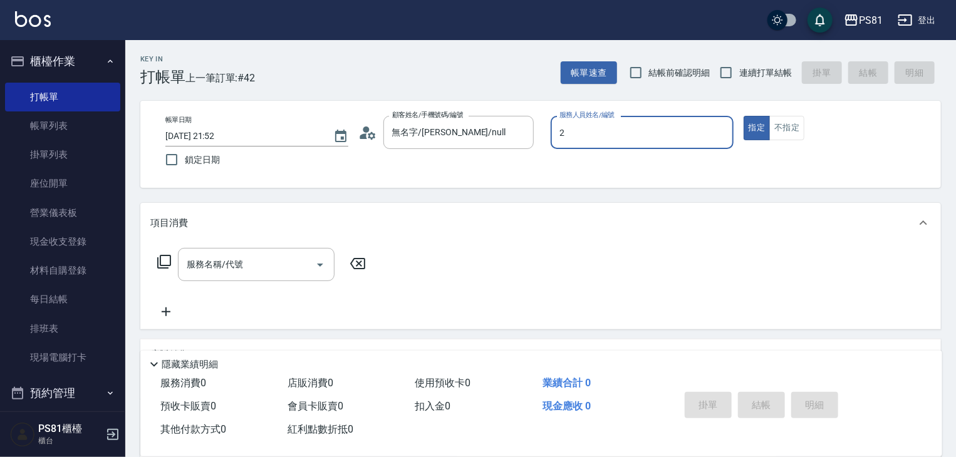
type input "采蓮-2"
type button "true"
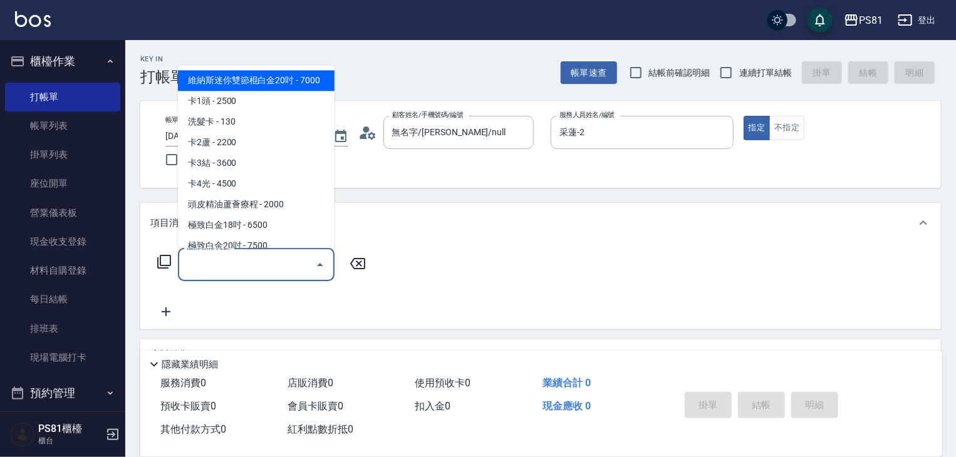
click at [286, 261] on input "服務名稱/代號" at bounding box center [247, 265] width 127 height 22
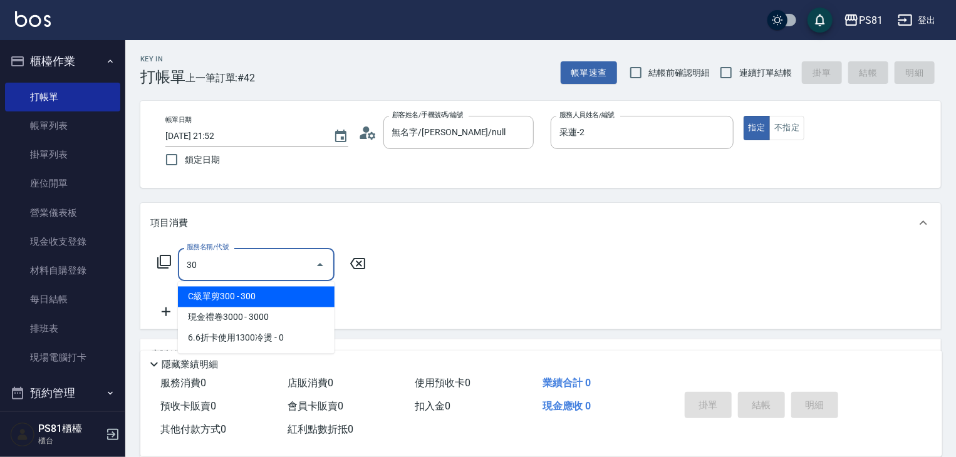
type input "3"
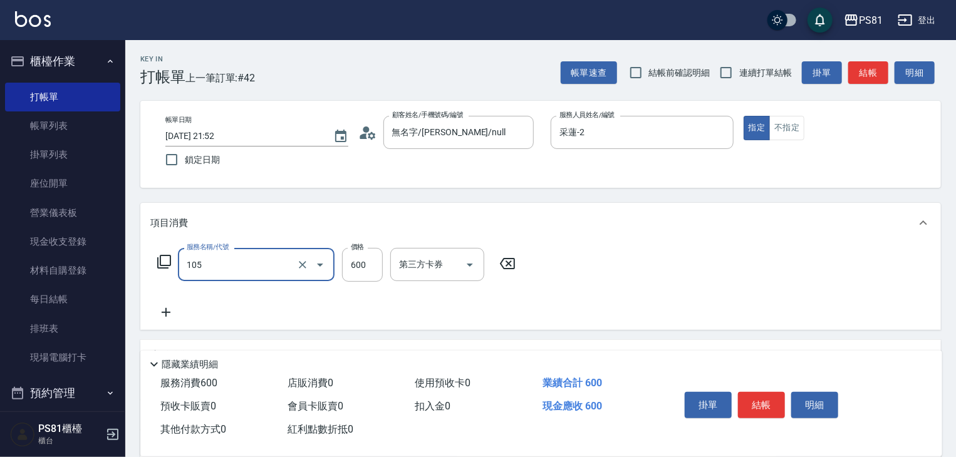
type input "A級洗剪600(105)"
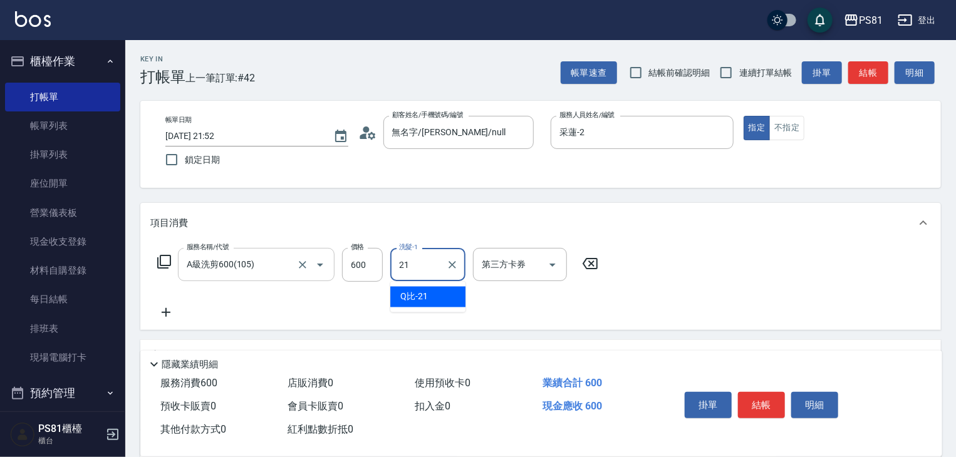
type input "Q比-21"
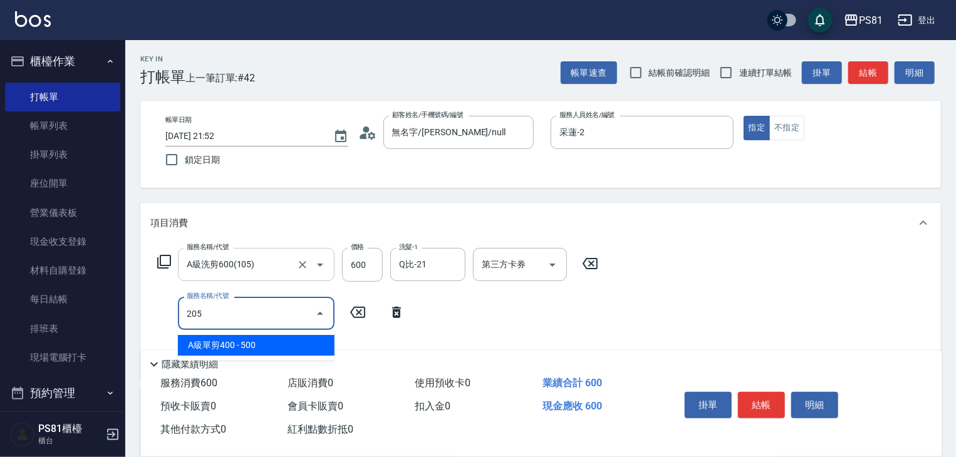
type input "A級單剪400(205)"
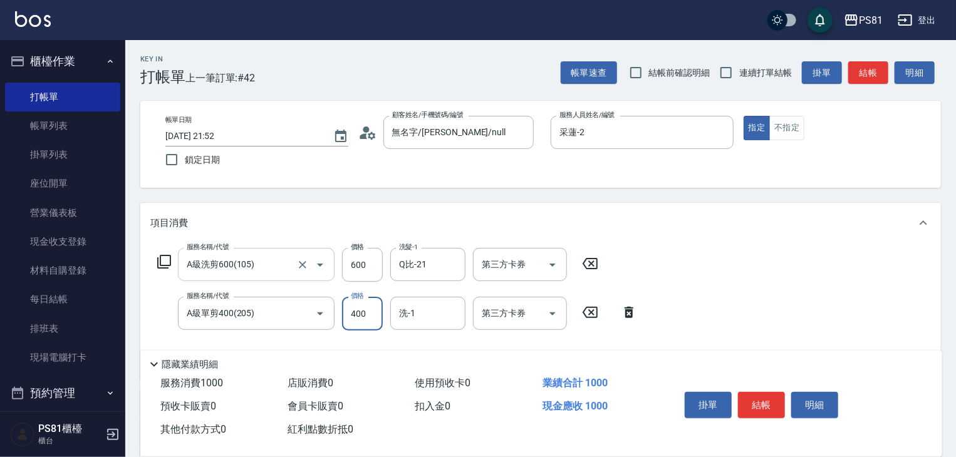
type input "400"
click at [794, 321] on div "服務名稱/代號 A級洗剪600(105) 服務名稱/代號 價格 600 價格 洗髮-1 Q比-21 洗髮-1 第三方卡券 第三方卡券 服務名稱/代號 A級單剪…" at bounding box center [540, 311] width 801 height 136
click at [764, 395] on button "結帳" at bounding box center [761, 405] width 47 height 26
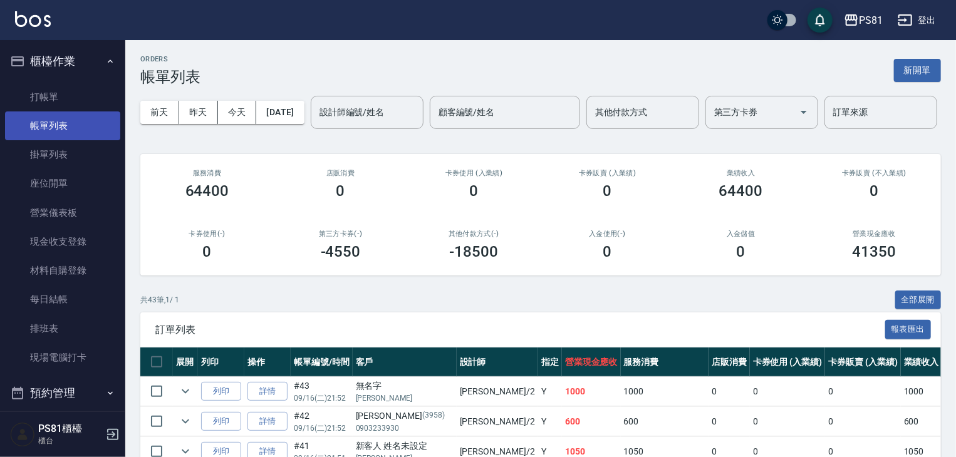
click at [61, 112] on link "帳單列表" at bounding box center [62, 126] width 115 height 29
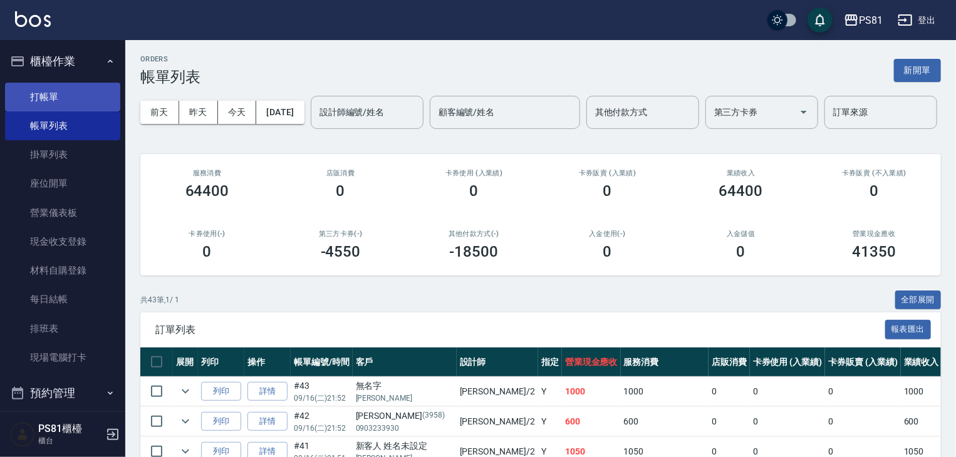
click at [63, 102] on link "打帳單" at bounding box center [62, 97] width 115 height 29
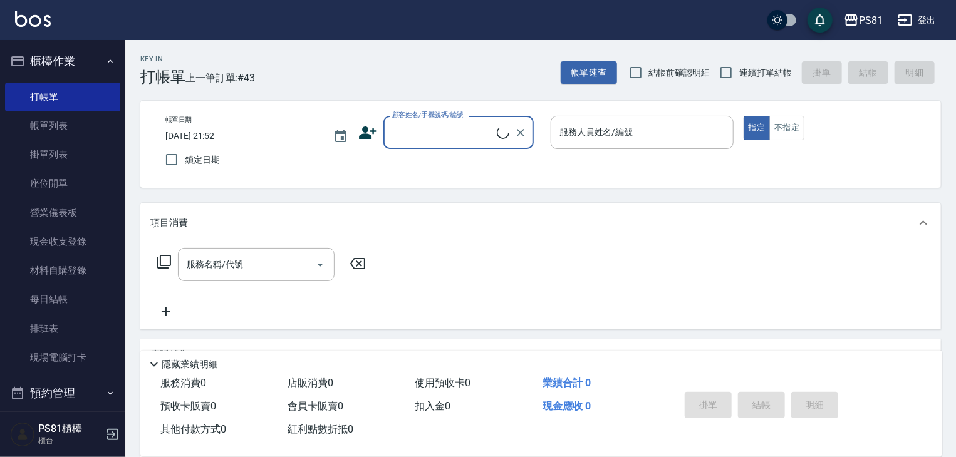
click at [442, 146] on div "顧客姓名/手機號碼/編號" at bounding box center [458, 132] width 150 height 33
type input "李侑霖"
click at [524, 128] on icon "Clear" at bounding box center [520, 133] width 13 height 13
click at [375, 127] on icon at bounding box center [367, 132] width 19 height 19
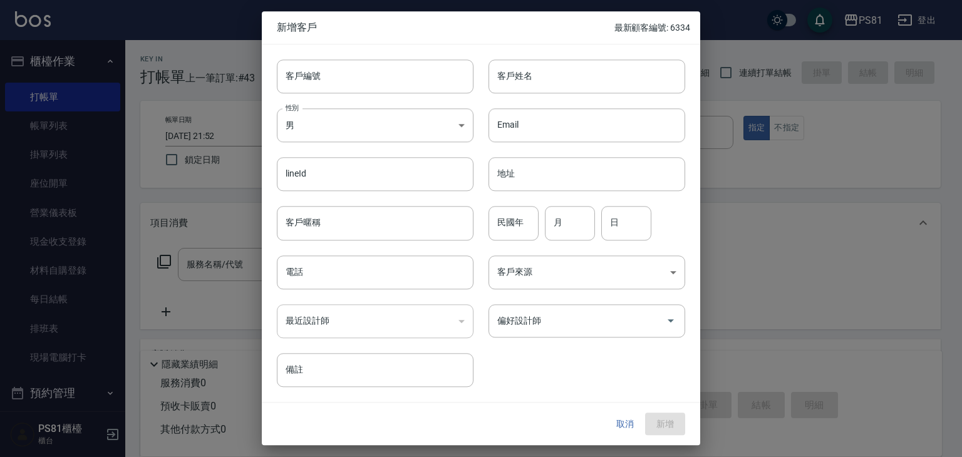
click at [627, 420] on button "取消" at bounding box center [625, 424] width 40 height 23
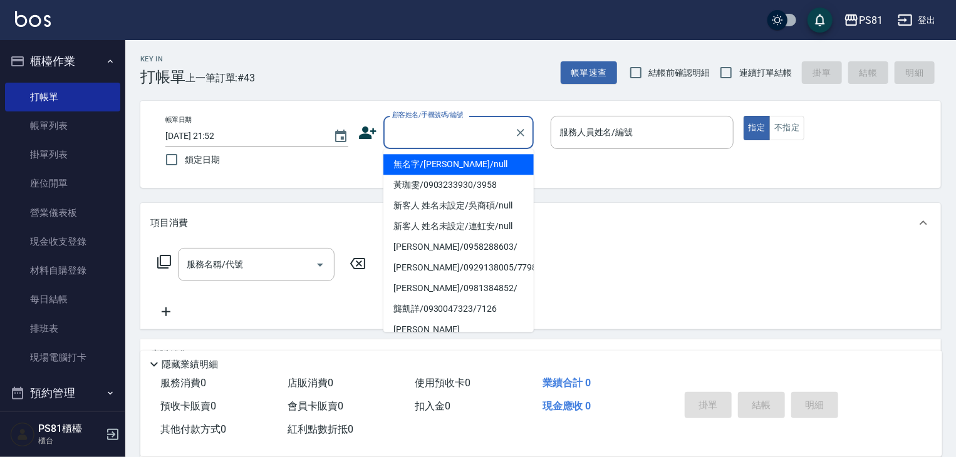
click at [459, 126] on input "顧客姓名/手機號碼/編號" at bounding box center [449, 133] width 120 height 22
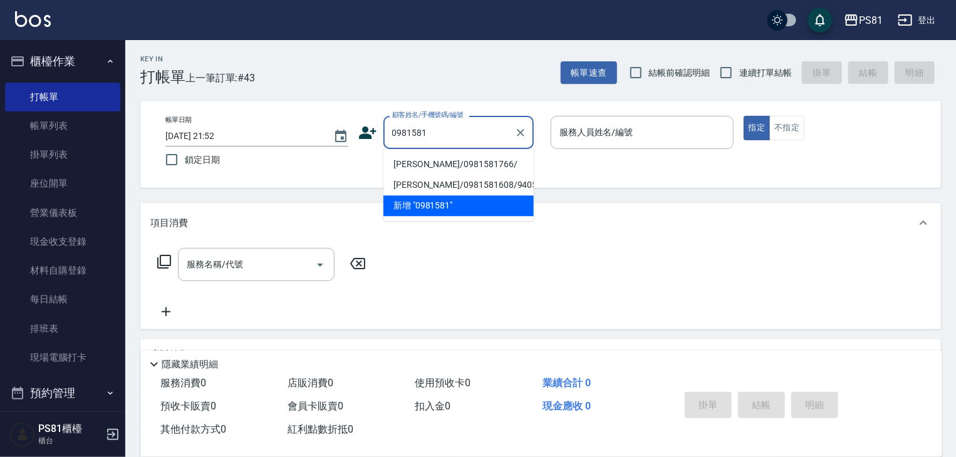
click at [456, 162] on li "李伯霖/0981581766/" at bounding box center [458, 164] width 150 height 21
type input "李伯霖/0981581766/"
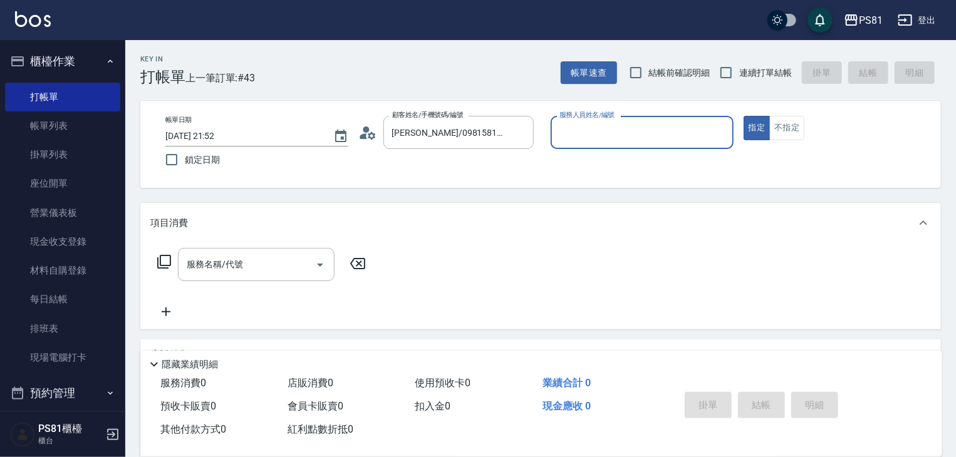
click at [363, 131] on circle at bounding box center [366, 130] width 6 height 6
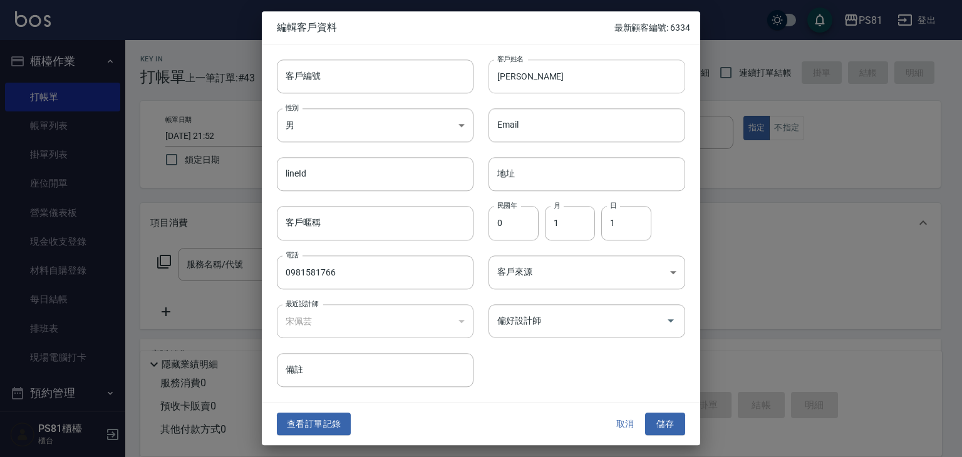
click at [514, 75] on input "李伯霖" at bounding box center [587, 77] width 197 height 34
type input "李侑霖"
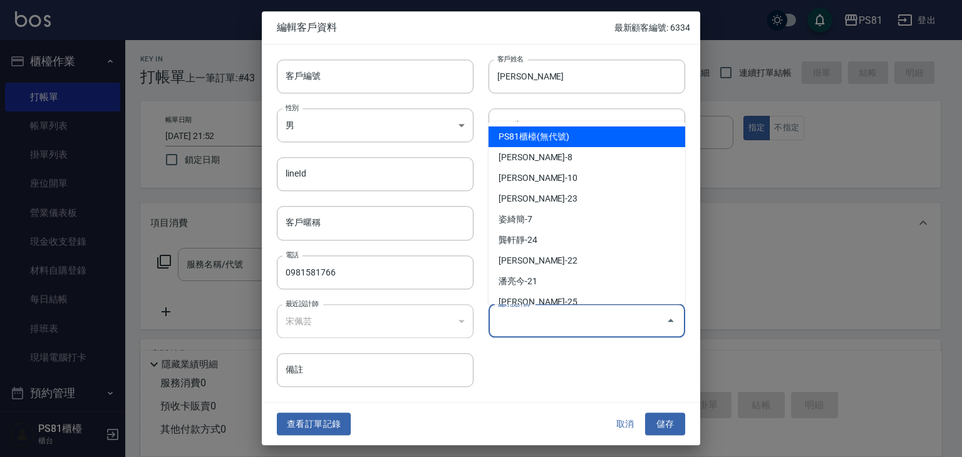
click at [627, 331] on input "偏好設計師" at bounding box center [577, 321] width 167 height 22
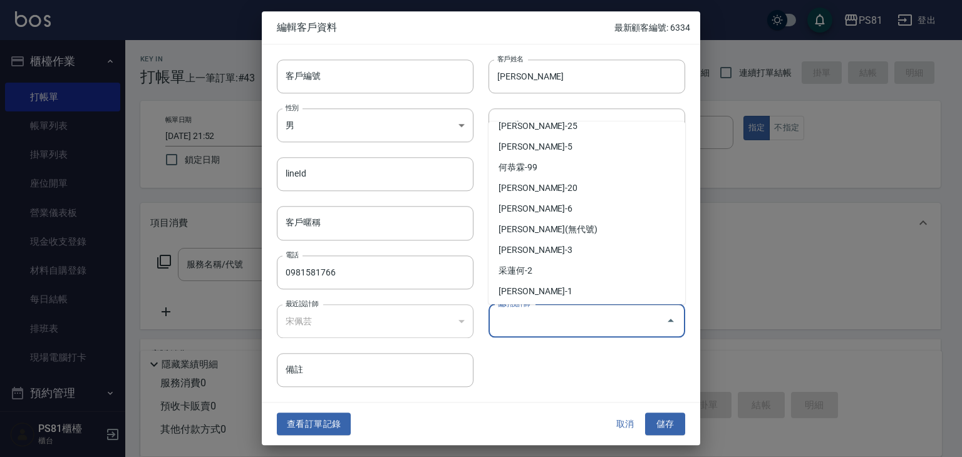
scroll to position [178, 0]
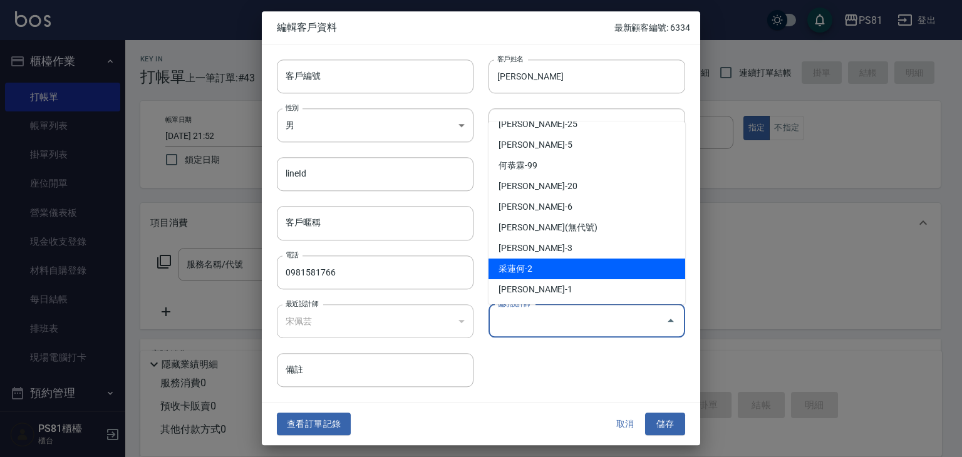
click at [554, 264] on li "采蓮何-2" at bounding box center [587, 269] width 197 height 21
type input "采蓮何"
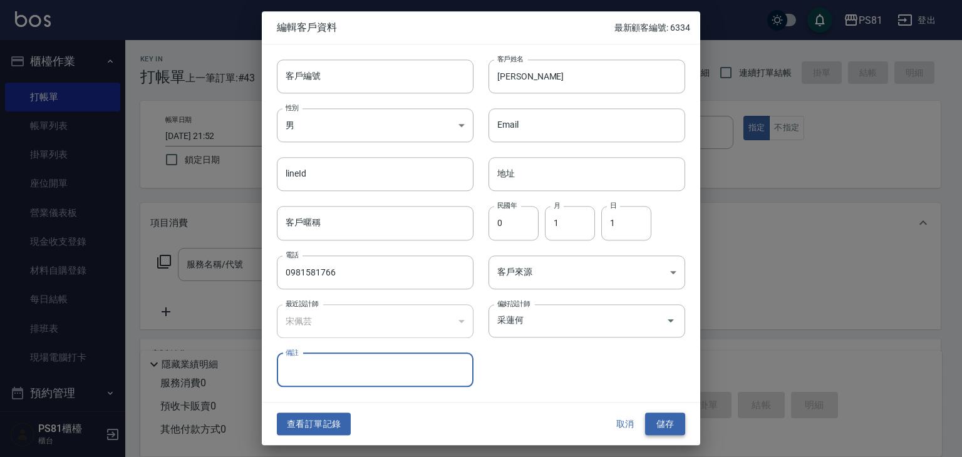
click at [666, 415] on button "儲存" at bounding box center [665, 424] width 40 height 23
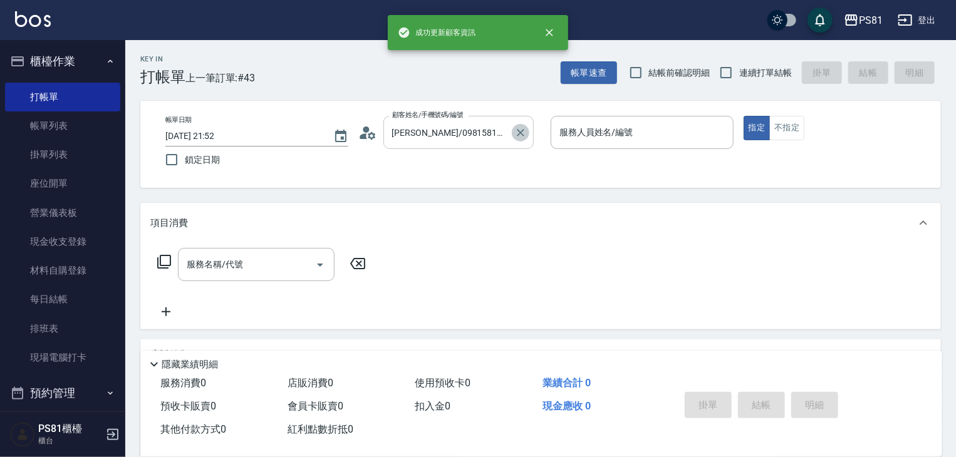
drag, startPoint x: 524, startPoint y: 128, endPoint x: 504, endPoint y: 140, distance: 23.6
click at [523, 128] on icon "Clear" at bounding box center [520, 133] width 13 height 13
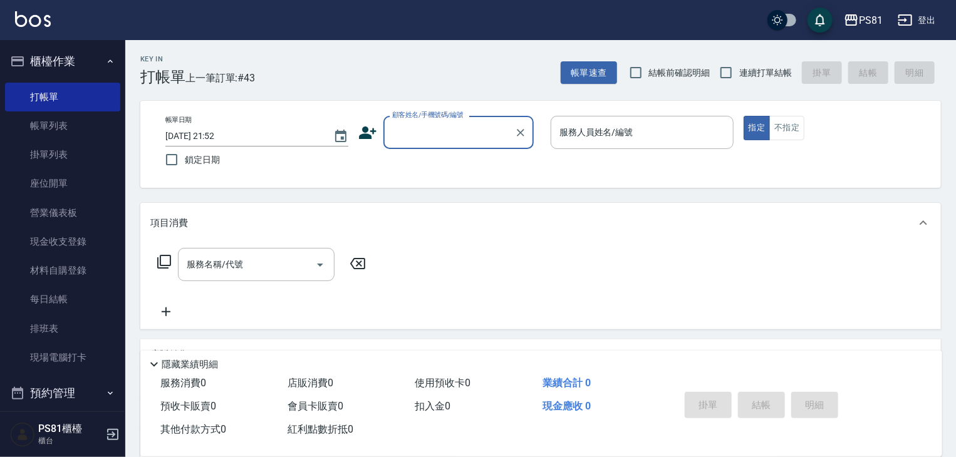
click at [503, 142] on input "顧客姓名/手機號碼/編號" at bounding box center [449, 133] width 120 height 22
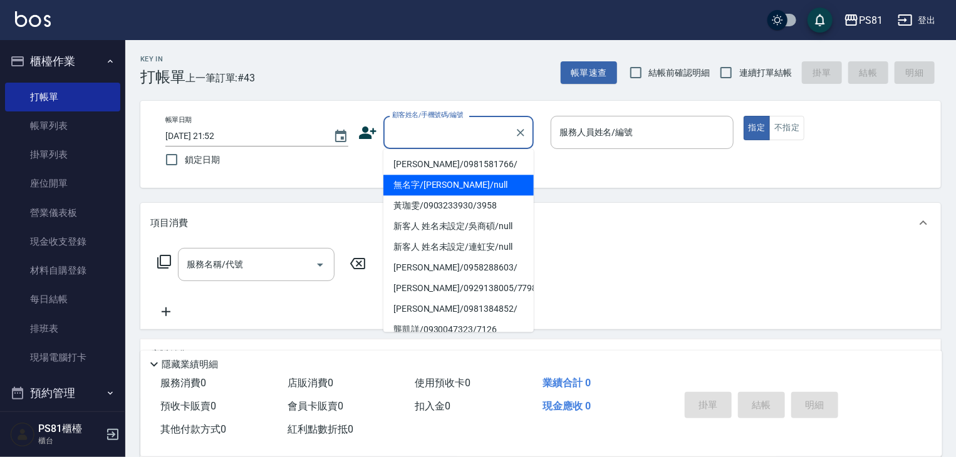
click at [489, 166] on li "李侑霖/0981581766/" at bounding box center [458, 164] width 150 height 21
type input "李侑霖/0981581766/"
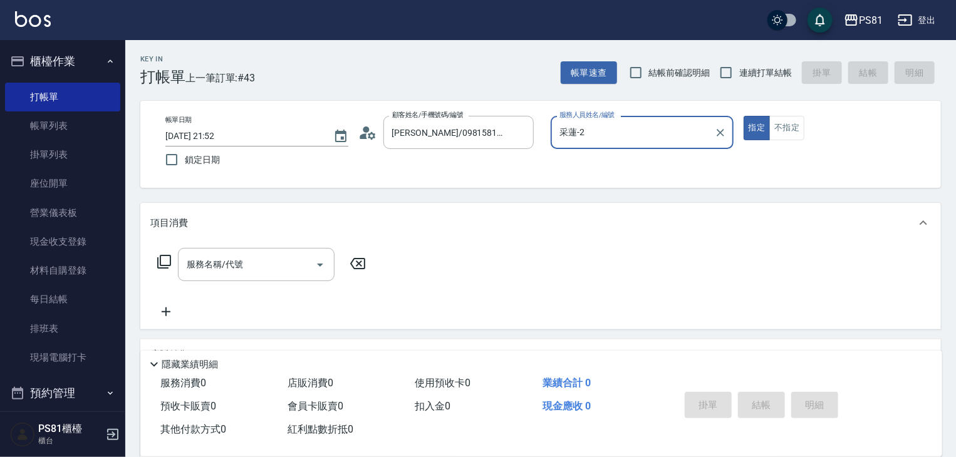
type input "采蓮-2"
click at [266, 249] on div "服務名稱/代號" at bounding box center [256, 264] width 157 height 33
click at [790, 126] on button "不指定" at bounding box center [786, 128] width 35 height 24
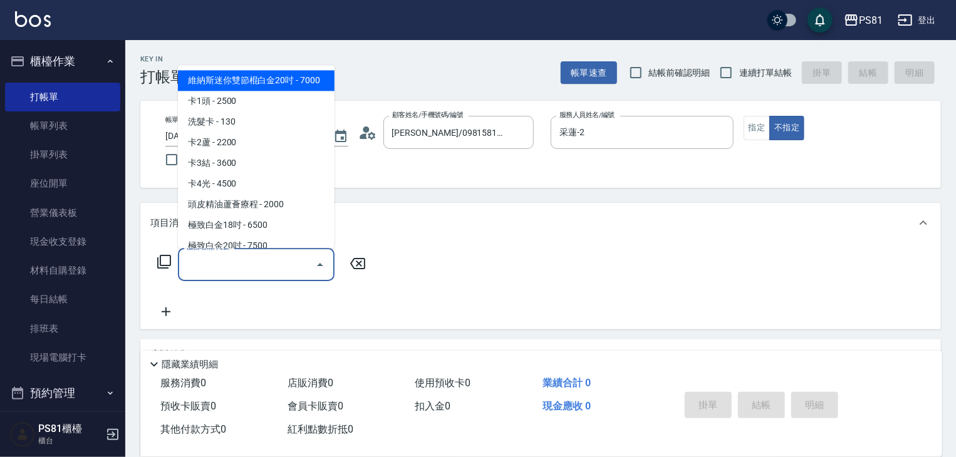
click at [298, 256] on input "服務名稱/代號" at bounding box center [247, 265] width 127 height 22
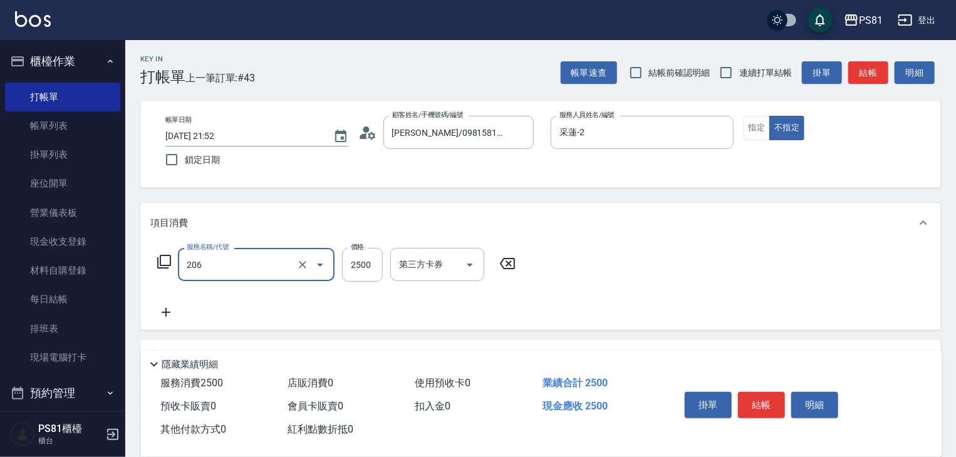
type input "錫紙燙2500(206)"
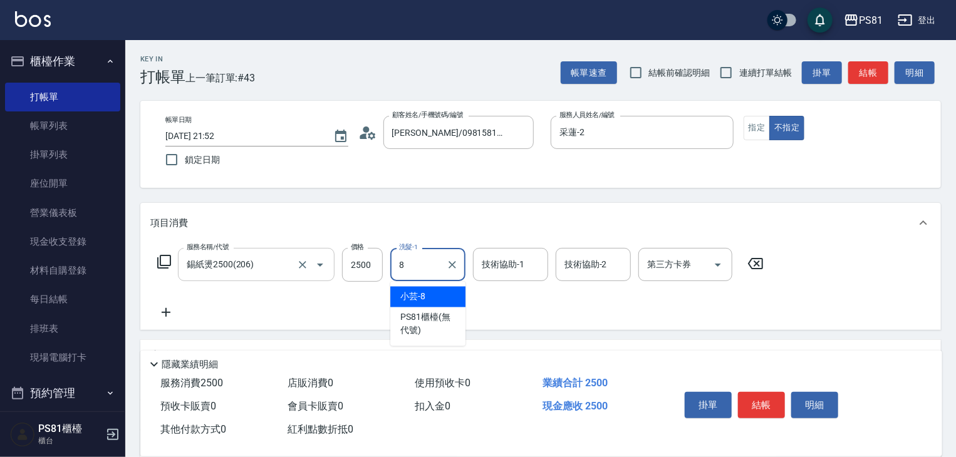
type input "小芸-8"
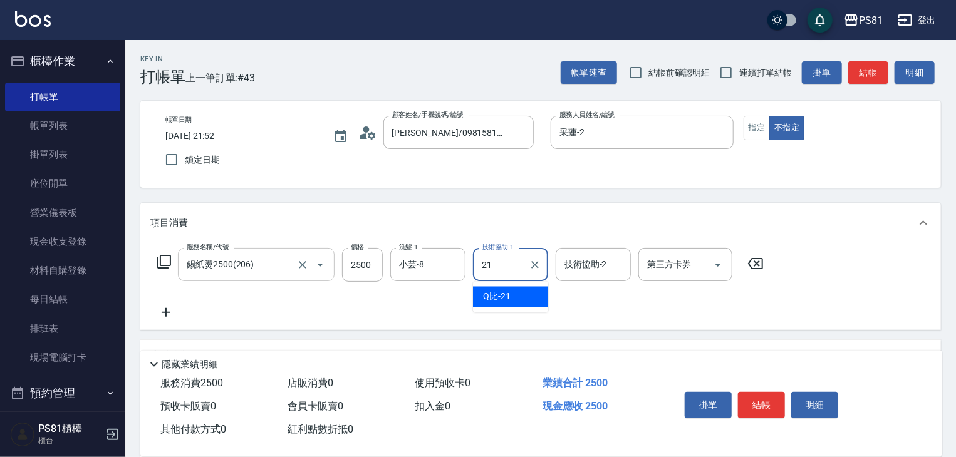
type input "Q比-21"
click at [501, 302] on div "服務名稱/代號 錫紙燙2500(206) 服務名稱/代號 價格 2500 價格 洗髮-1 小芸-8 洗髮-1 技術協助-1 Q比-21 技術協助-1 技術協助…" at bounding box center [460, 284] width 621 height 72
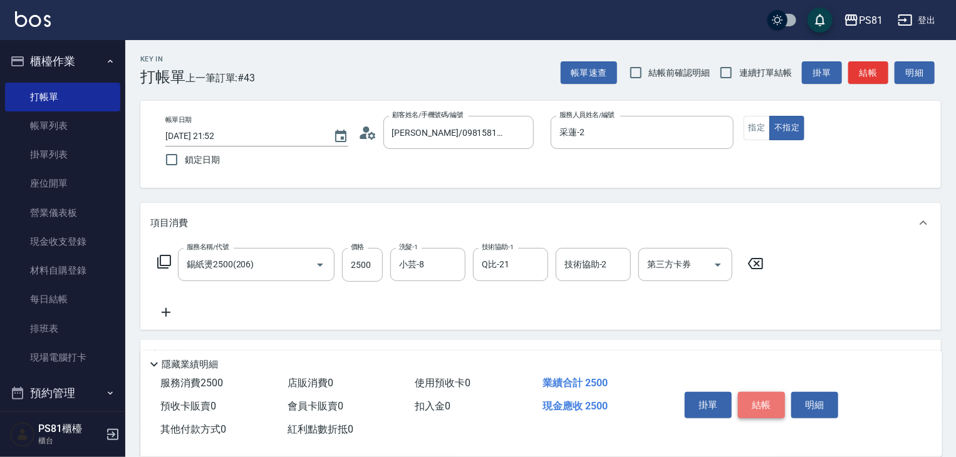
click at [775, 399] on button "結帳" at bounding box center [761, 405] width 47 height 26
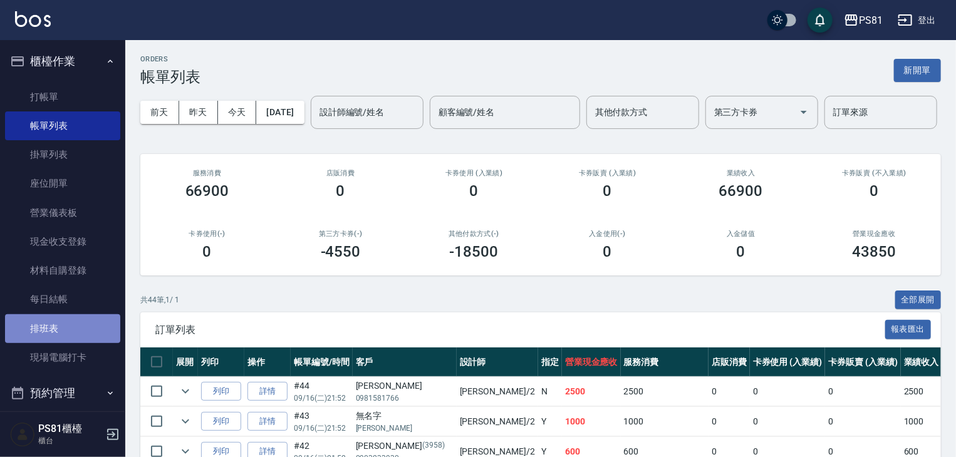
click at [73, 318] on link "排班表" at bounding box center [62, 329] width 115 height 29
